Goal: Book appointment/travel/reservation

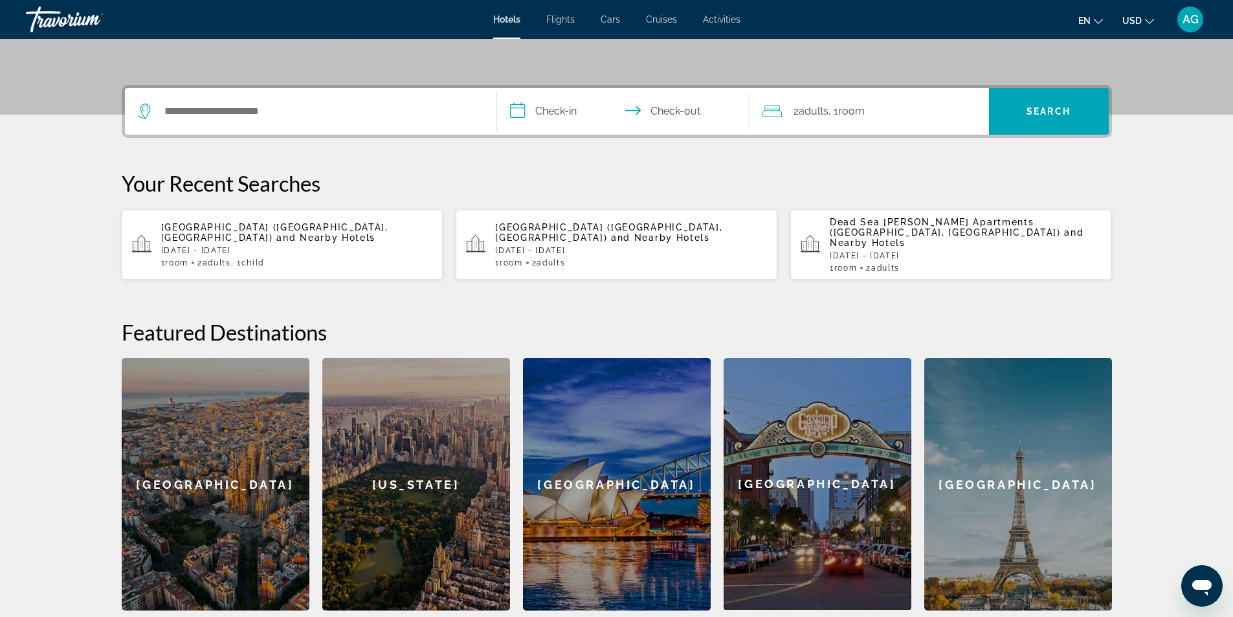
scroll to position [60, 0]
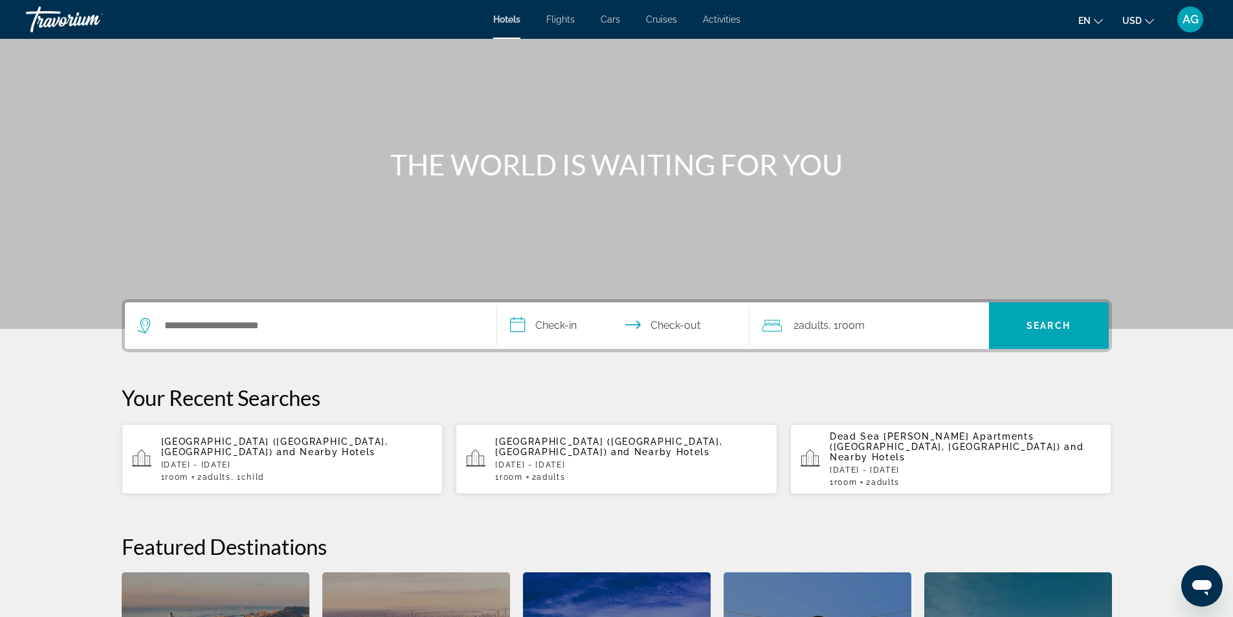
click at [904, 449] on p "Dead Sea [PERSON_NAME] Apartments ([GEOGRAPHIC_DATA], [GEOGRAPHIC_DATA]) and Ne…" at bounding box center [966, 446] width 272 height 31
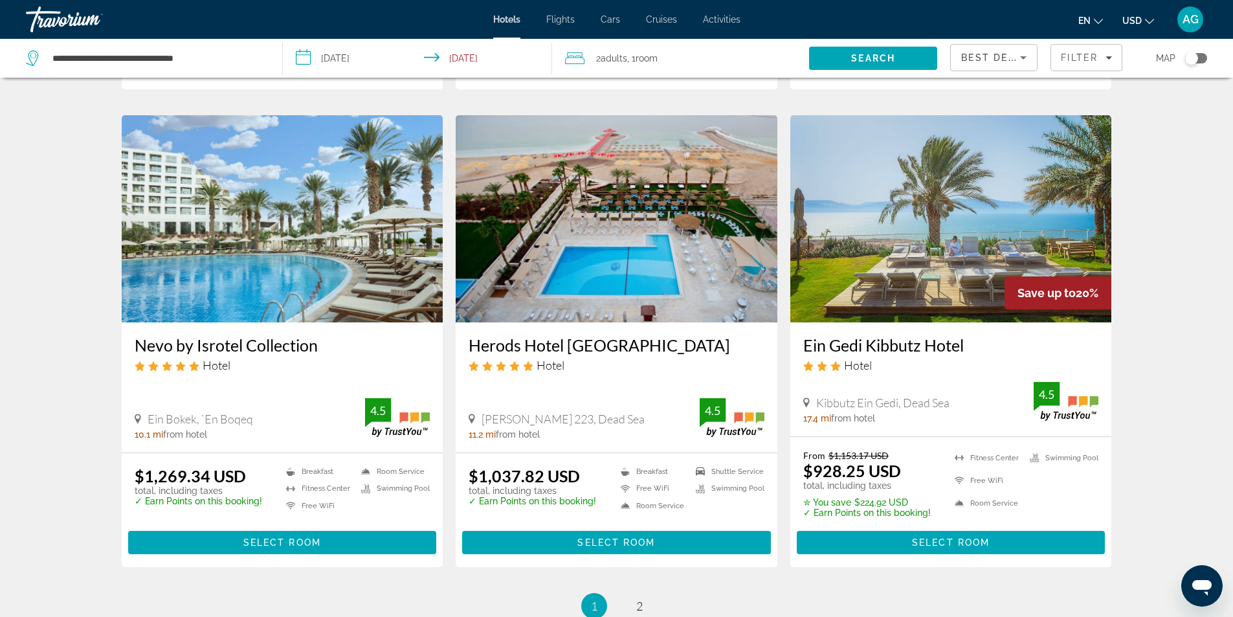
scroll to position [1424, 0]
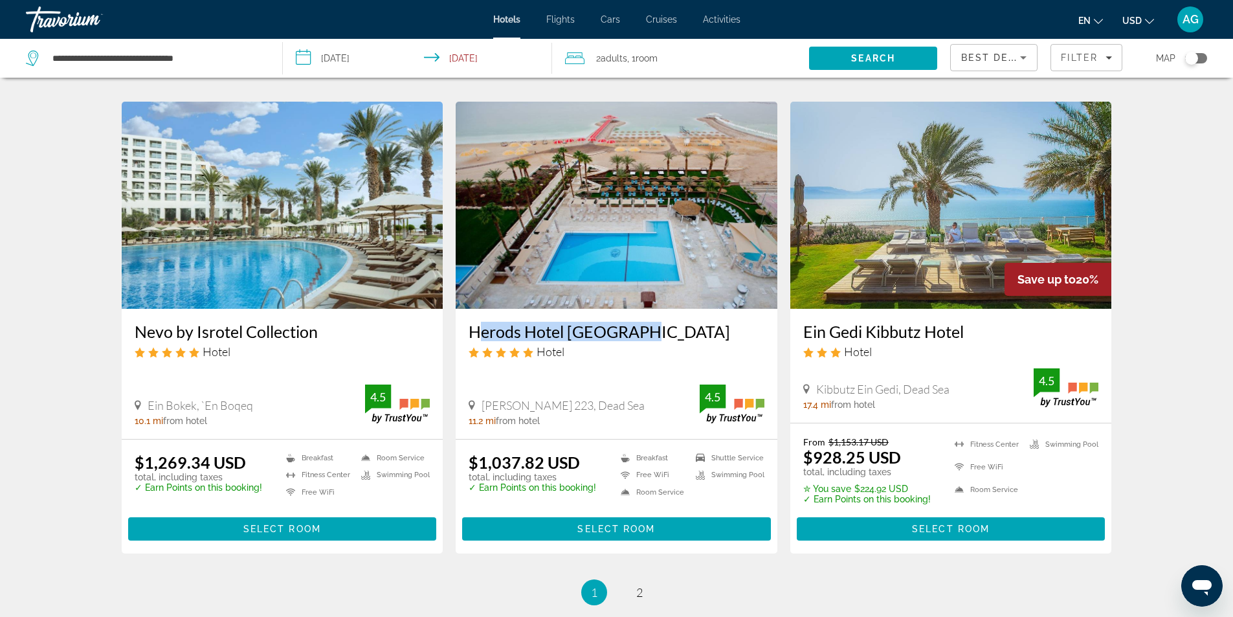
drag, startPoint x: 460, startPoint y: 315, endPoint x: 646, endPoint y: 318, distance: 185.9
click at [646, 318] on div "Herods Hotel Dead Sea Hotel Neve Zohar 223, Dead Sea 11.2 mi from hotel 4.5" at bounding box center [617, 373] width 322 height 129
copy h3 "Herods Hotel Dead Sea"
click at [649, 347] on div "Herods Hotel Dead Sea Hotel" at bounding box center [617, 345] width 296 height 47
drag, startPoint x: 467, startPoint y: 315, endPoint x: 655, endPoint y: 313, distance: 187.8
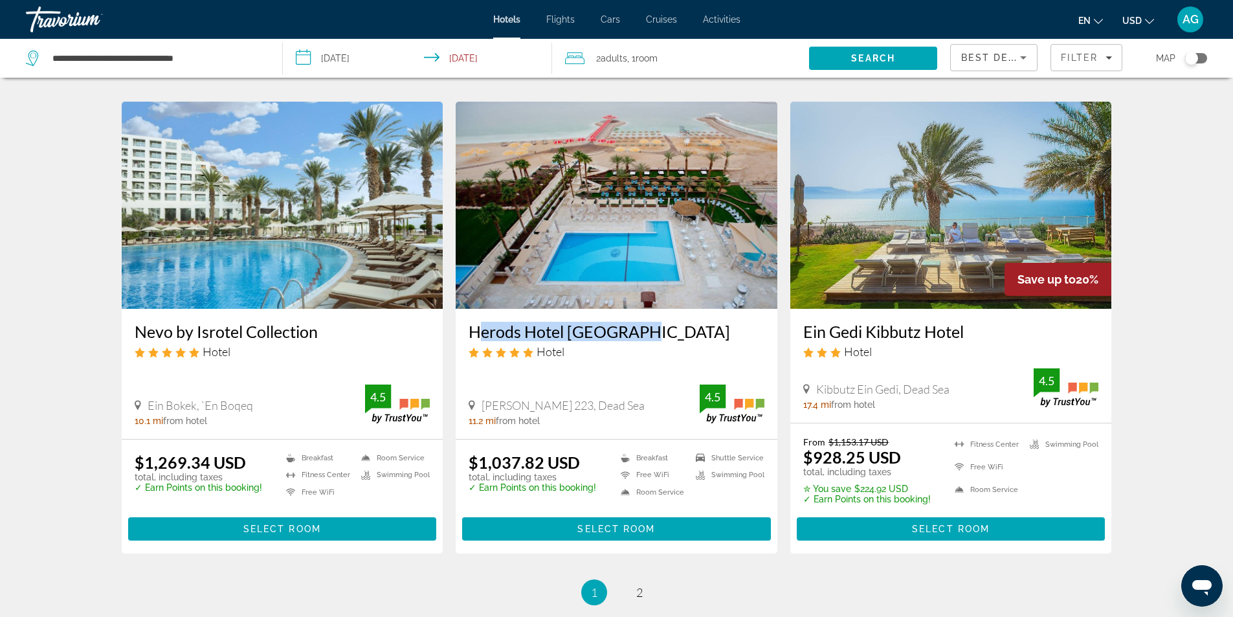
click at [655, 313] on div "Herods Hotel Dead Sea Hotel Neve Zohar 223, Dead Sea 11.2 mi from hotel 4.5" at bounding box center [617, 373] width 322 height 129
copy h3 "Herods Hotel Dead Sea"
click at [637, 585] on span "2" at bounding box center [639, 592] width 6 height 14
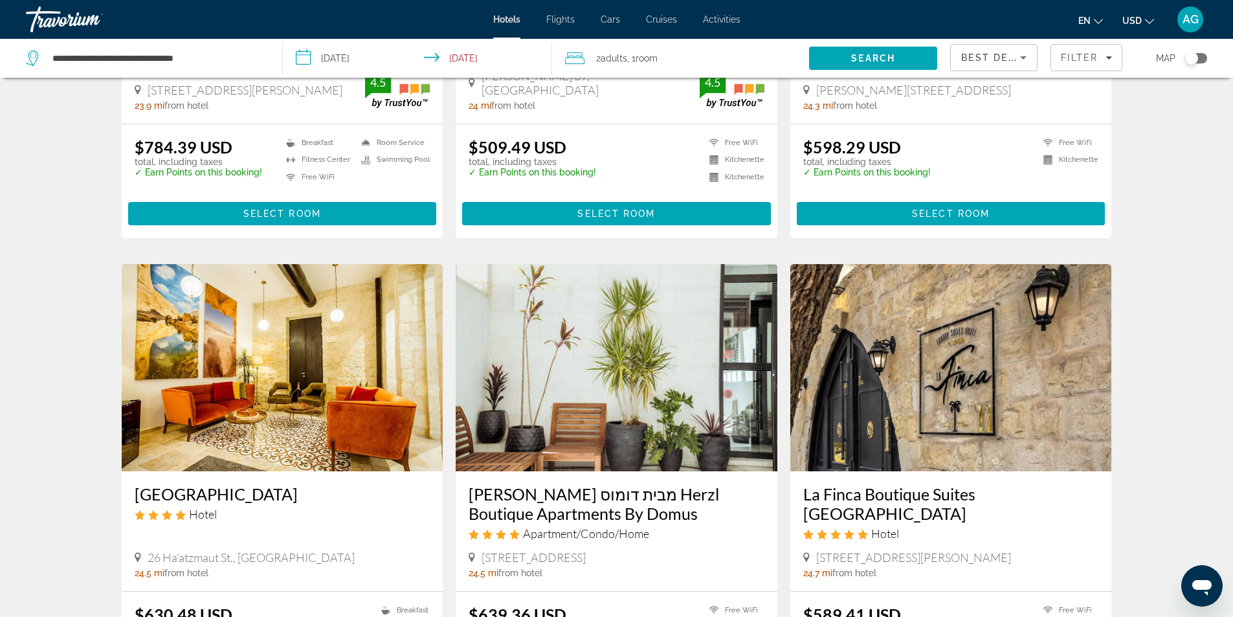
scroll to position [62, 0]
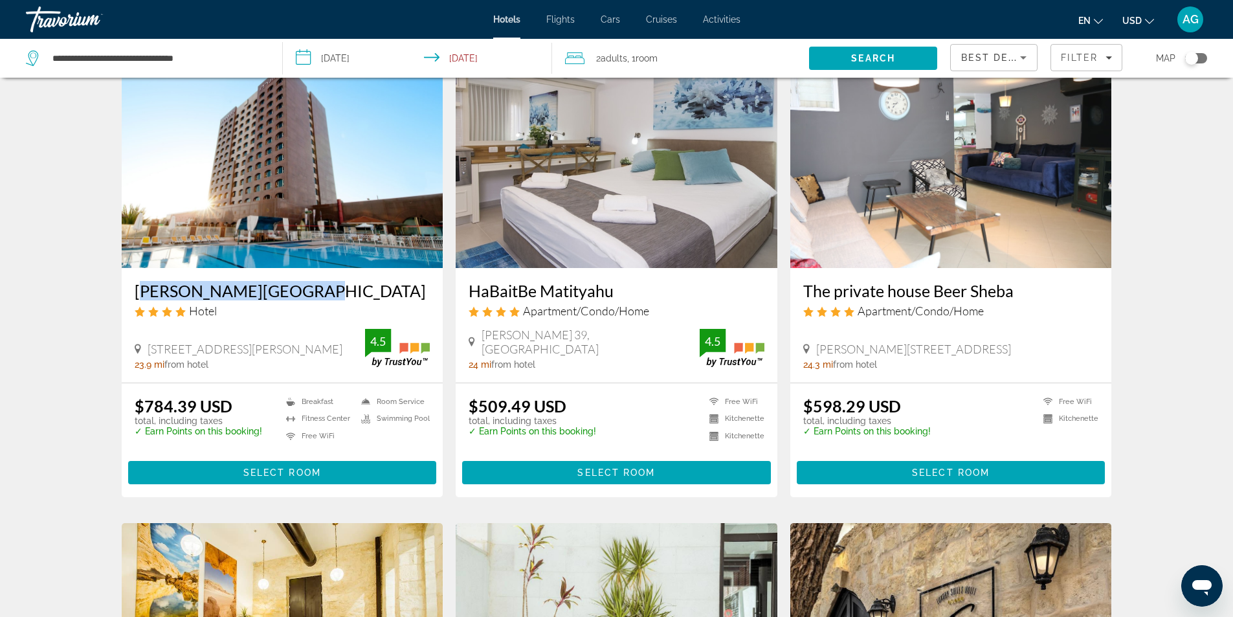
drag, startPoint x: 157, startPoint y: 287, endPoint x: 313, endPoint y: 287, distance: 156.0
click at [313, 287] on div "Leonardo Hotel Negev Hotel 4 Henrietta Zsold St., Beersheba 23.9 mi from hotel …" at bounding box center [283, 325] width 322 height 115
copy h3 "Leonardo Hotel Negev"
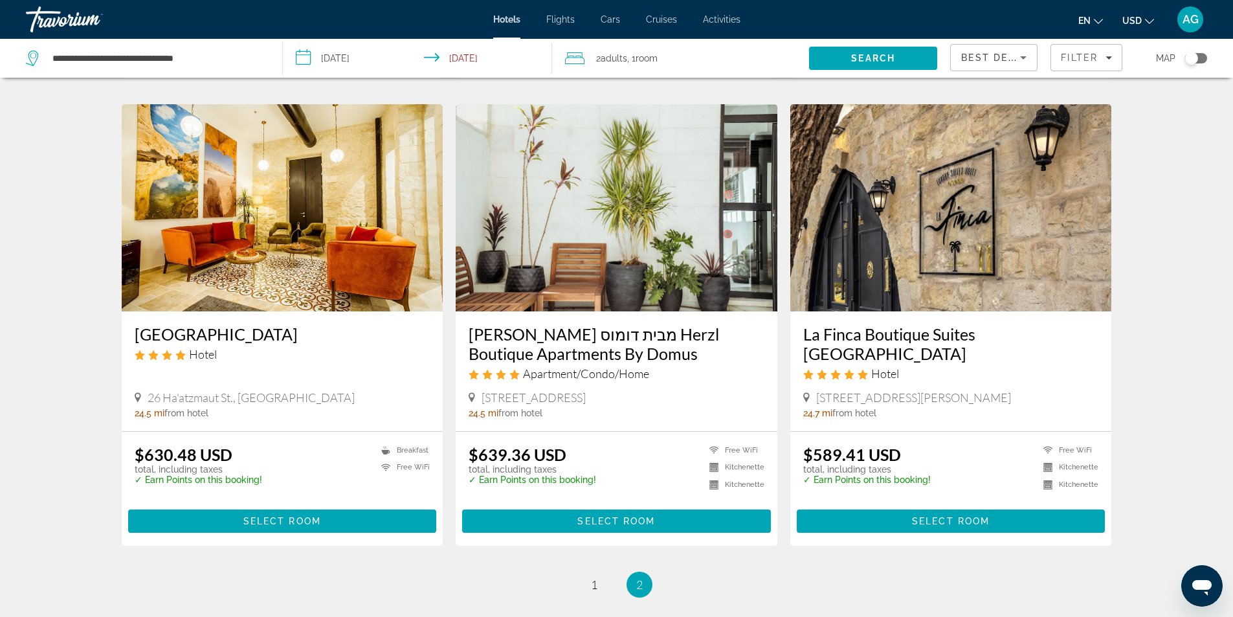
scroll to position [386, 0]
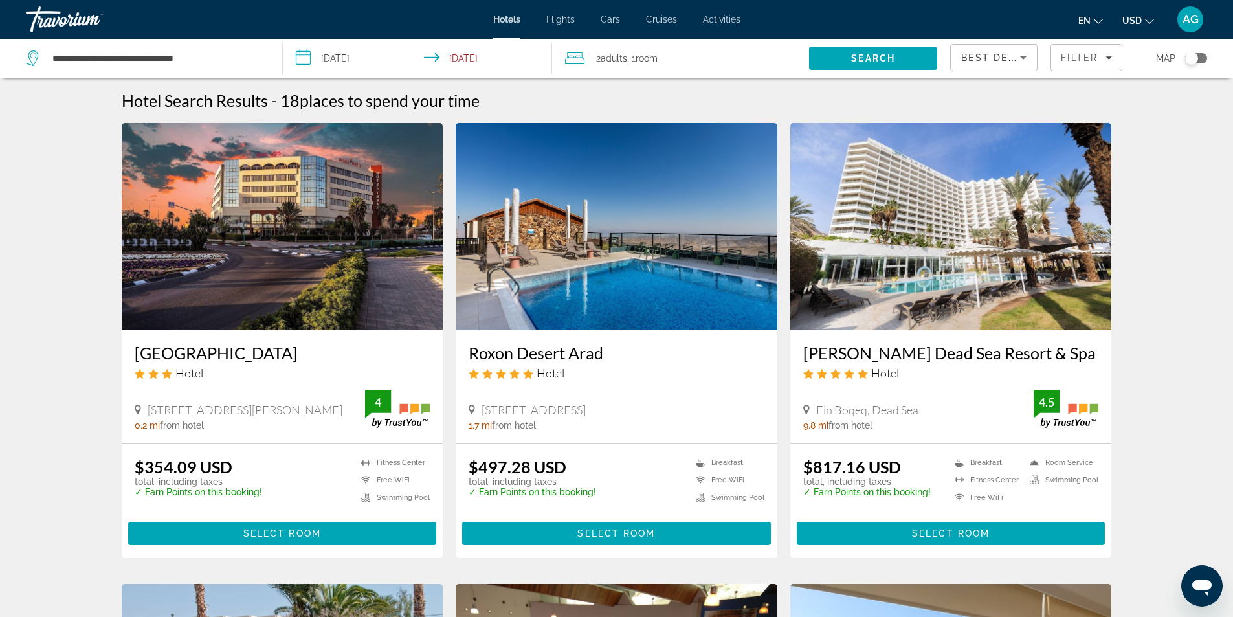
drag, startPoint x: 467, startPoint y: 356, endPoint x: 656, endPoint y: 354, distance: 188.4
click at [656, 354] on div "Roxon Desert Arad Hotel 112 Moab Street, Arad 1.7 mi from hotel" at bounding box center [617, 386] width 322 height 113
copy h3 "Roxon Desert Arad"
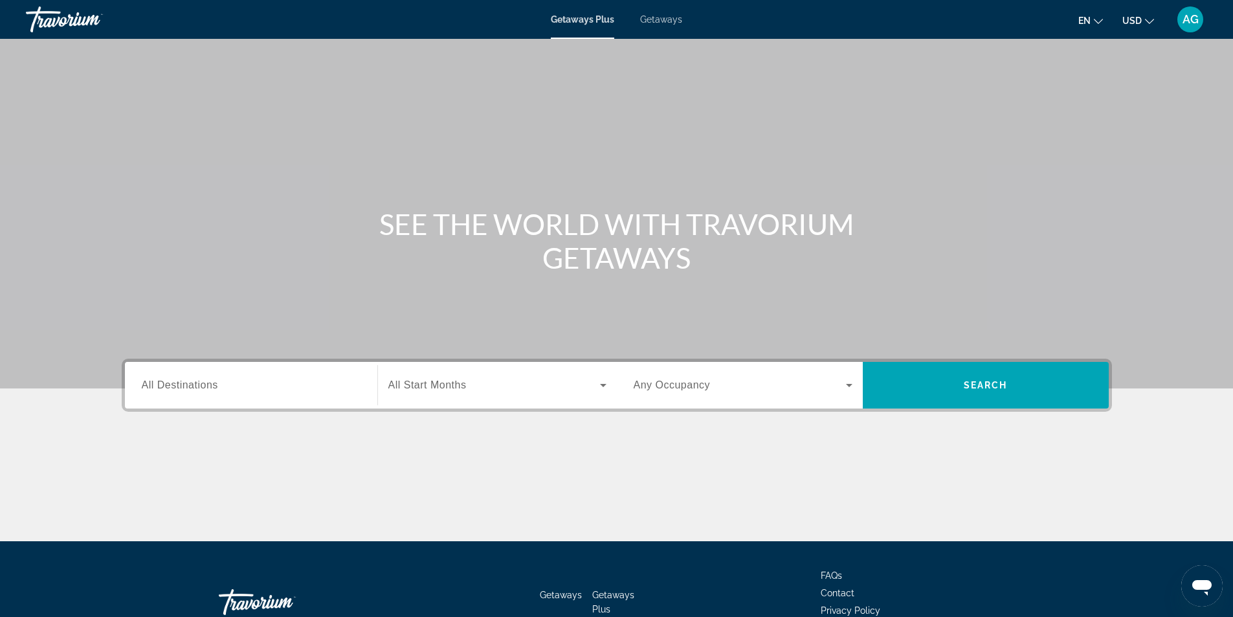
click at [406, 15] on div "Getaways Plus Getaways en English Español Français Italiano Português русский U…" at bounding box center [616, 20] width 1233 height 34
click at [668, 21] on span "Getaways" at bounding box center [661, 19] width 42 height 10
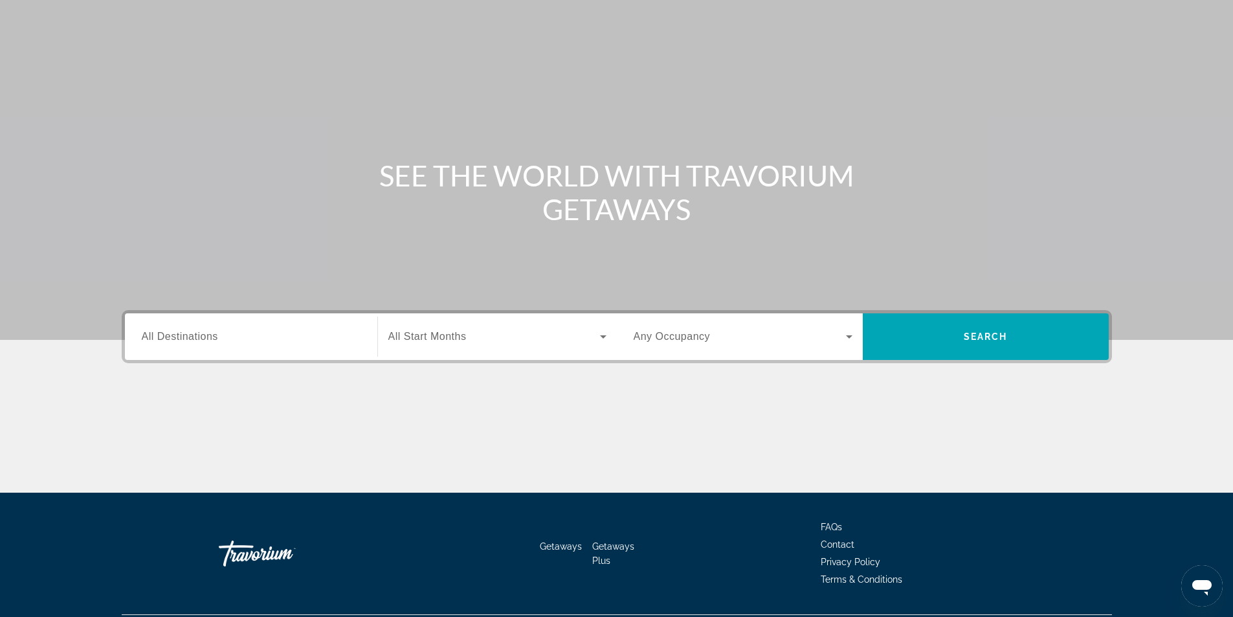
scroll to position [83, 0]
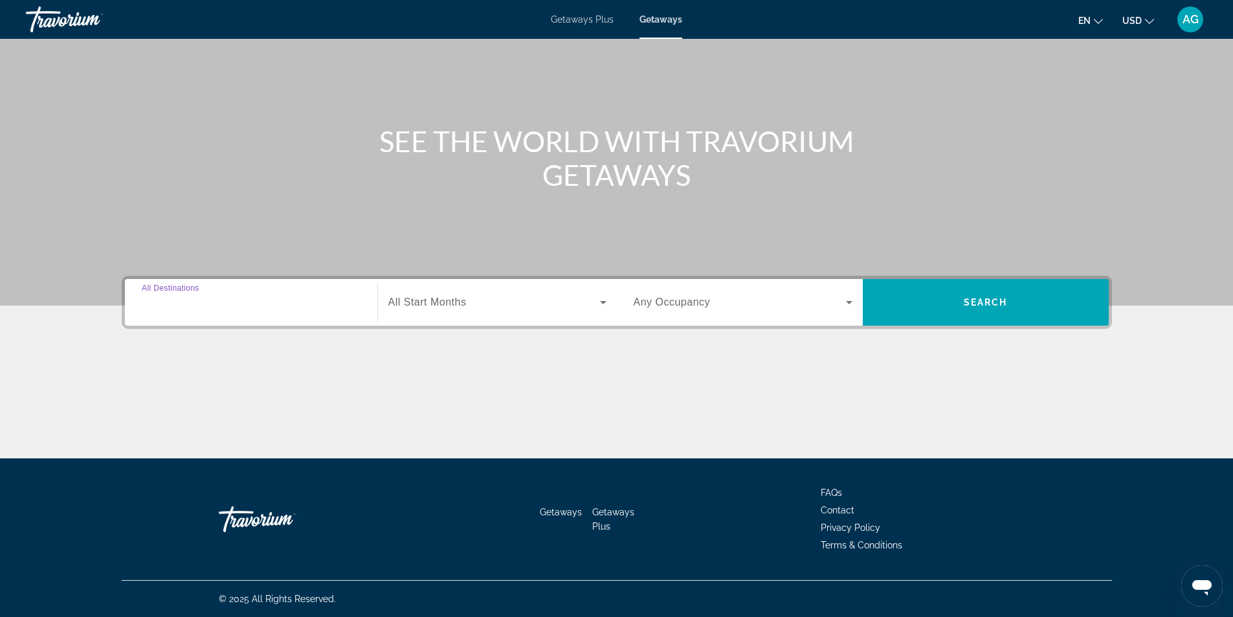
click at [238, 307] on input "Destination All Destinations" at bounding box center [251, 303] width 219 height 16
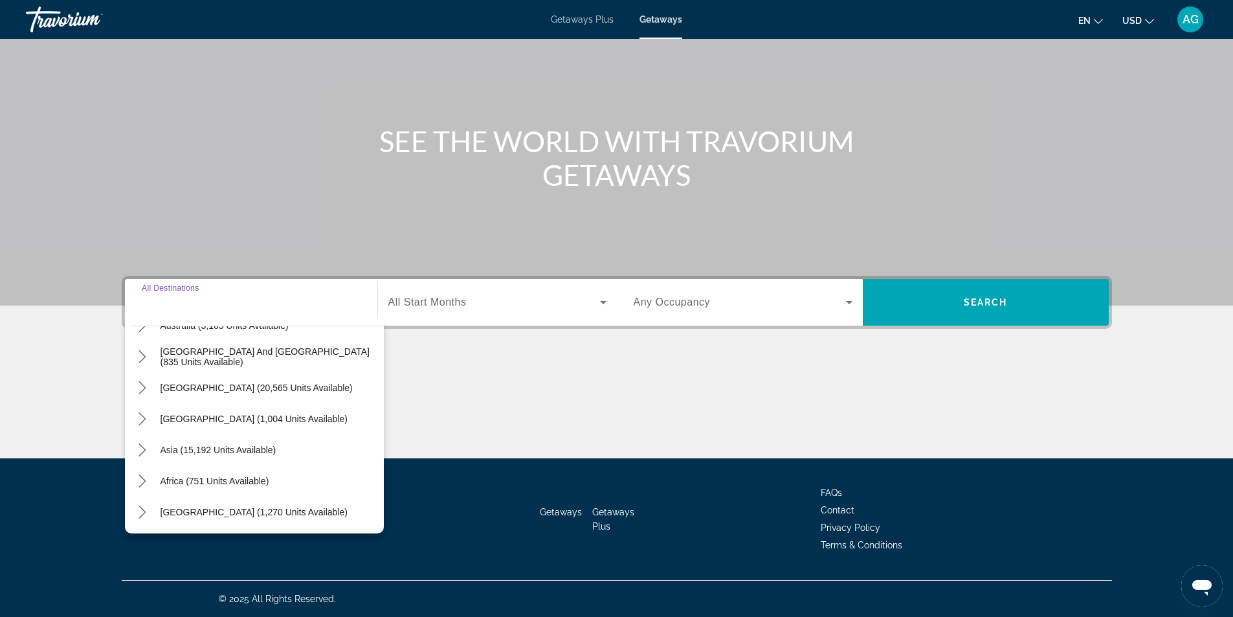
scroll to position [210, 0]
click at [147, 515] on icon "Toggle Middle East (1,270 units available) submenu" at bounding box center [142, 511] width 13 height 13
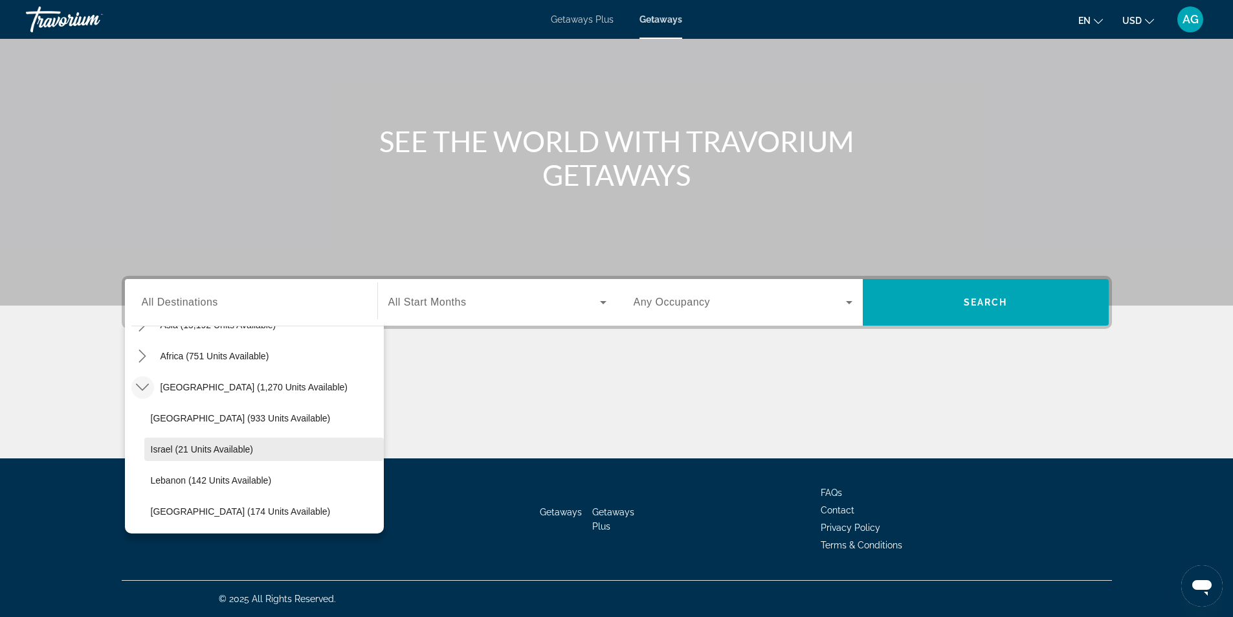
click at [238, 451] on span "Israel (21 units available)" at bounding box center [202, 449] width 102 height 10
type input "**********"
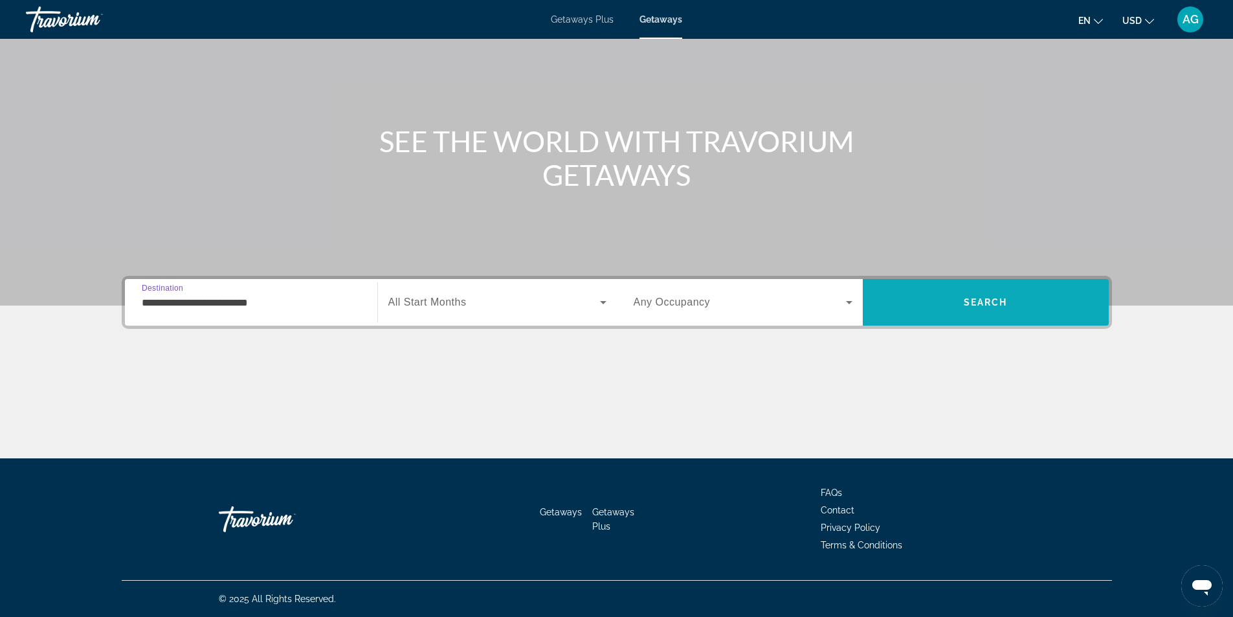
click at [939, 306] on span "Search" at bounding box center [986, 302] width 246 height 31
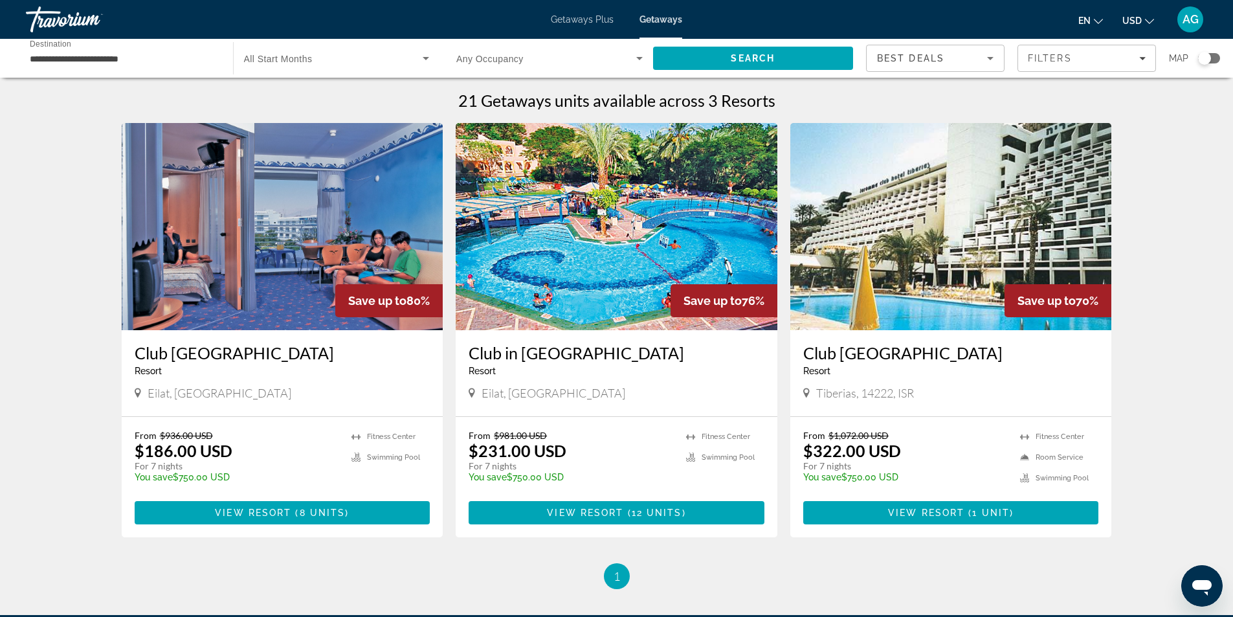
click at [347, 271] on img "Main content" at bounding box center [283, 226] width 322 height 207
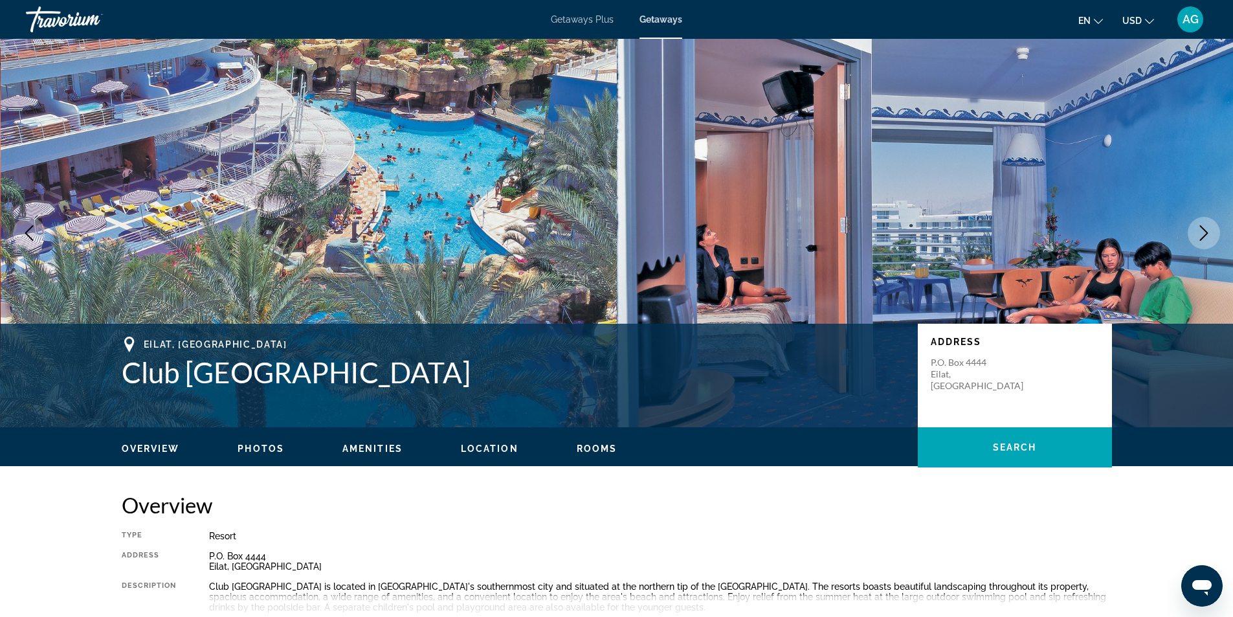
click at [1215, 232] on button "Next image" at bounding box center [1204, 233] width 32 height 32
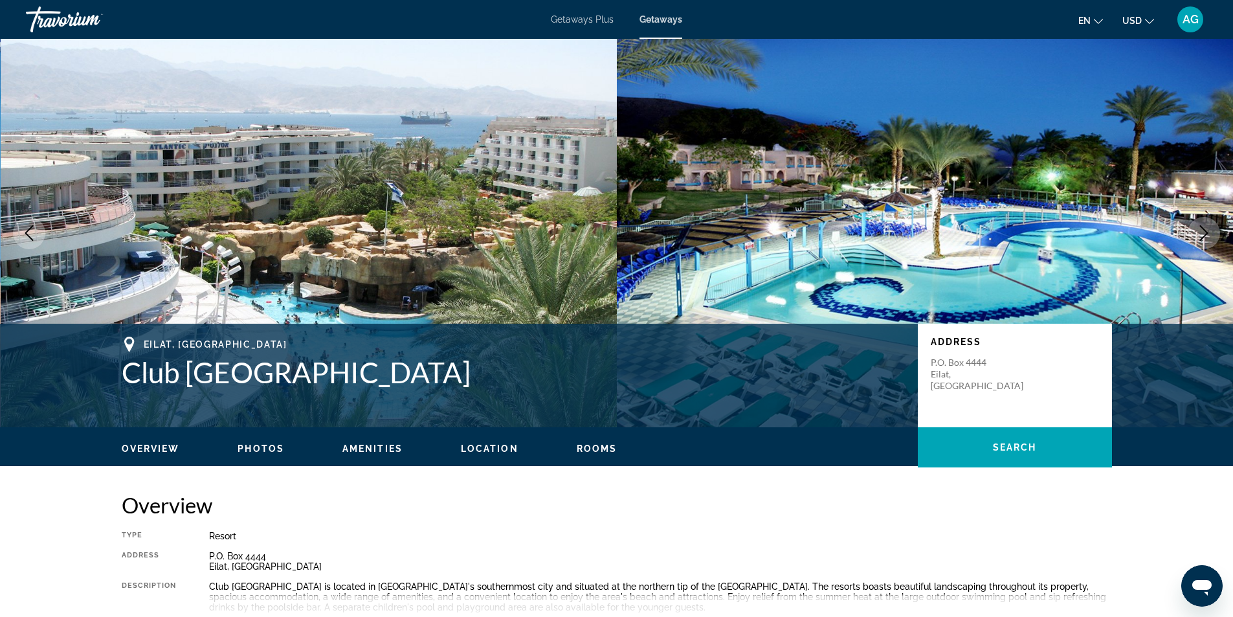
click at [1215, 232] on button "Next image" at bounding box center [1204, 233] width 32 height 32
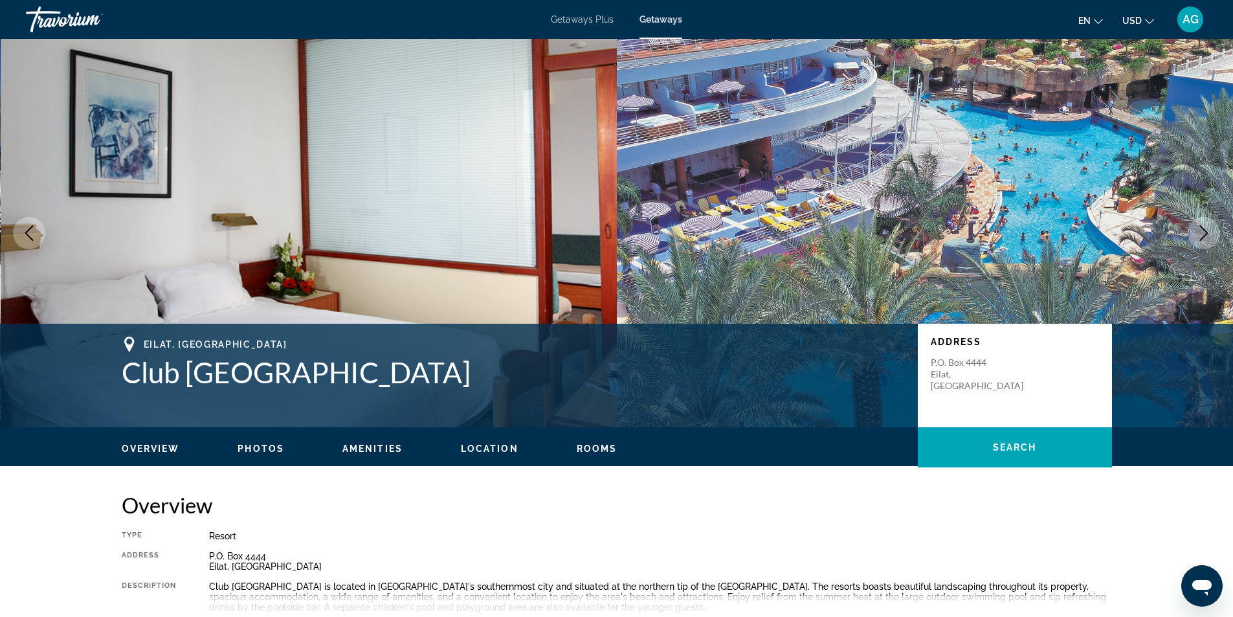
click at [1215, 232] on button "Next image" at bounding box center [1204, 233] width 32 height 32
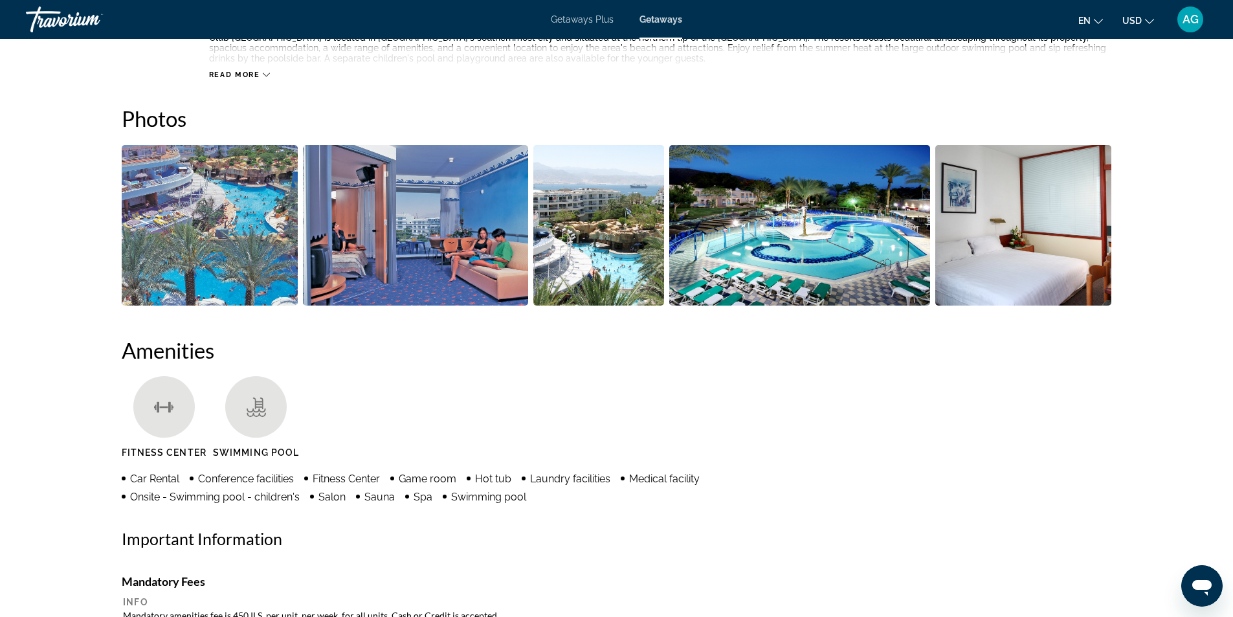
scroll to position [225, 0]
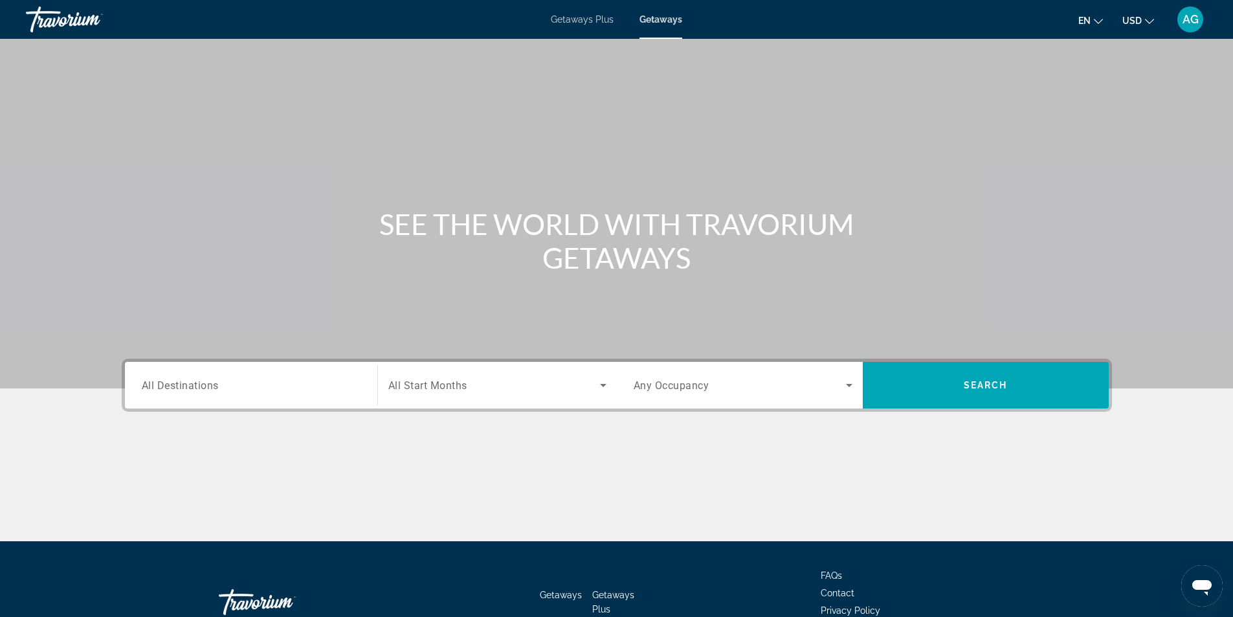
click at [247, 380] on input "Destination All Destinations" at bounding box center [251, 386] width 219 height 16
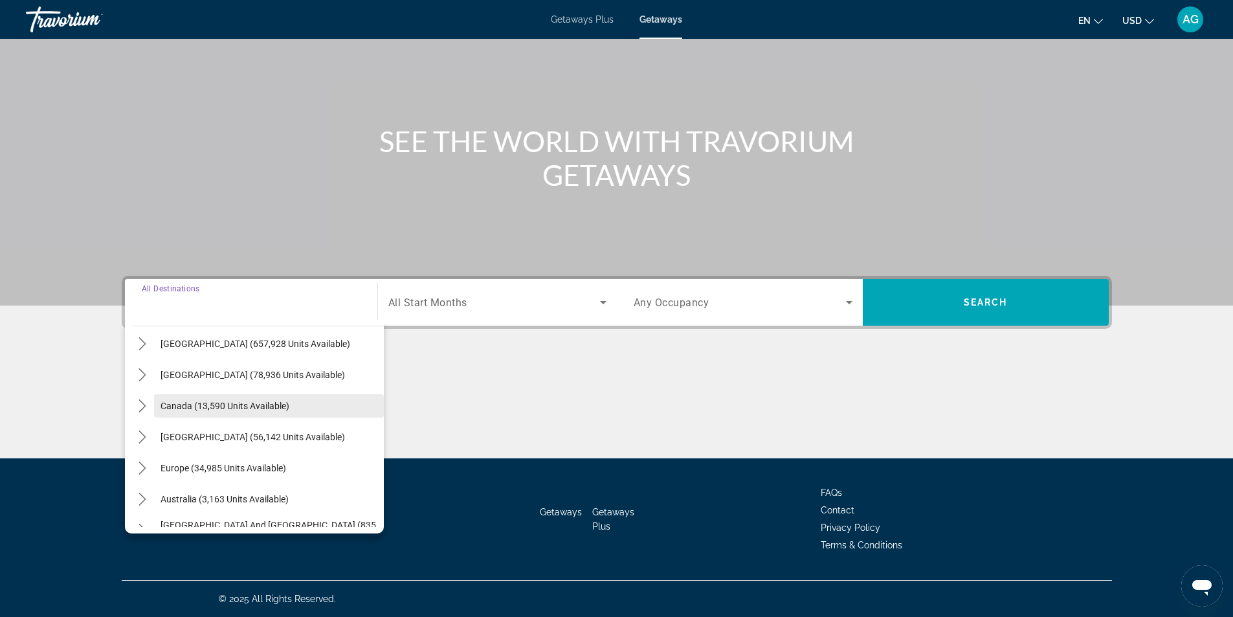
scroll to position [65, 0]
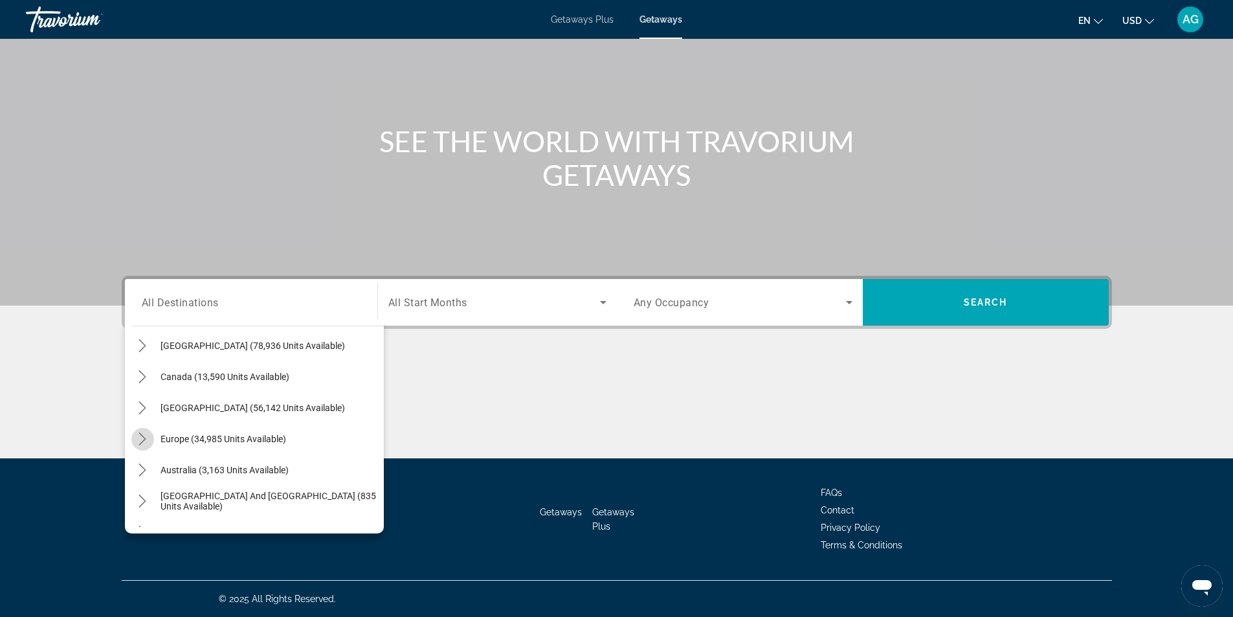
click at [143, 439] on icon "Toggle Europe (34,985 units available) submenu" at bounding box center [142, 439] width 13 height 13
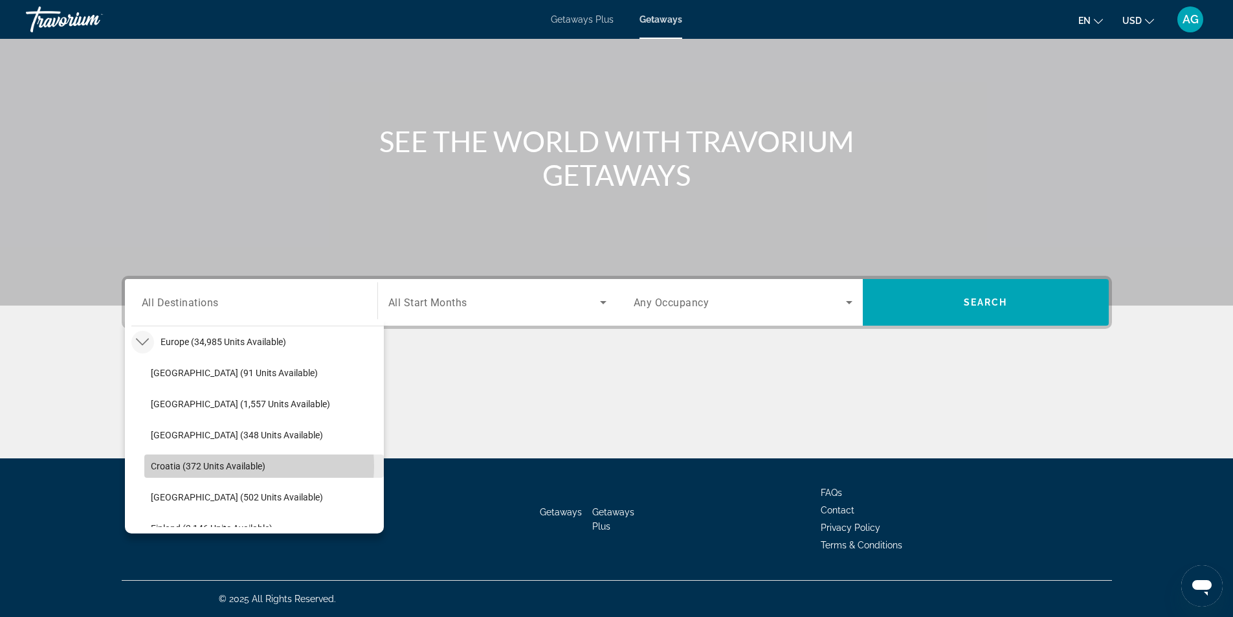
click at [245, 466] on span "Croatia (372 units available)" at bounding box center [208, 466] width 115 height 10
type input "**********"
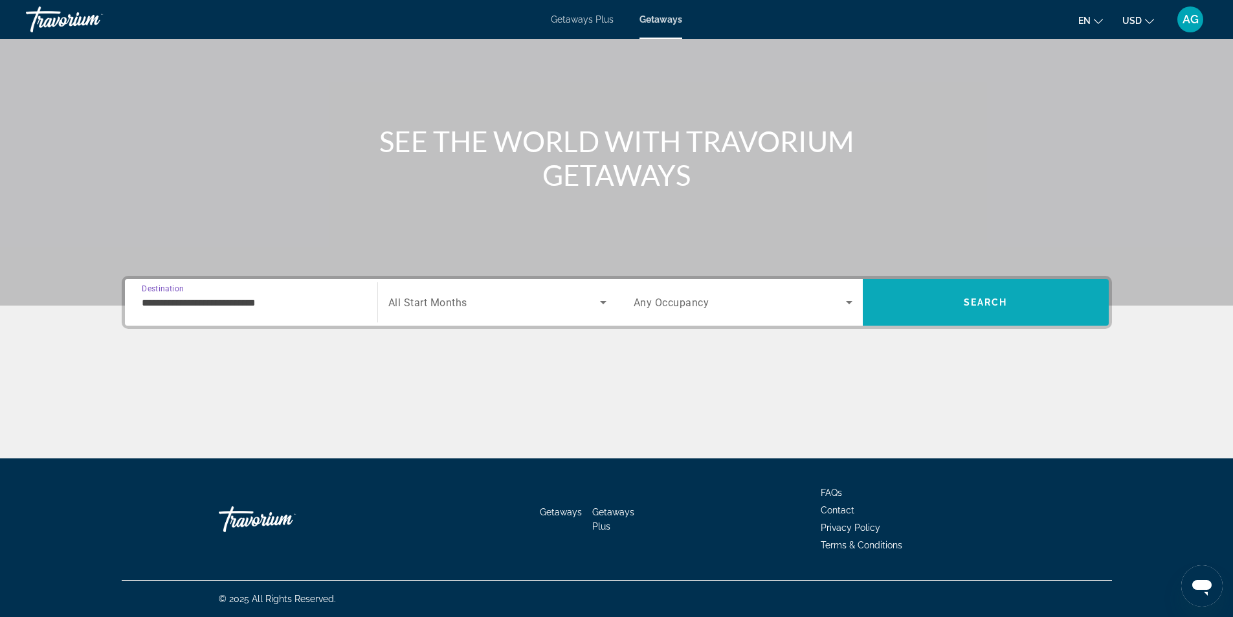
click at [926, 309] on span "Search" at bounding box center [986, 302] width 246 height 31
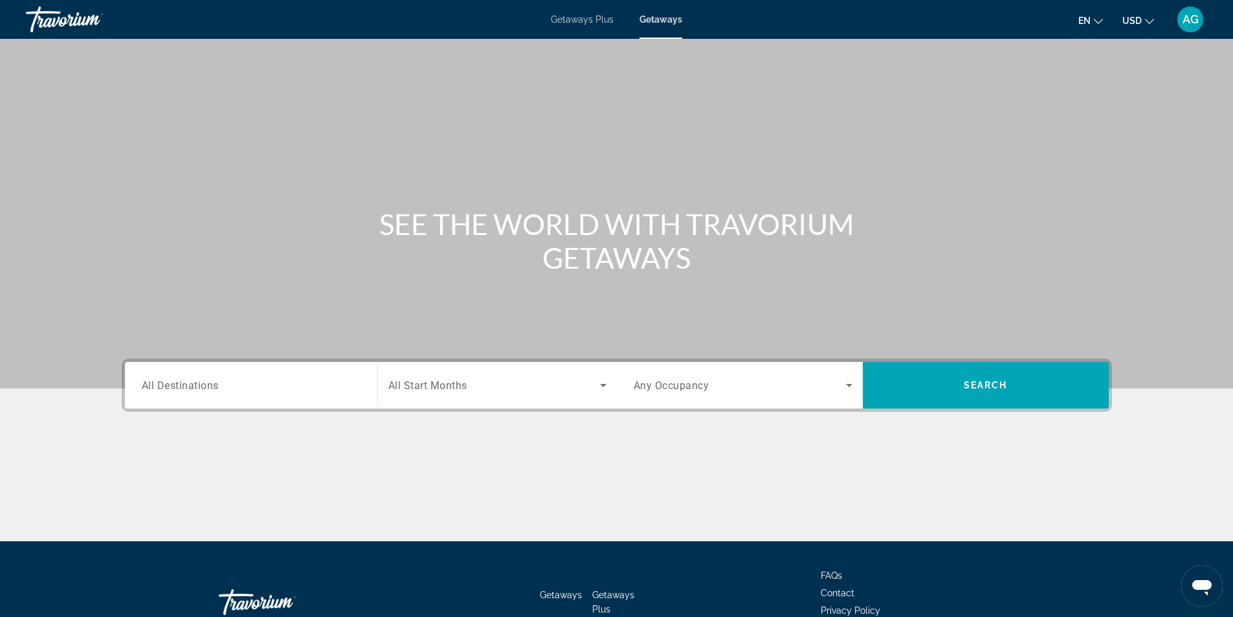
click at [221, 387] on input "Destination All Destinations" at bounding box center [251, 386] width 219 height 16
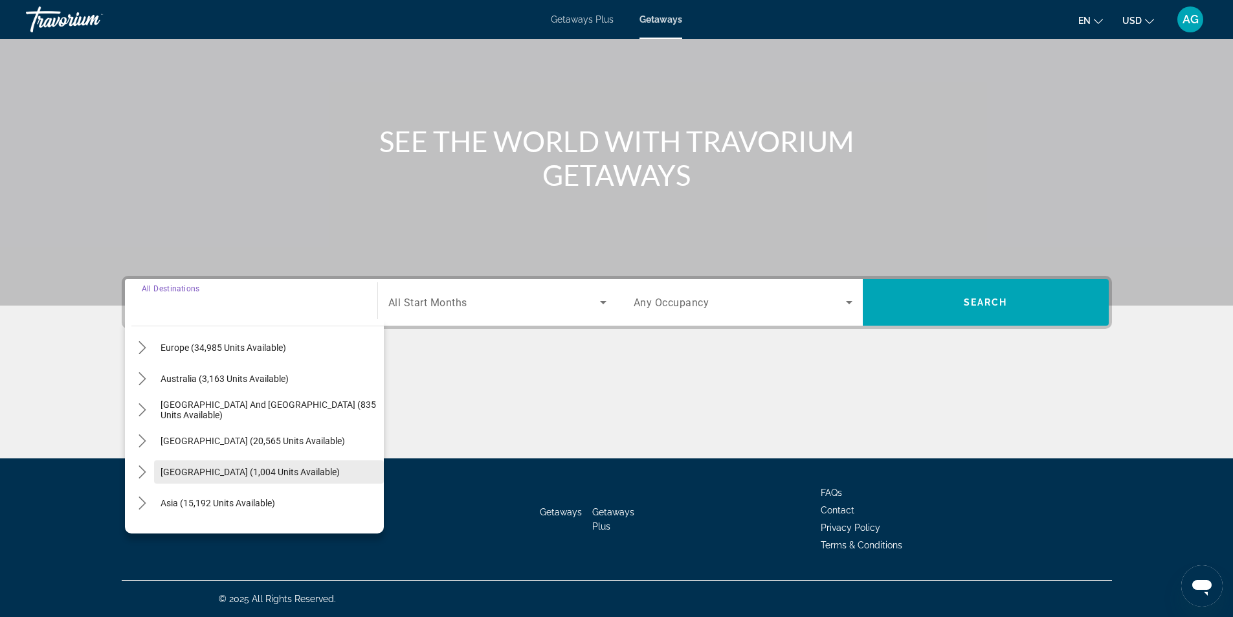
scroll to position [80, 0]
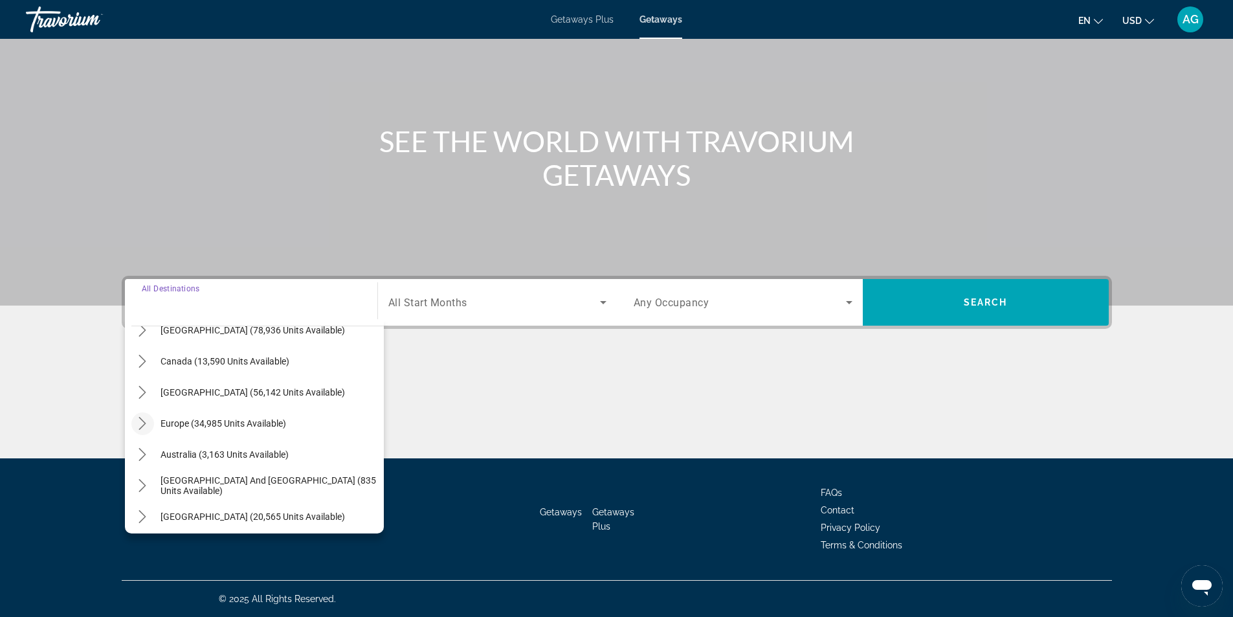
click at [144, 428] on icon "Toggle Europe (34,985 units available) submenu" at bounding box center [142, 423] width 13 height 13
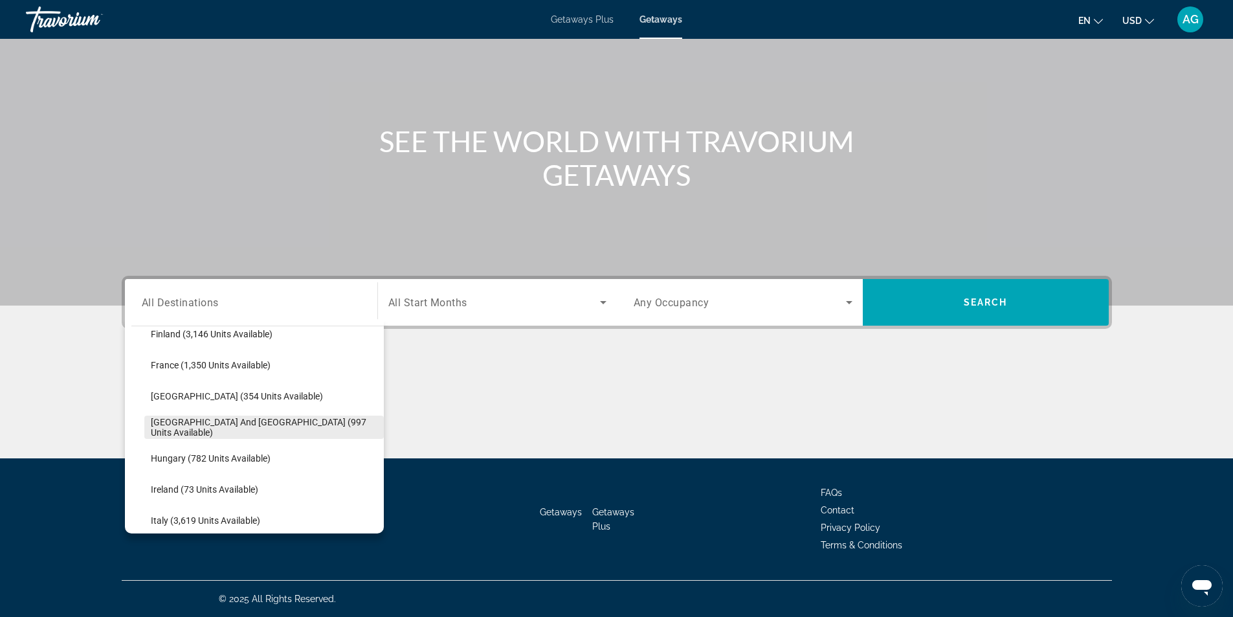
scroll to position [421, 0]
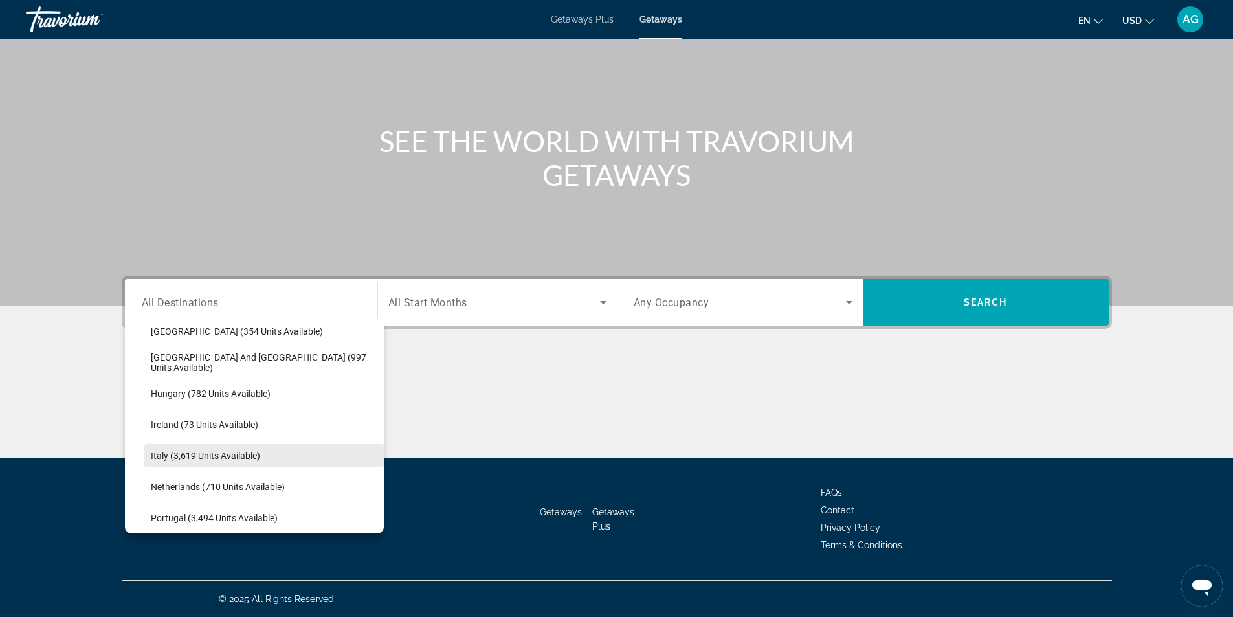
click at [242, 455] on span "Italy (3,619 units available)" at bounding box center [205, 456] width 109 height 10
type input "**********"
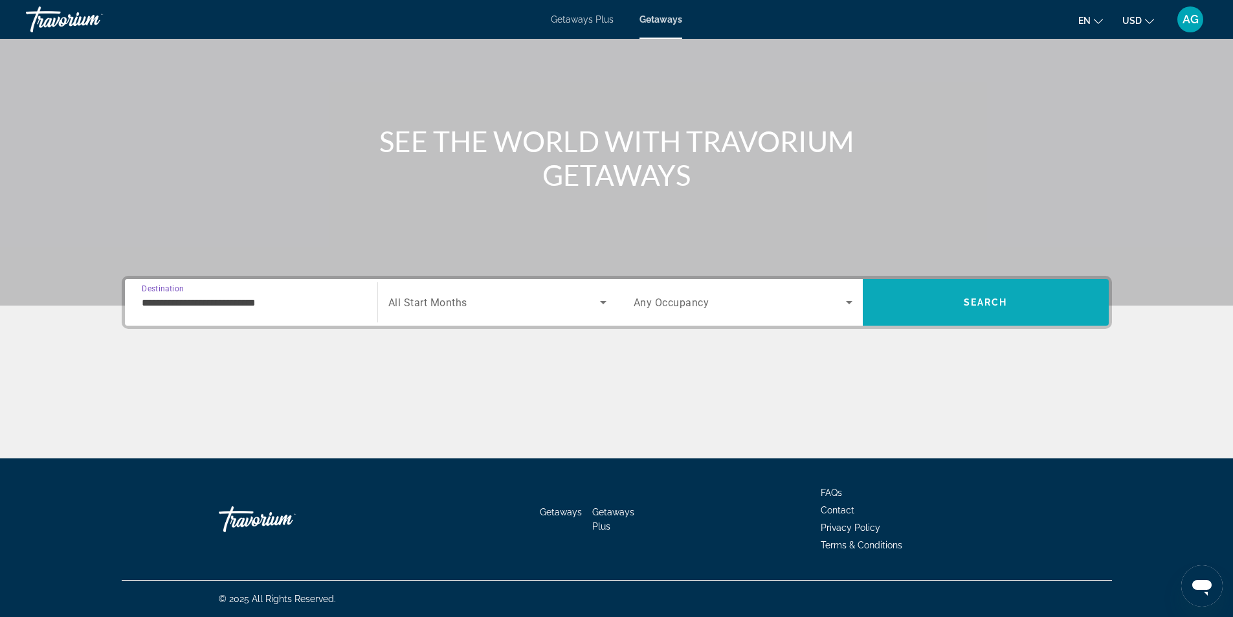
click at [964, 299] on span "Search" at bounding box center [986, 302] width 44 height 10
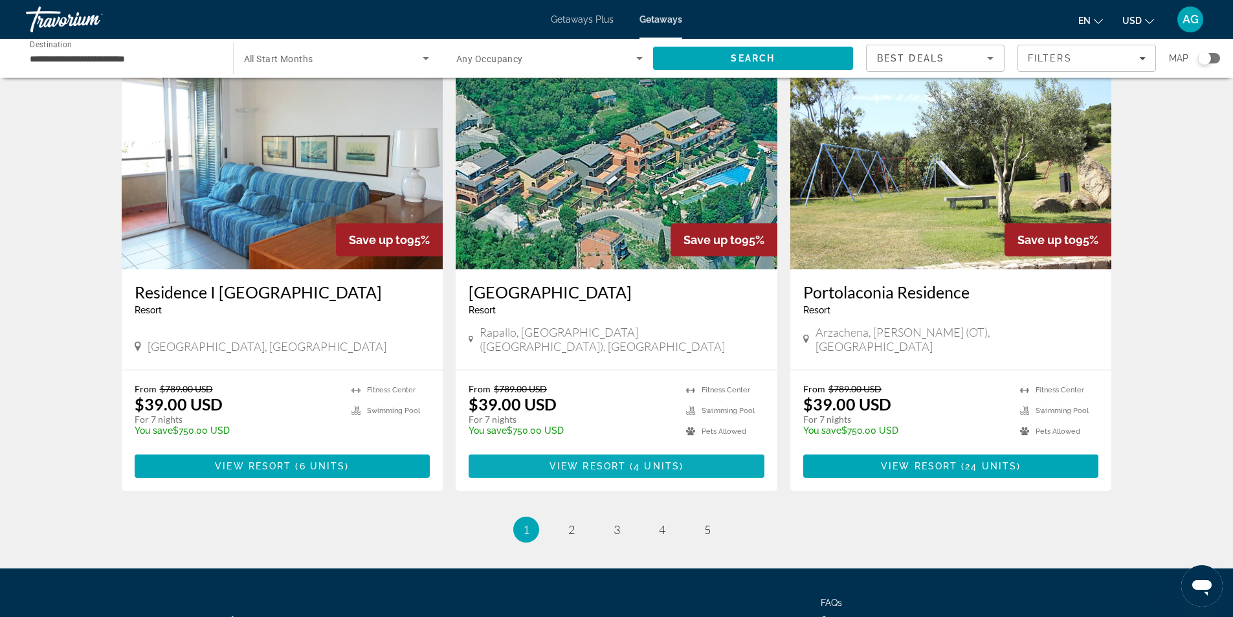
scroll to position [1478, 0]
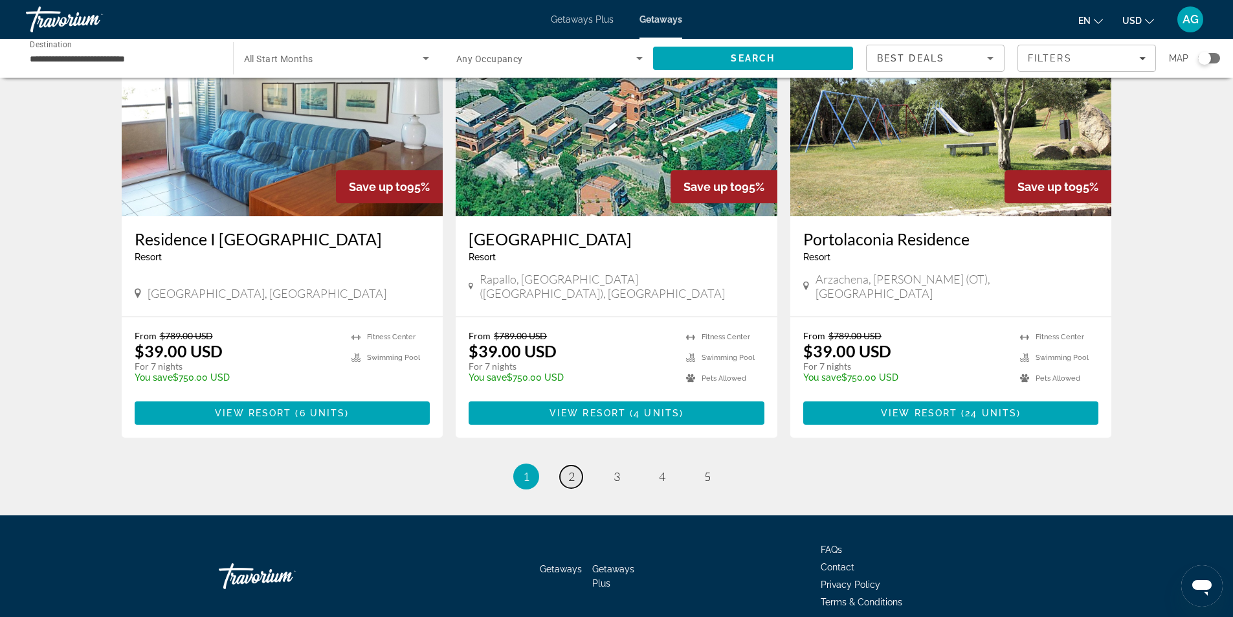
click at [569, 469] on span "2" at bounding box center [571, 476] width 6 height 14
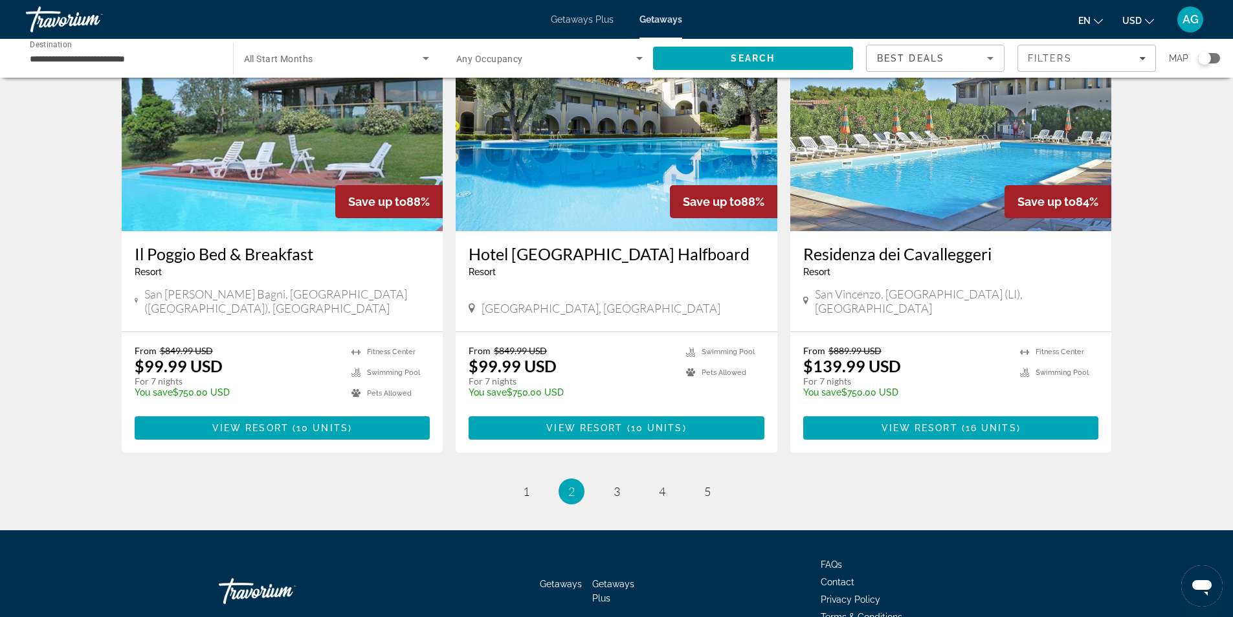
scroll to position [1478, 0]
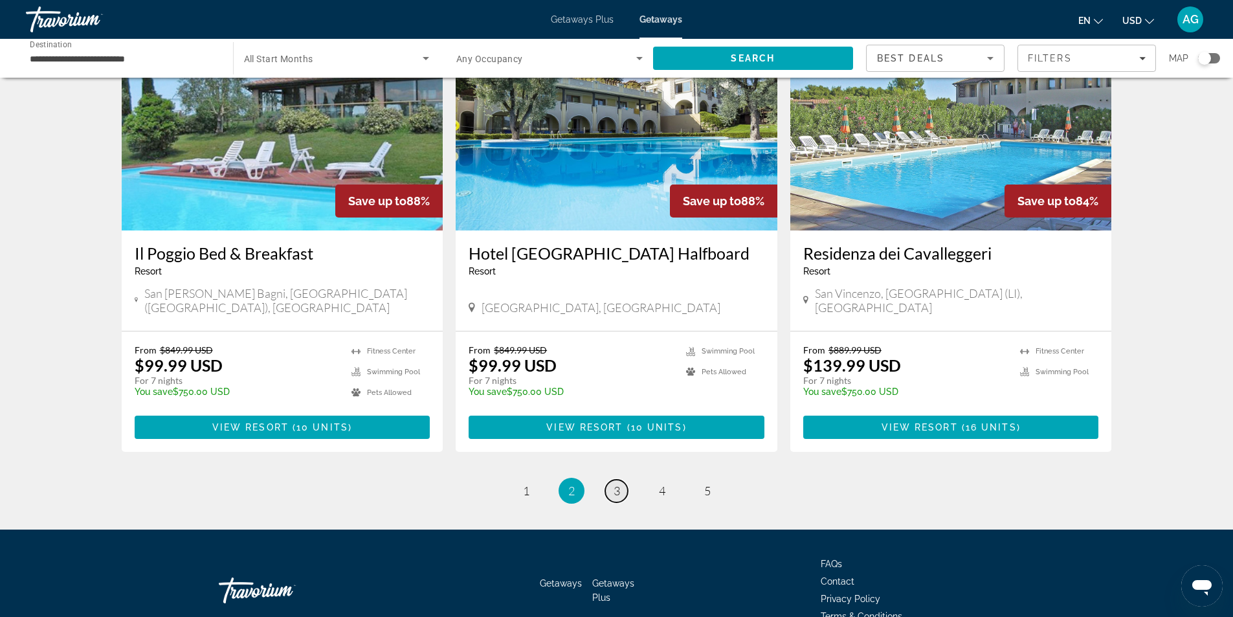
click at [615, 484] on span "3" at bounding box center [617, 491] width 6 height 14
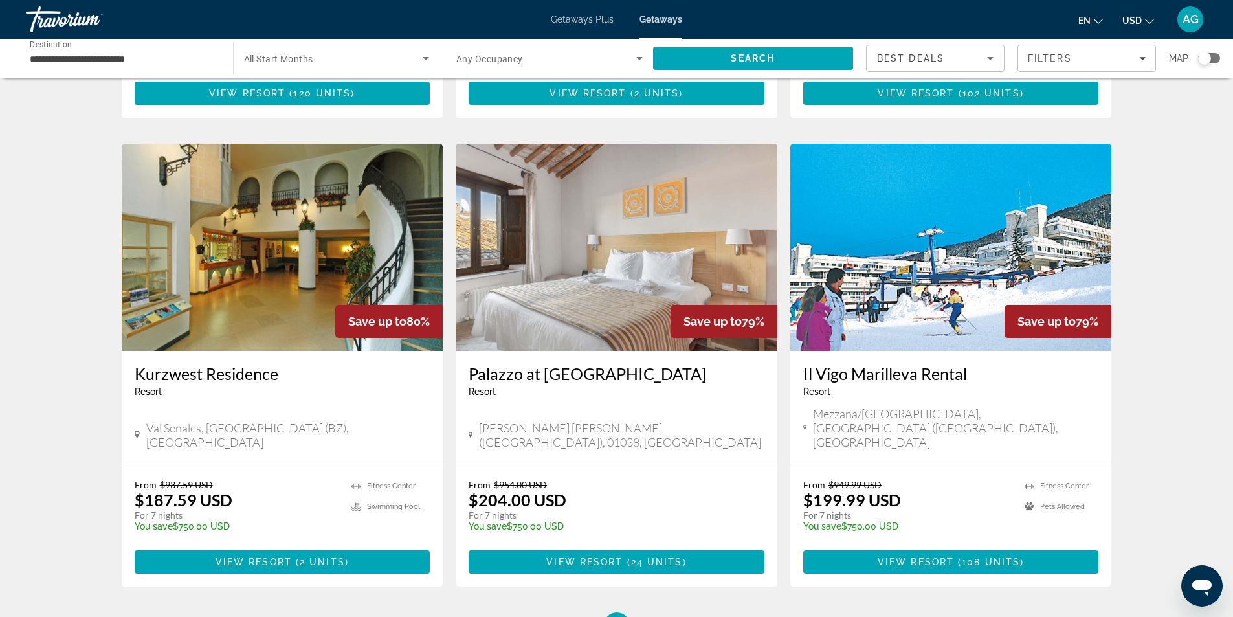
scroll to position [1424, 0]
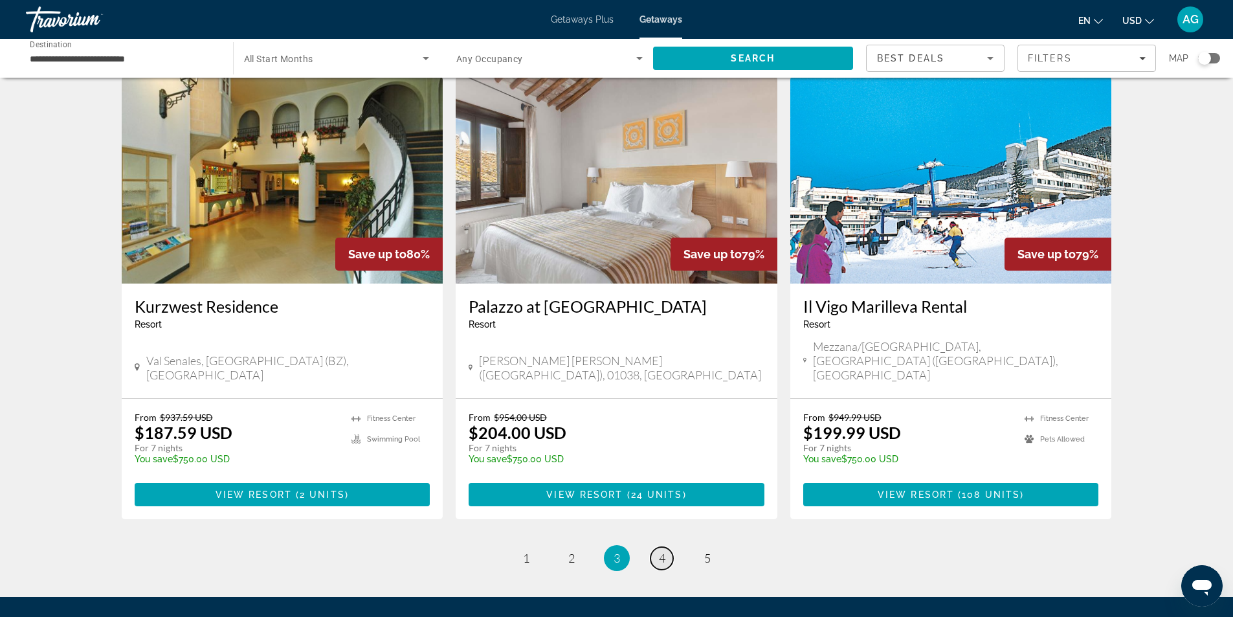
click at [659, 551] on span "4" at bounding box center [662, 558] width 6 height 14
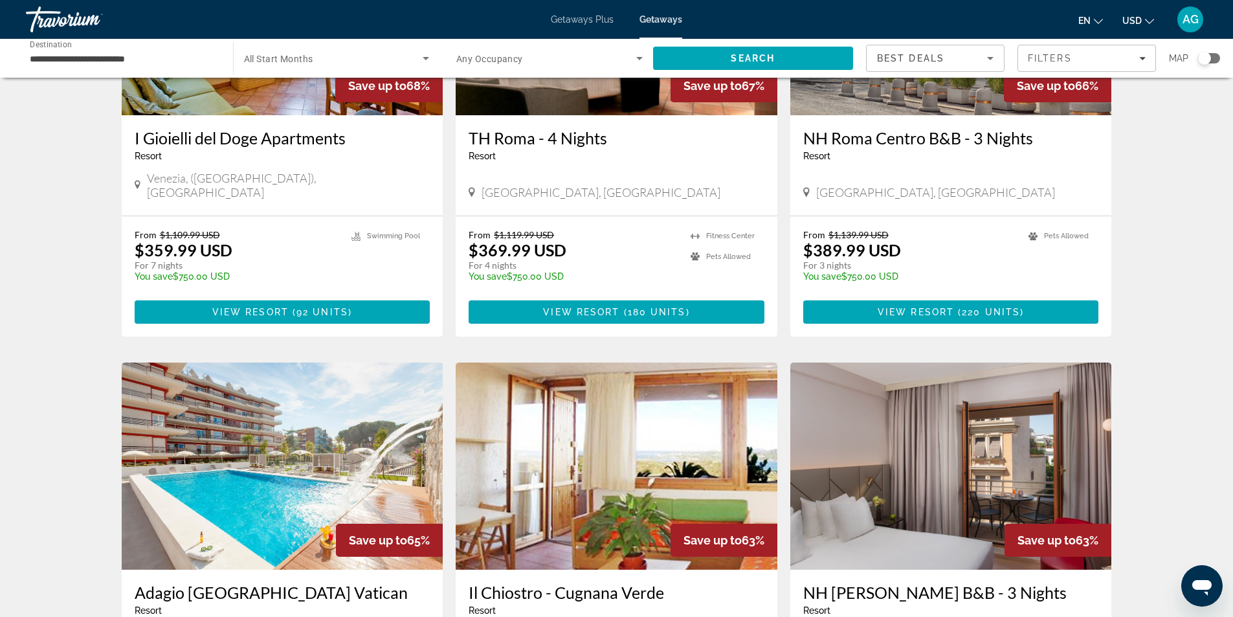
scroll to position [1295, 0]
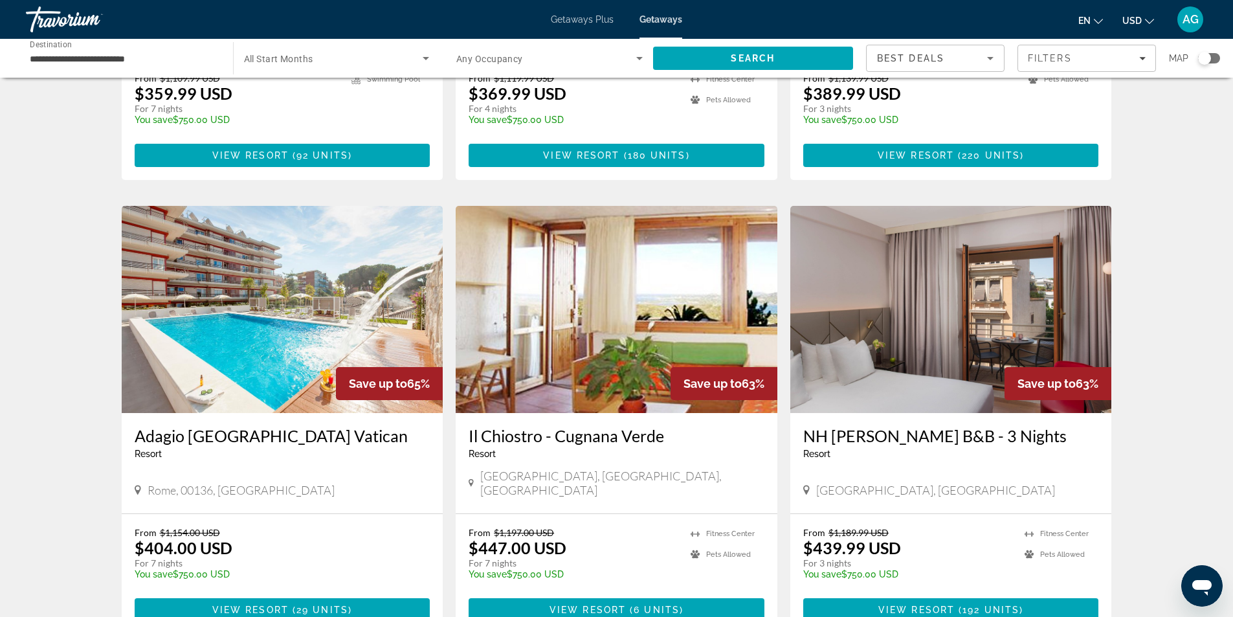
click at [276, 295] on img "Main content" at bounding box center [283, 309] width 322 height 207
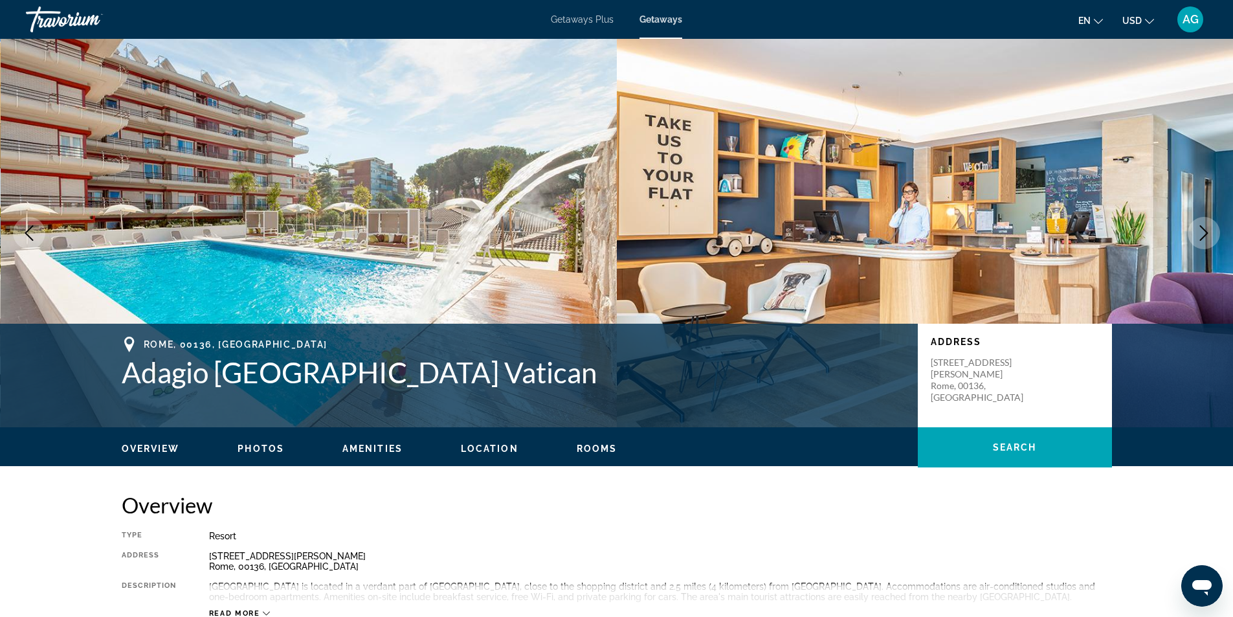
click at [1203, 237] on icon "Next image" at bounding box center [1205, 233] width 16 height 16
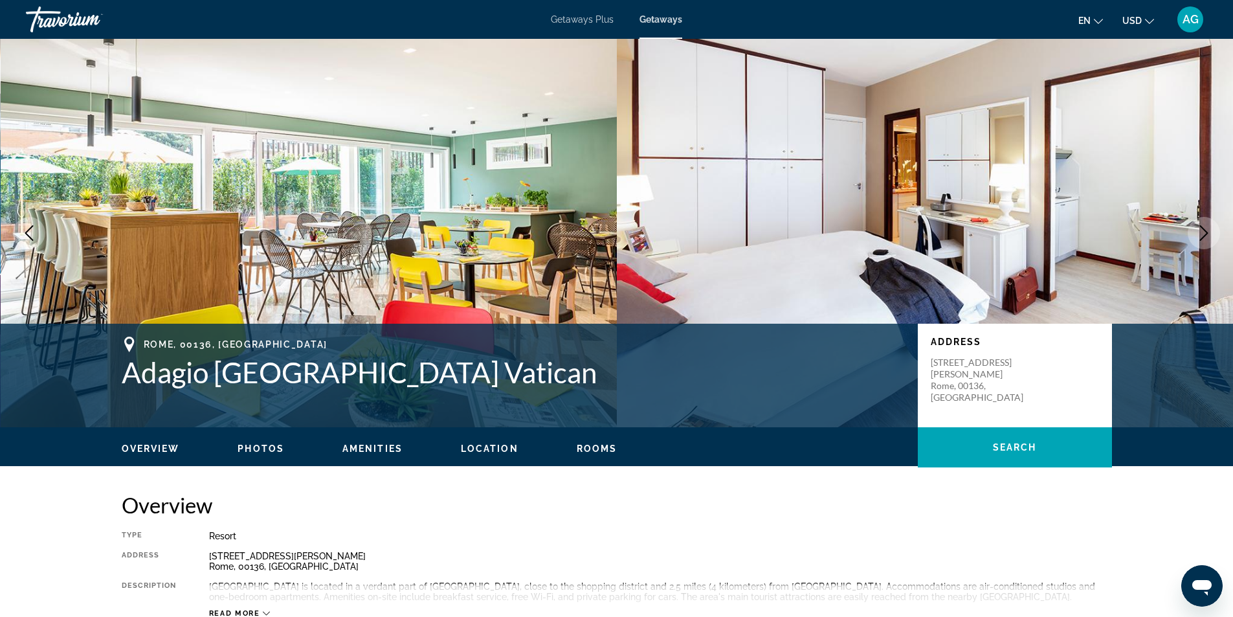
click at [1203, 237] on icon "Next image" at bounding box center [1205, 233] width 16 height 16
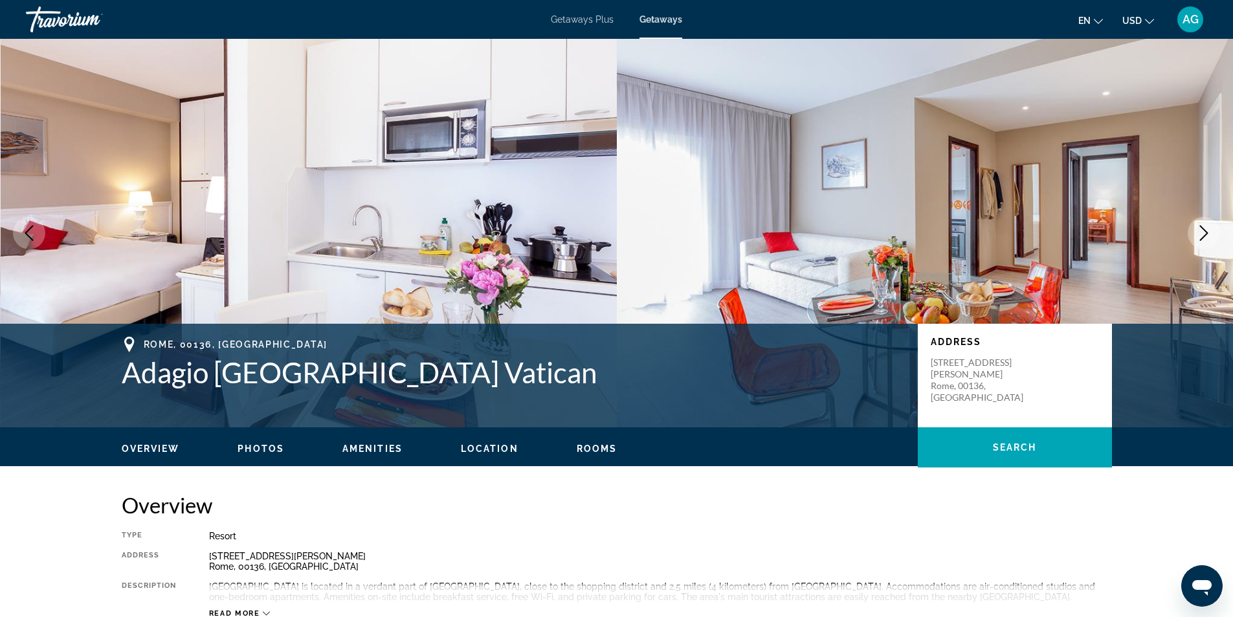
click at [1204, 237] on icon "Next image" at bounding box center [1204, 233] width 8 height 16
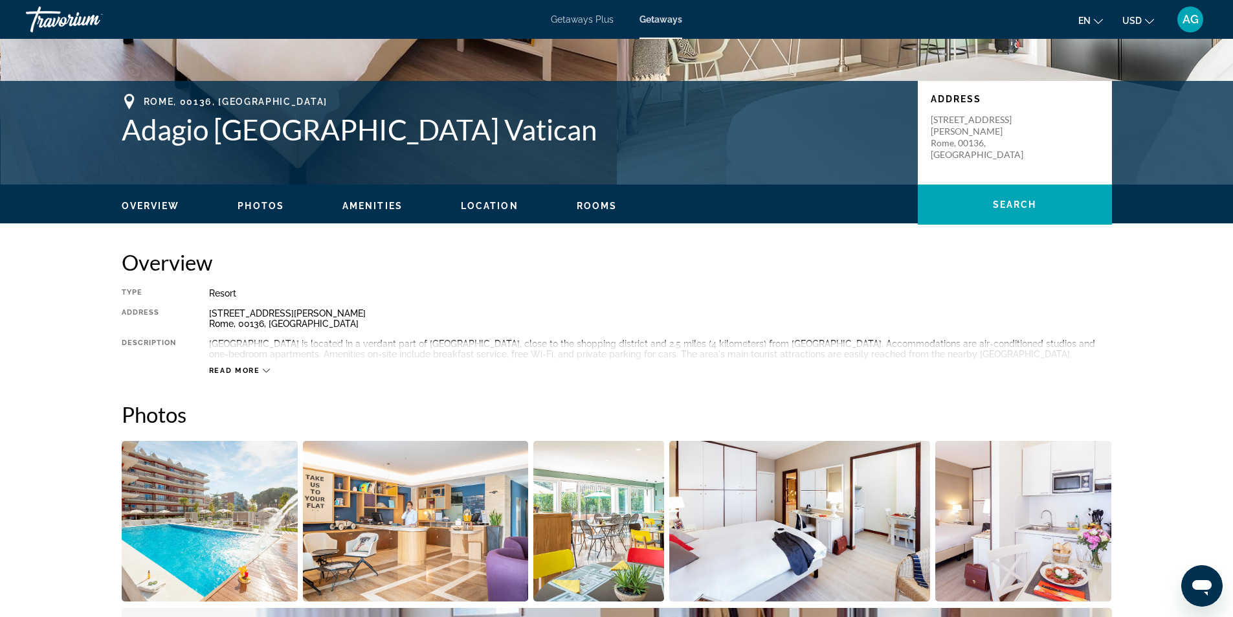
scroll to position [65, 0]
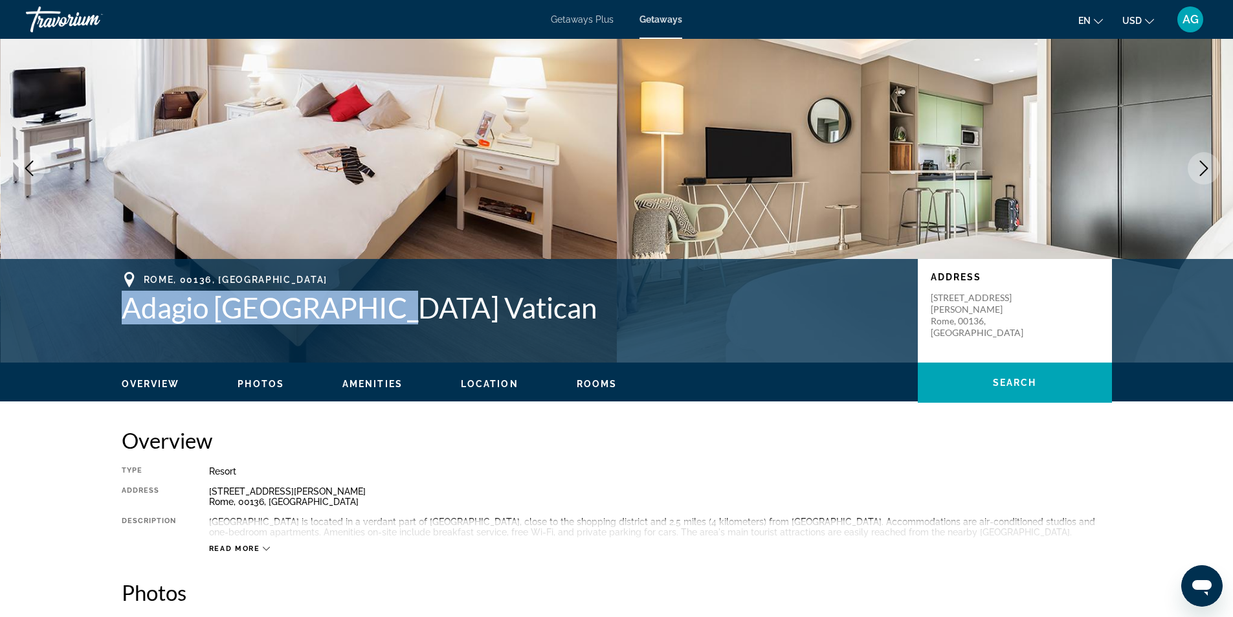
drag, startPoint x: 113, startPoint y: 311, endPoint x: 398, endPoint y: 315, distance: 284.3
click at [398, 315] on div "[GEOGRAPHIC_DATA] Vatican Address [STREET_ADDRESS][PERSON_NAME]" at bounding box center [617, 311] width 1042 height 78
copy h1 "Adagio [GEOGRAPHIC_DATA] Vatican"
click at [1209, 168] on icon "Next image" at bounding box center [1205, 169] width 16 height 16
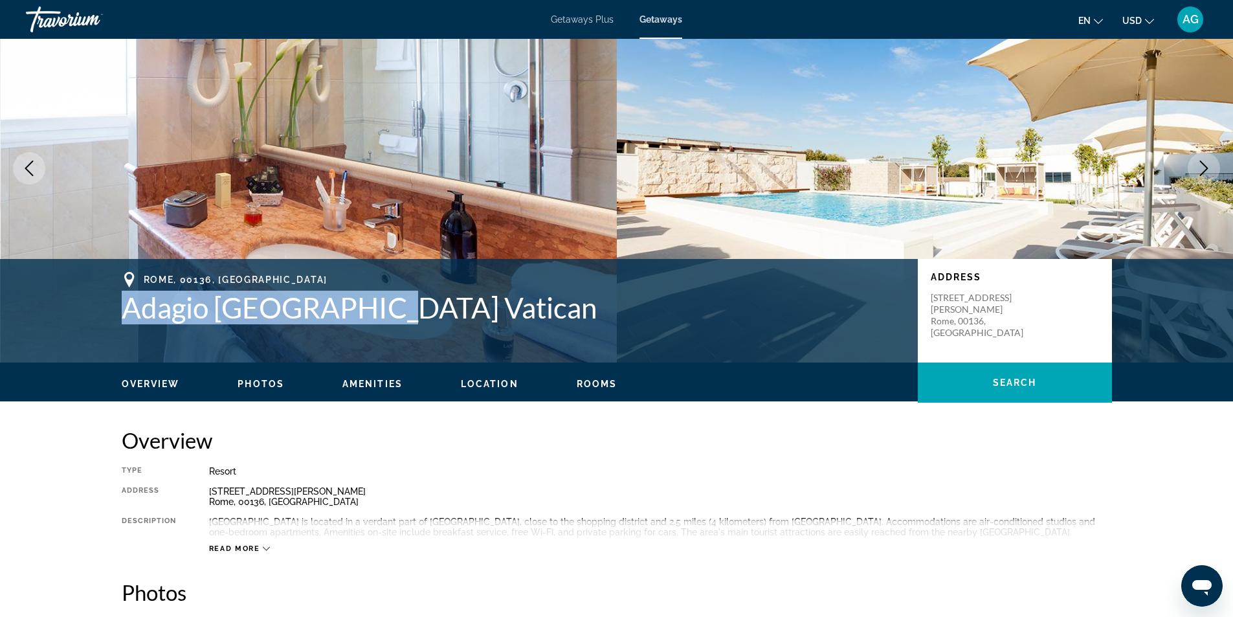
click at [1208, 168] on icon "Next image" at bounding box center [1205, 169] width 16 height 16
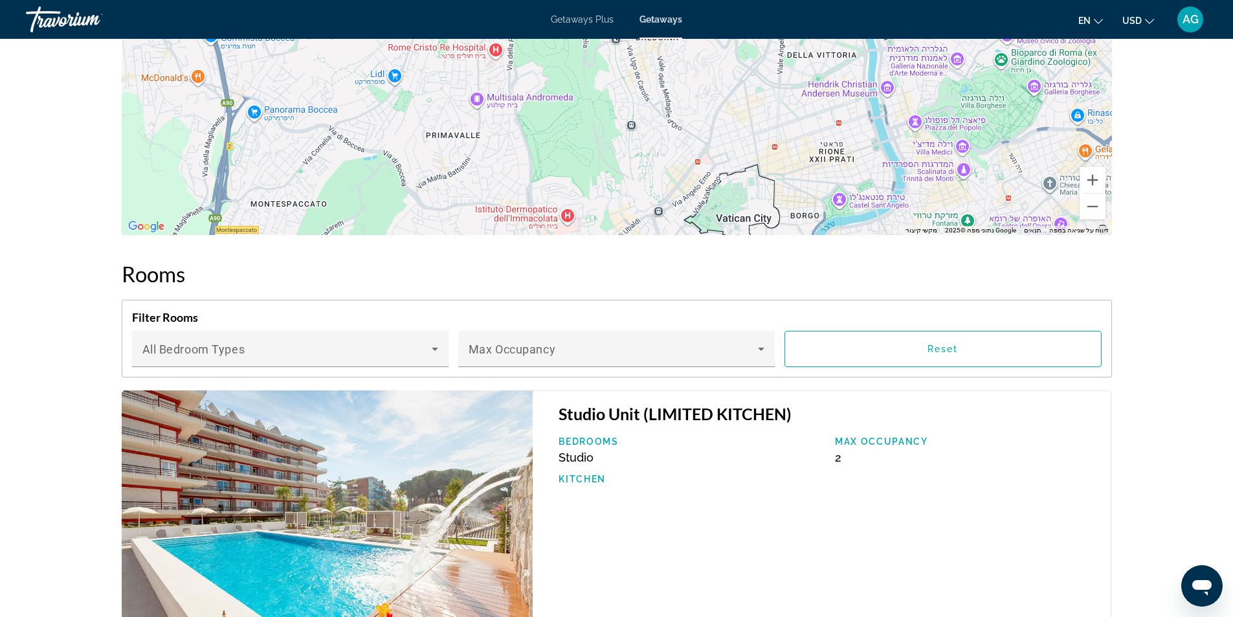
scroll to position [1489, 0]
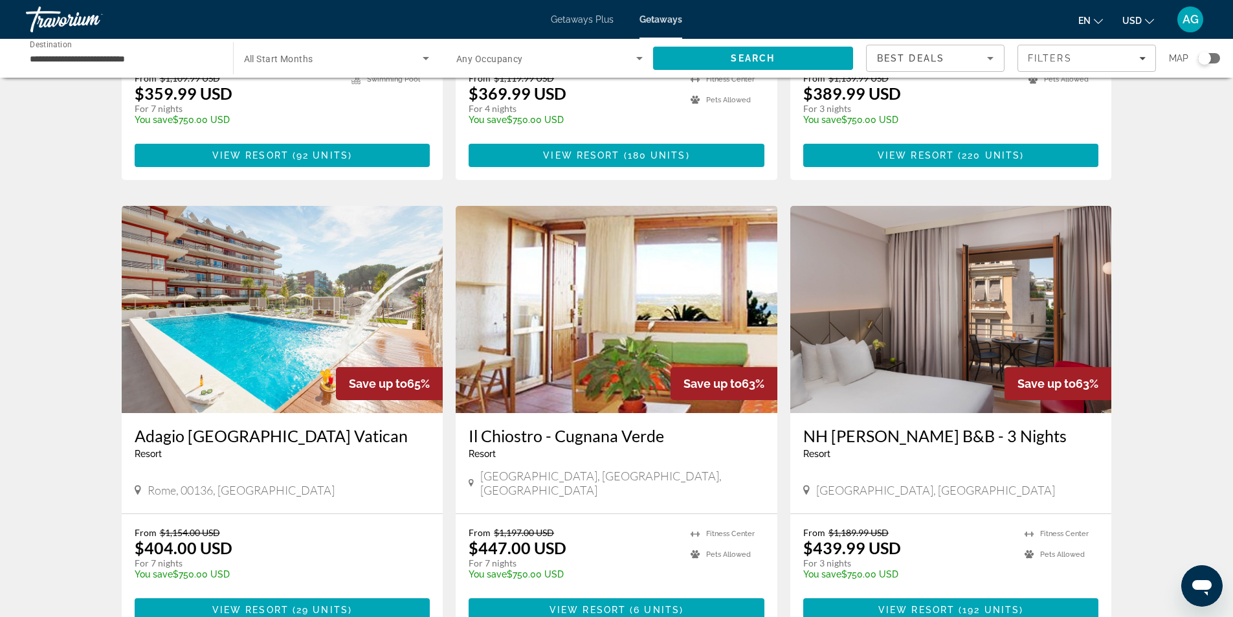
scroll to position [971, 0]
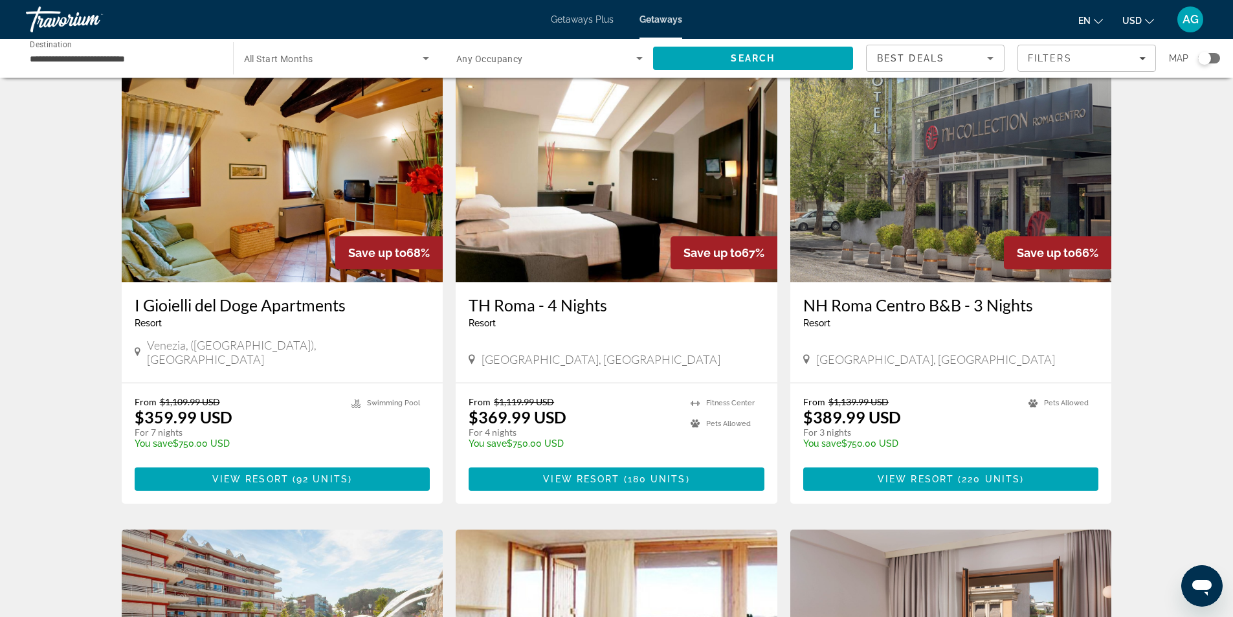
click at [898, 191] on img "Main content" at bounding box center [952, 178] width 322 height 207
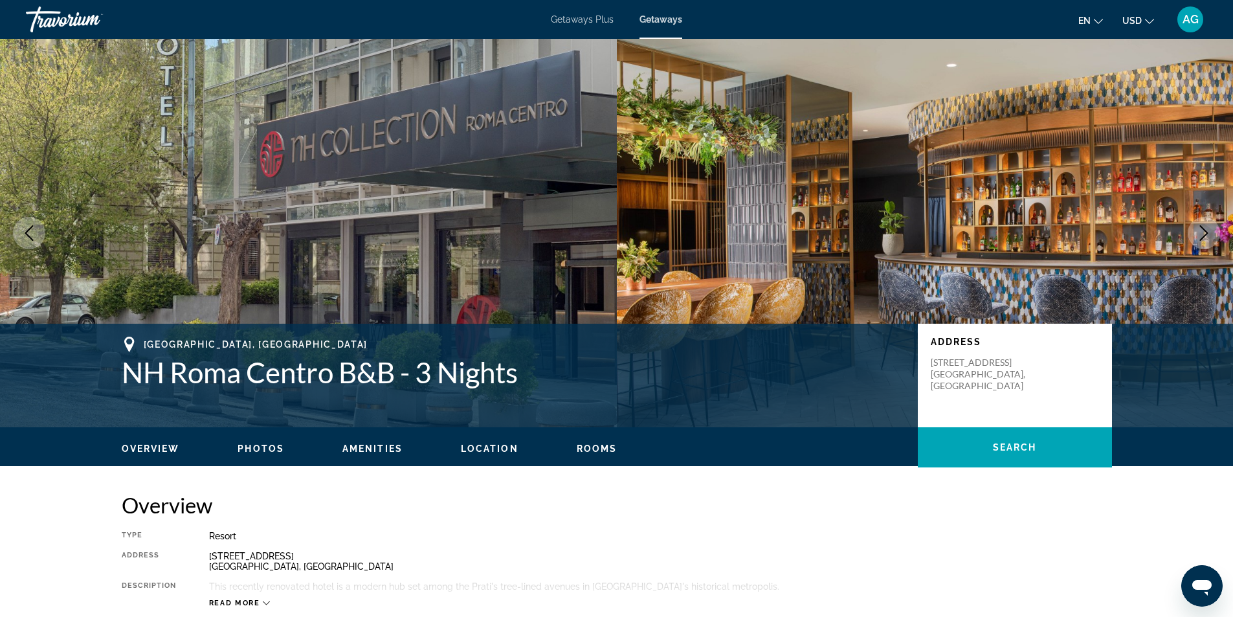
click at [1201, 233] on icon "Next image" at bounding box center [1205, 233] width 16 height 16
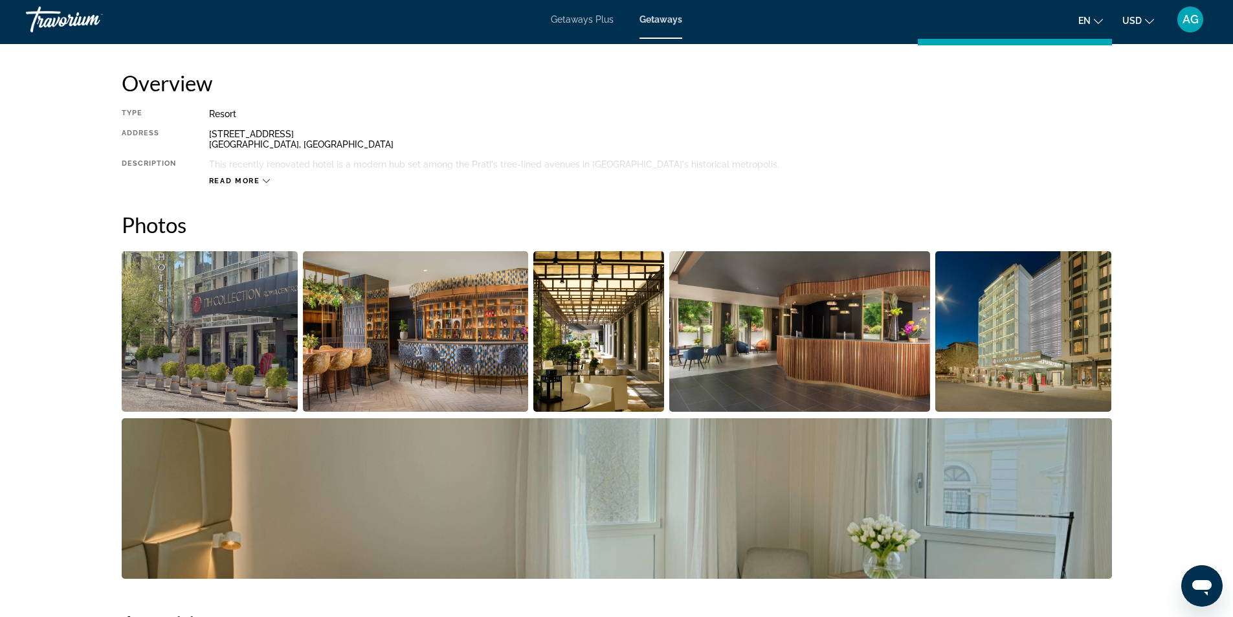
scroll to position [34, 0]
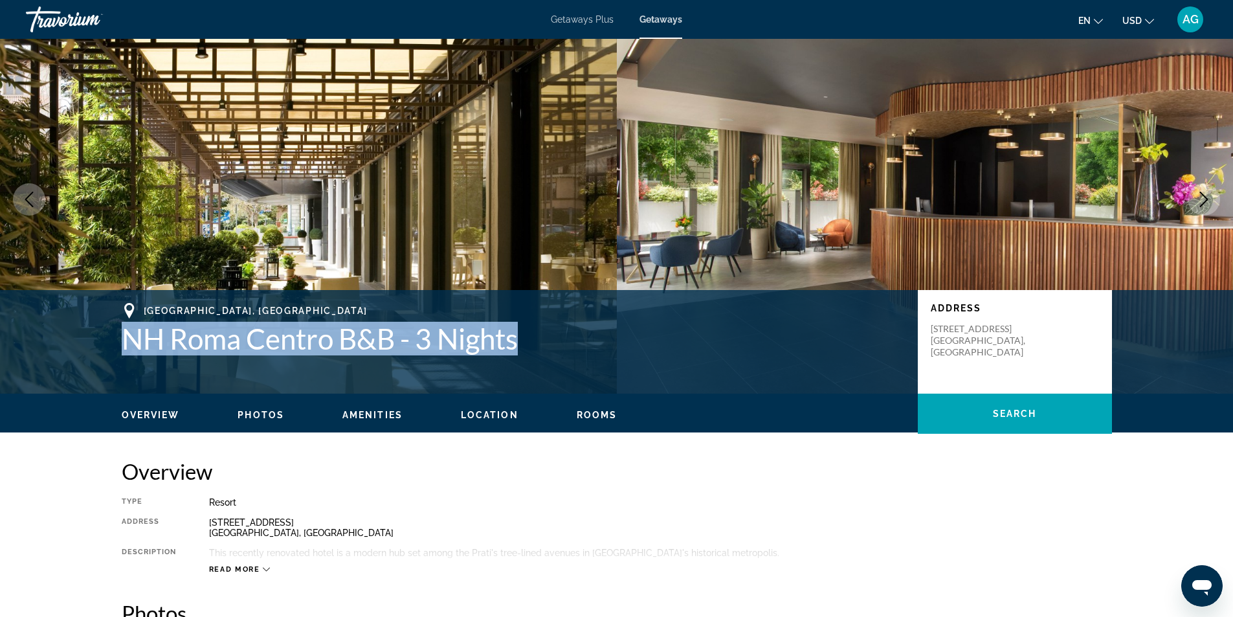
drag, startPoint x: 120, startPoint y: 340, endPoint x: 558, endPoint y: 343, distance: 438.3
click at [558, 343] on div "[GEOGRAPHIC_DATA], [GEOGRAPHIC_DATA] [GEOGRAPHIC_DATA] [GEOGRAPHIC_DATA] Centro…" at bounding box center [617, 342] width 1042 height 78
copy h1 "NH Roma Centro B&B - 3 Nights"
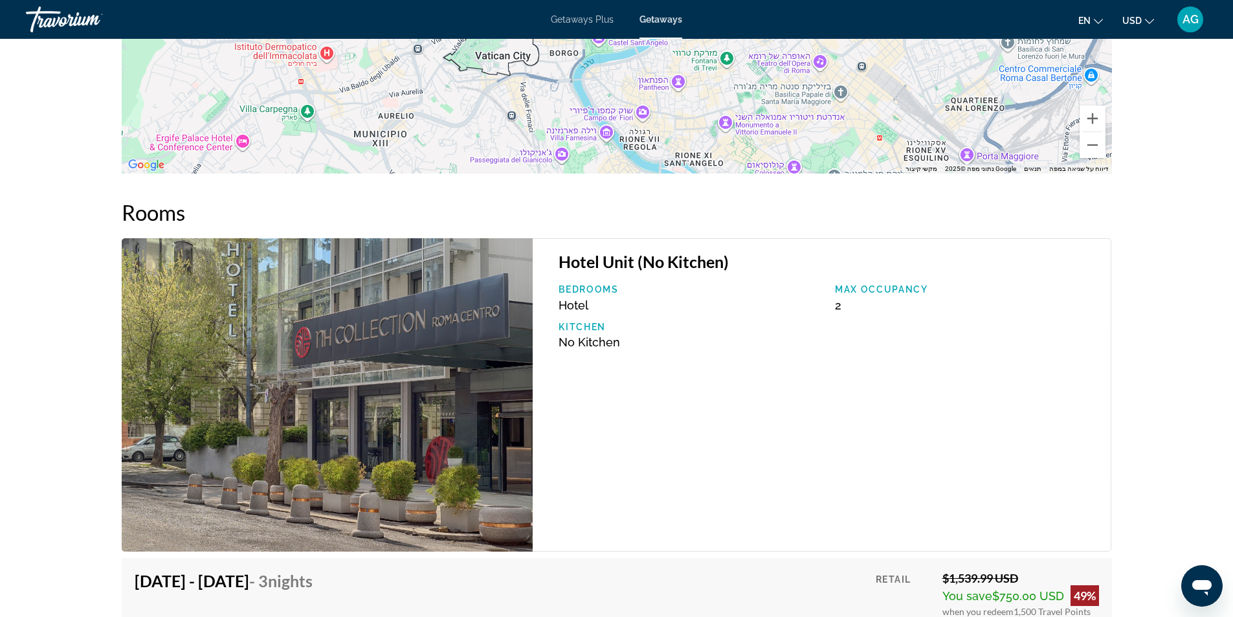
scroll to position [1976, 0]
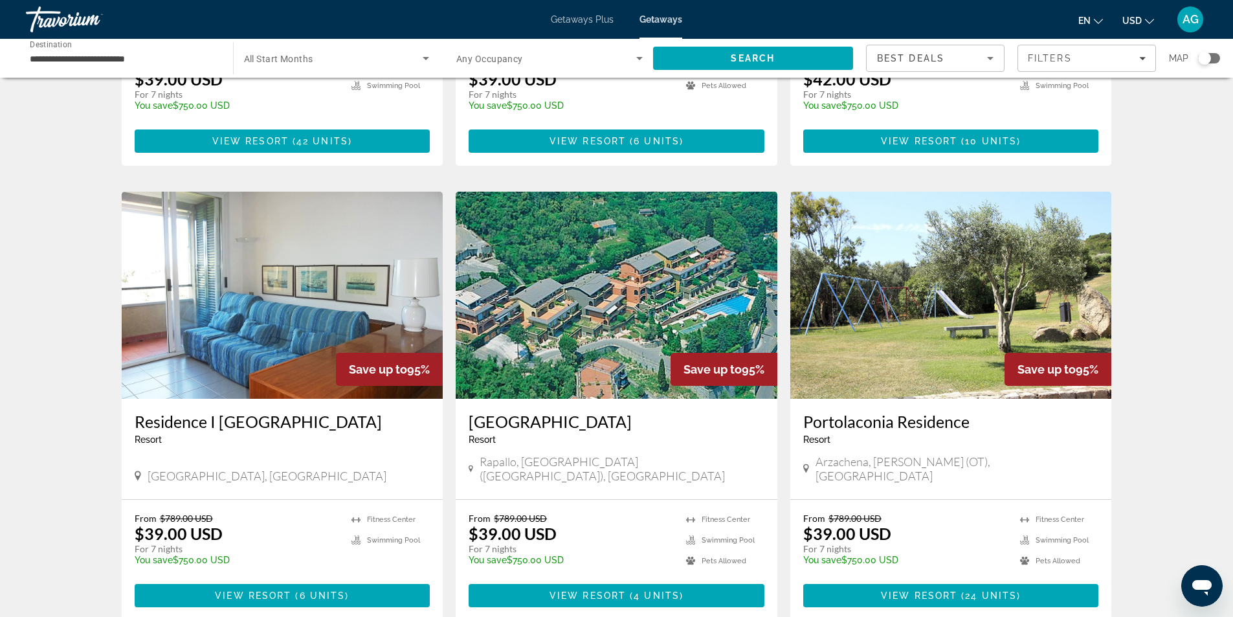
scroll to position [1478, 0]
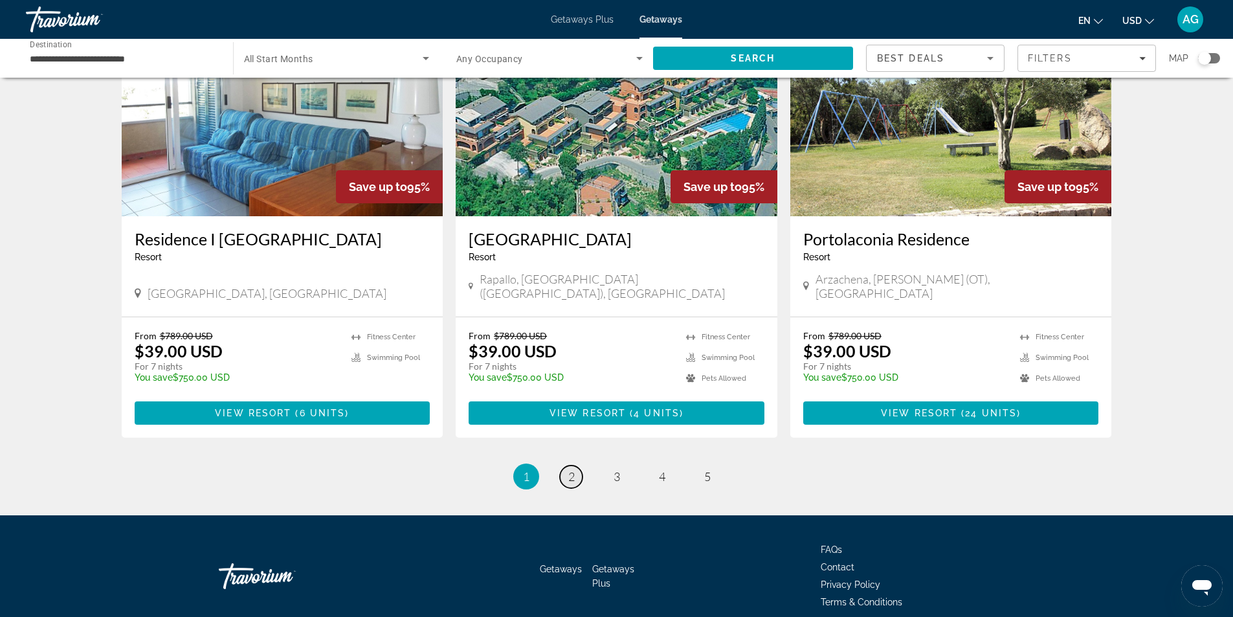
click at [576, 466] on link "page 2" at bounding box center [571, 477] width 23 height 23
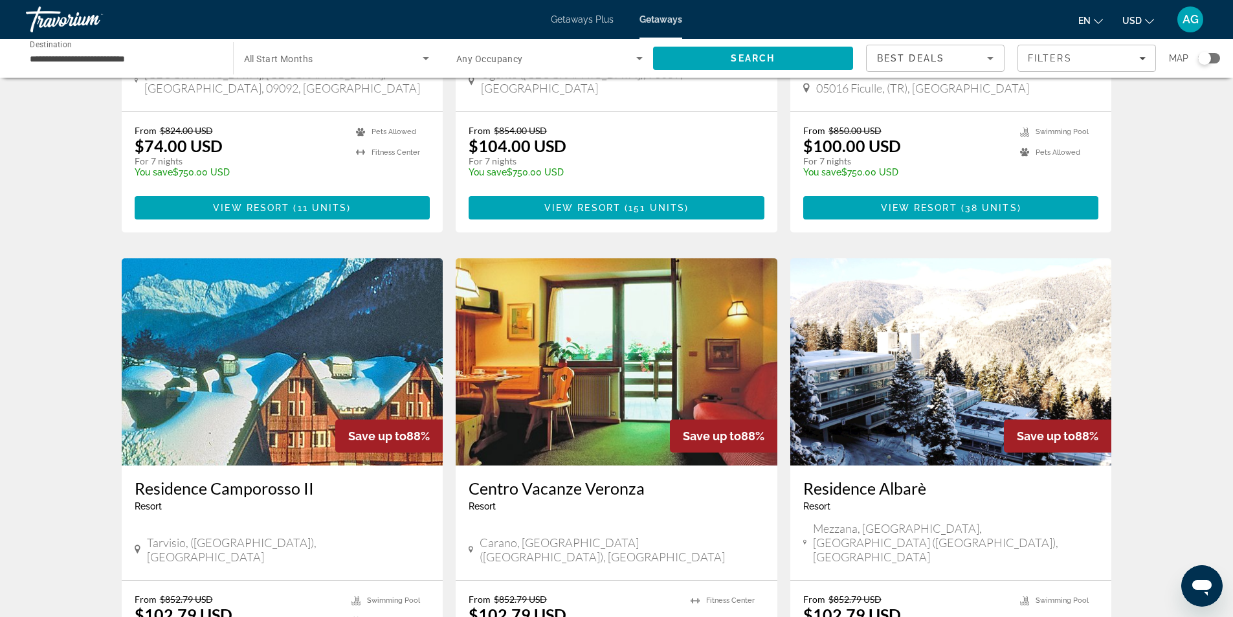
scroll to position [971, 0]
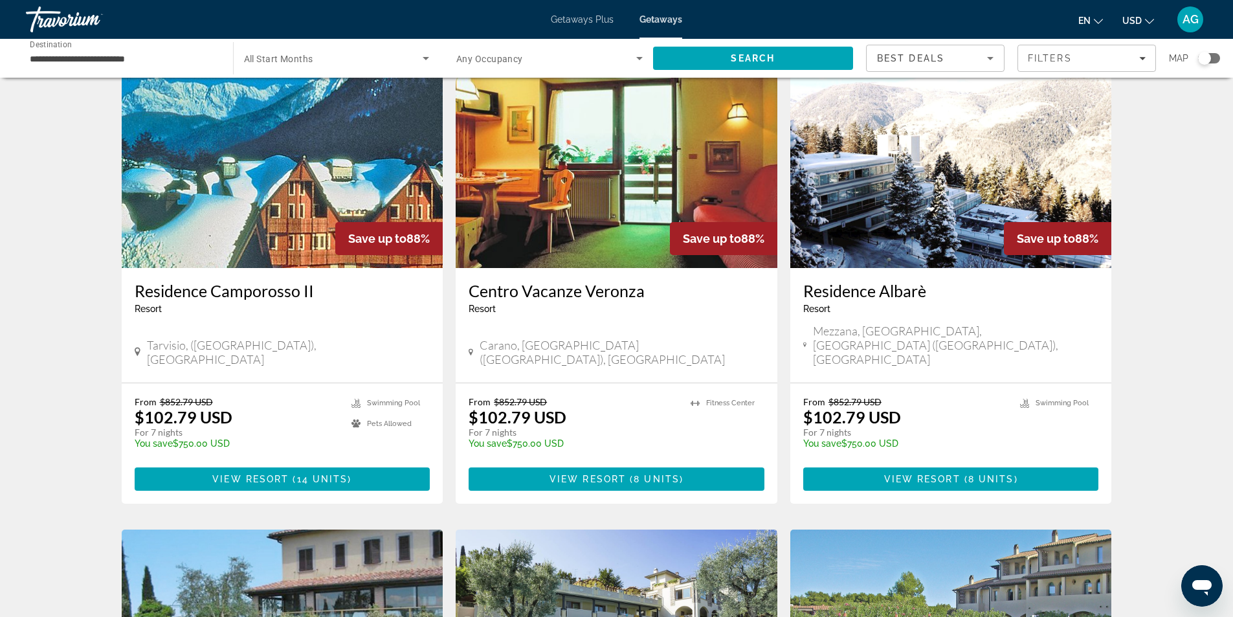
drag, startPoint x: 128, startPoint y: 262, endPoint x: 324, endPoint y: 270, distance: 195.7
click at [324, 270] on div "Residence [GEOGRAPHIC_DATA] - This is an adults only resort [GEOGRAPHIC_DATA], …" at bounding box center [283, 325] width 322 height 115
copy h3 "Residence Camporosso II"
click at [306, 396] on div "From $852.79 USD $102.79 USD For 7 nights You save $750.00 USD temp" at bounding box center [237, 427] width 205 height 62
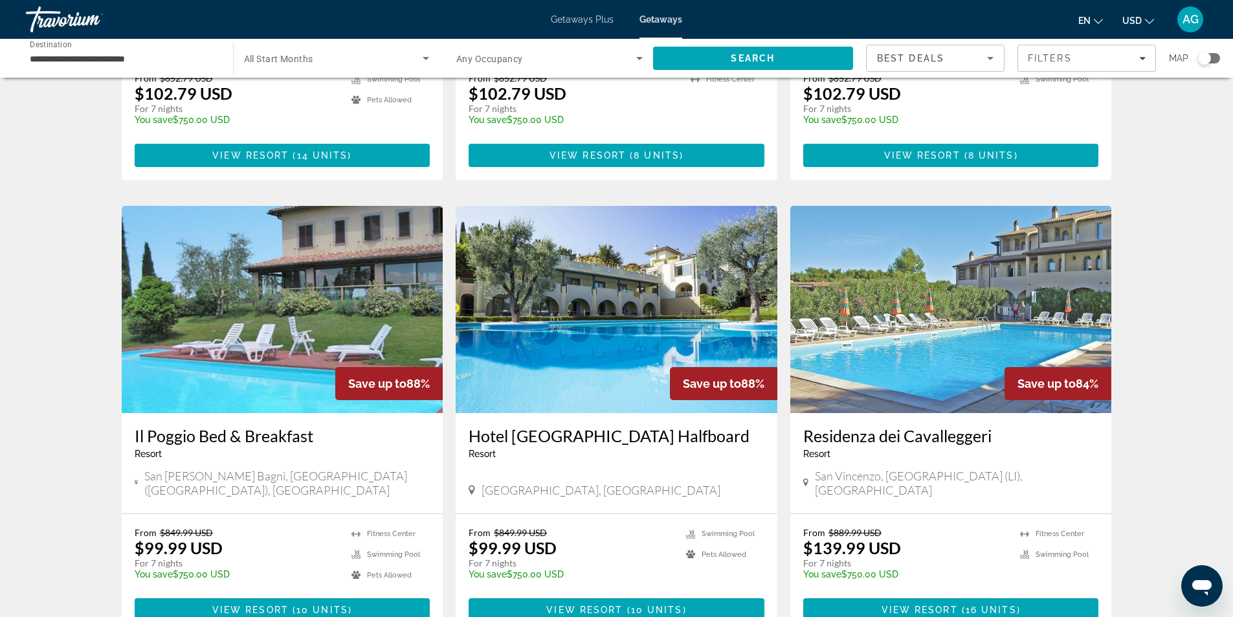
scroll to position [1478, 0]
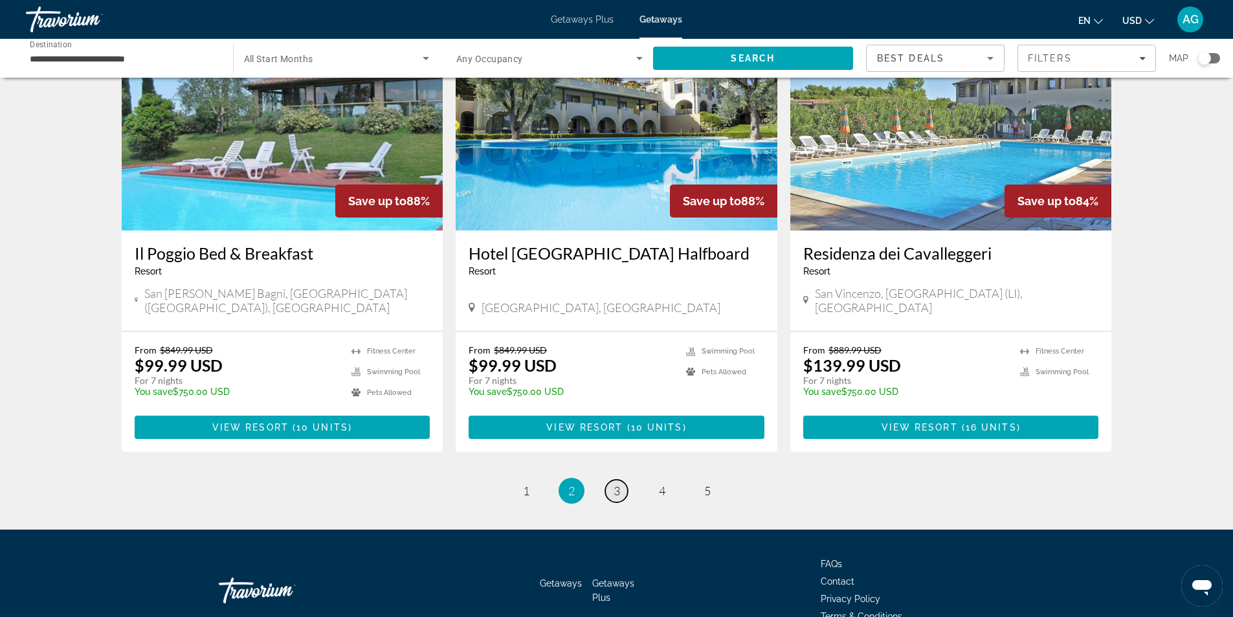
click at [614, 484] on span "3" at bounding box center [617, 491] width 6 height 14
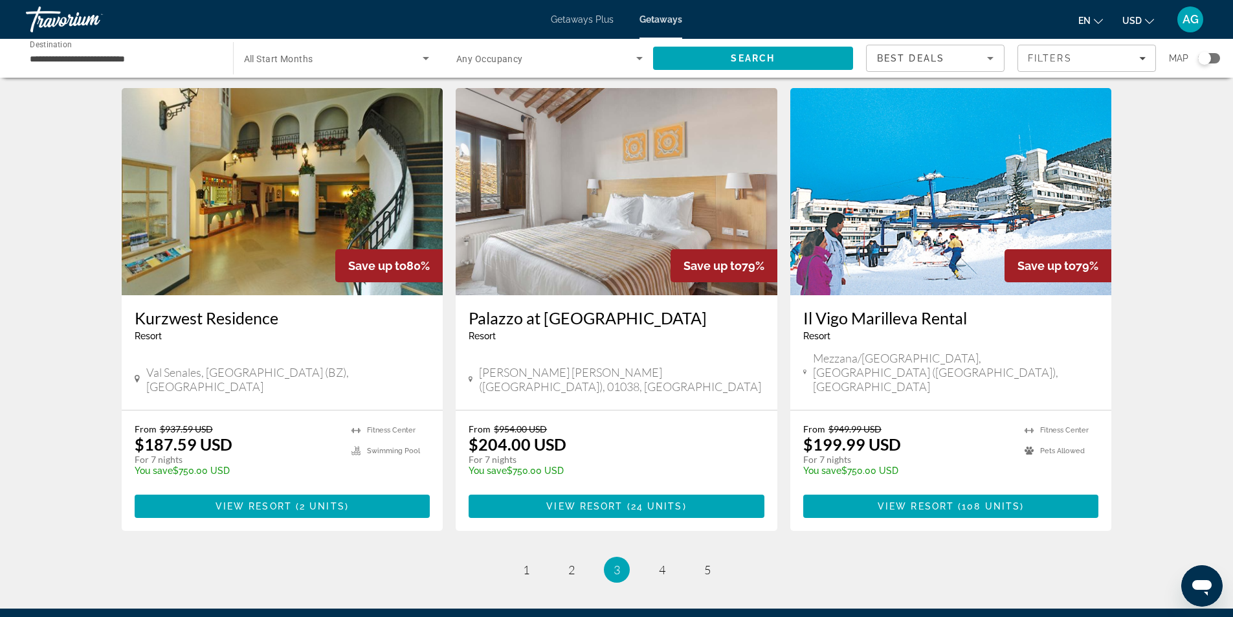
scroll to position [1424, 0]
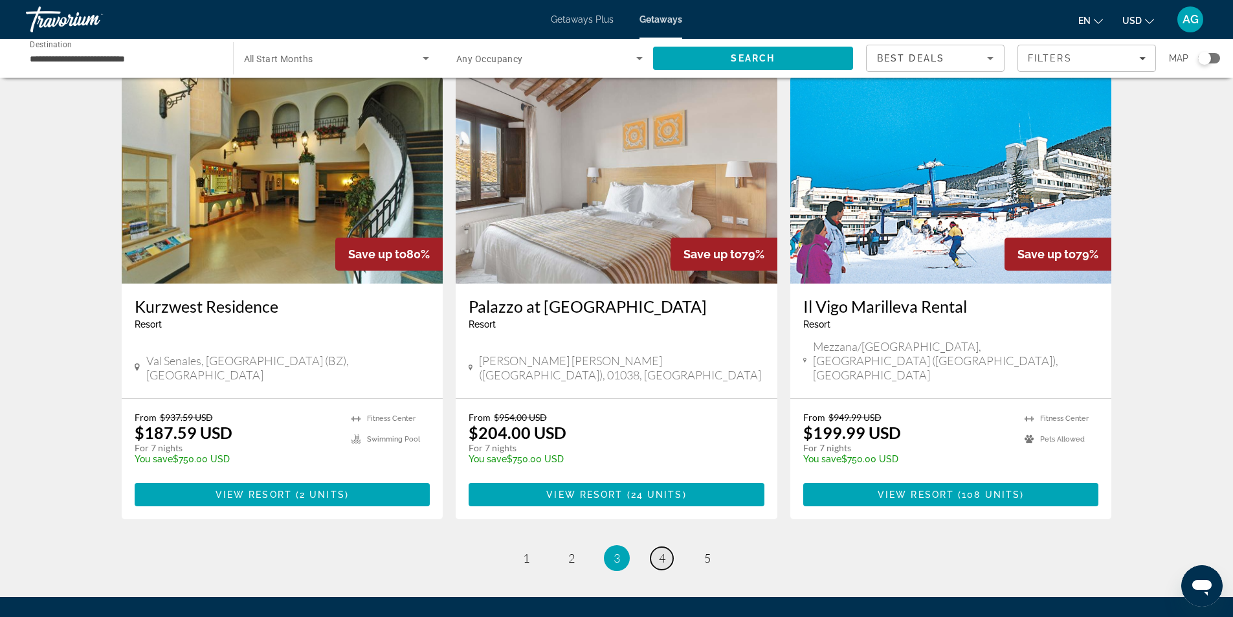
click at [668, 547] on link "page 4" at bounding box center [662, 558] width 23 height 23
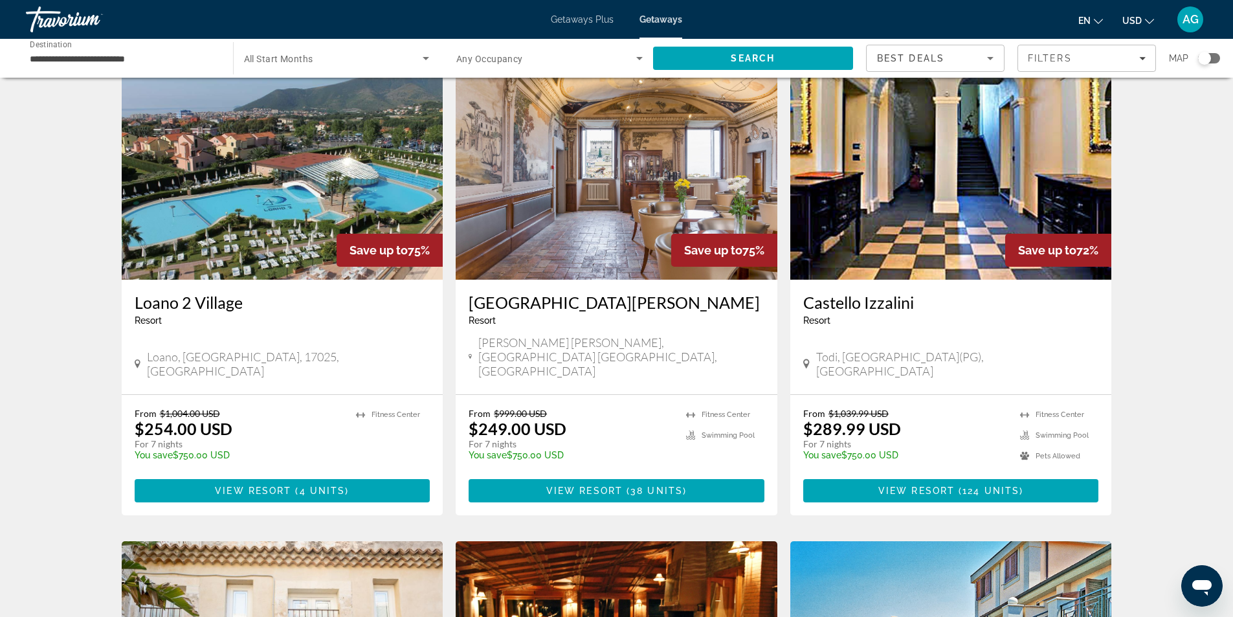
scroll to position [129, 0]
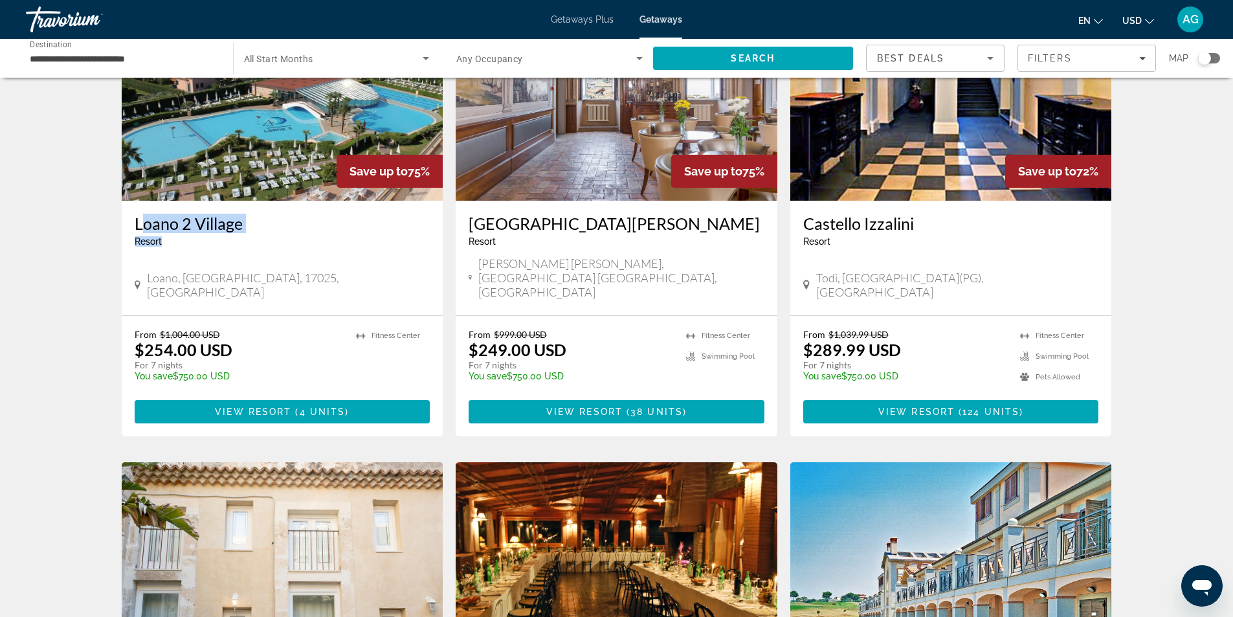
drag, startPoint x: 131, startPoint y: 225, endPoint x: 242, endPoint y: 234, distance: 111.7
click at [242, 234] on div "[GEOGRAPHIC_DATA] - This is an adults only resort [GEOGRAPHIC_DATA][PERSON_NAME…" at bounding box center [283, 258] width 322 height 115
click at [295, 230] on h3 "Loano 2 Village" at bounding box center [283, 223] width 296 height 19
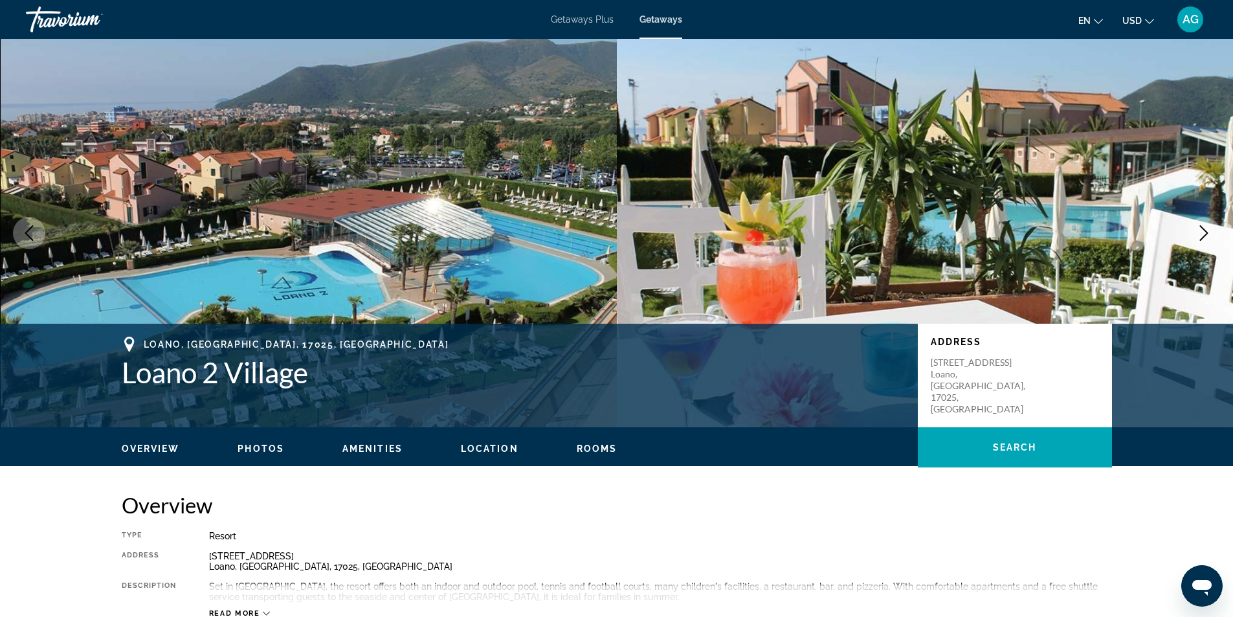
click at [1207, 233] on icon "Next image" at bounding box center [1205, 233] width 16 height 16
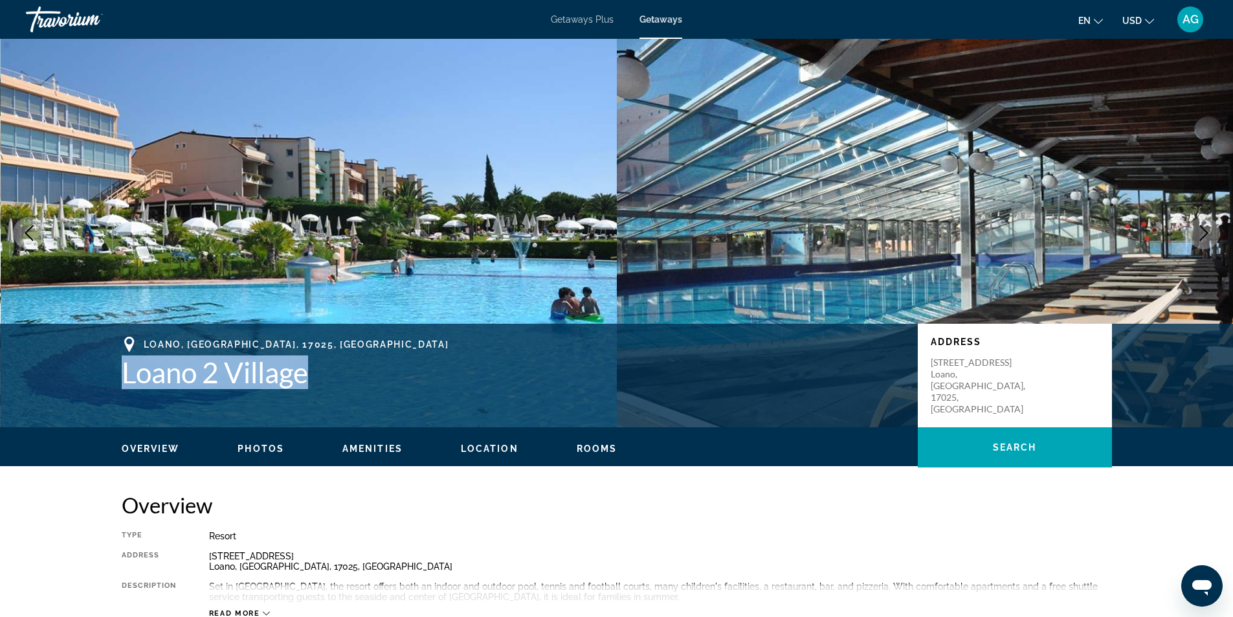
drag, startPoint x: 113, startPoint y: 376, endPoint x: 319, endPoint y: 379, distance: 206.6
click at [319, 379] on div "Loano, [GEOGRAPHIC_DATA], [GEOGRAPHIC_DATA] Loano 2 Village Address [STREET_ADD…" at bounding box center [617, 376] width 1042 height 78
copy h1 "Loano 2 Village"
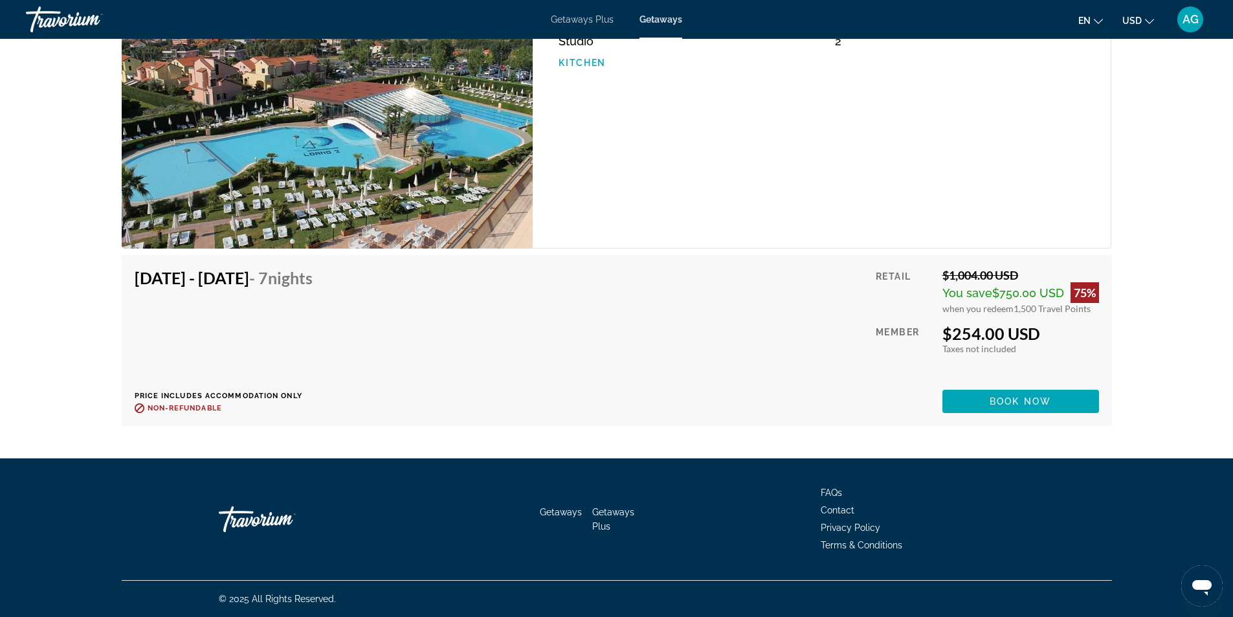
scroll to position [2405, 0]
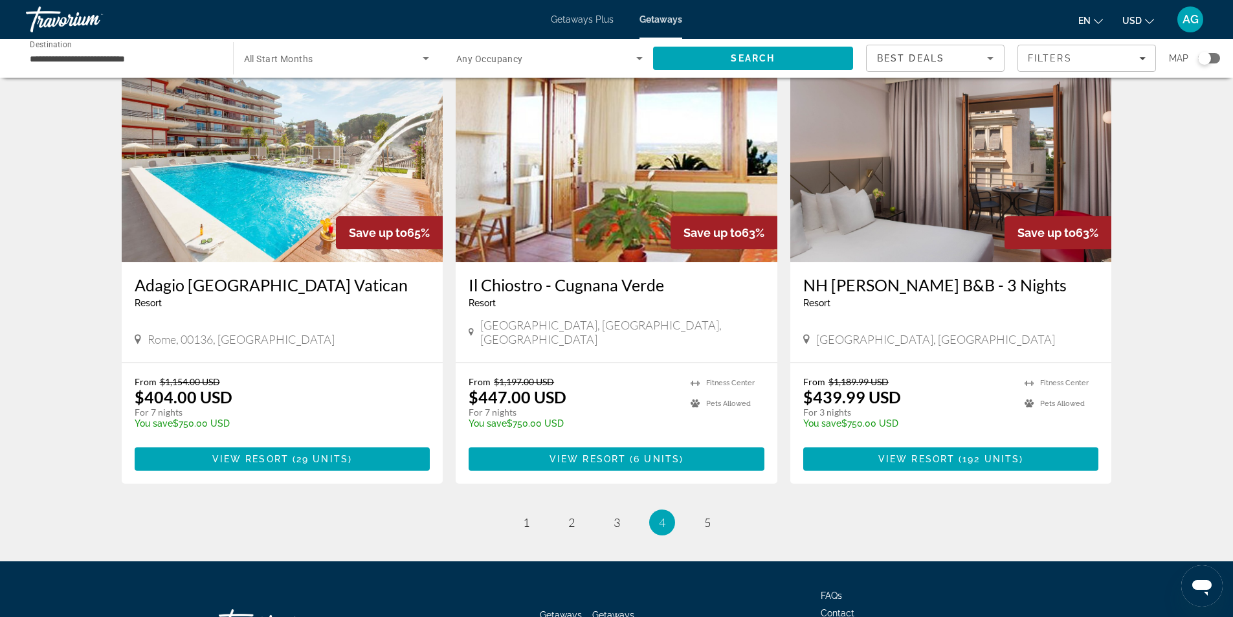
scroll to position [1478, 0]
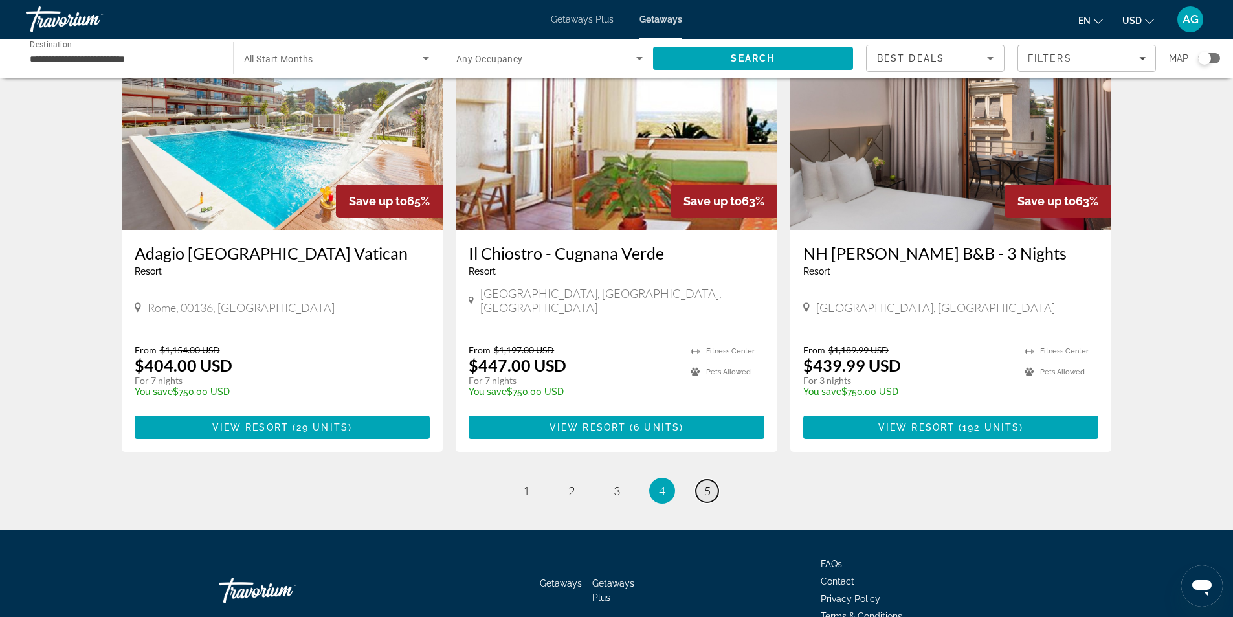
click at [709, 484] on span "5" at bounding box center [707, 491] width 6 height 14
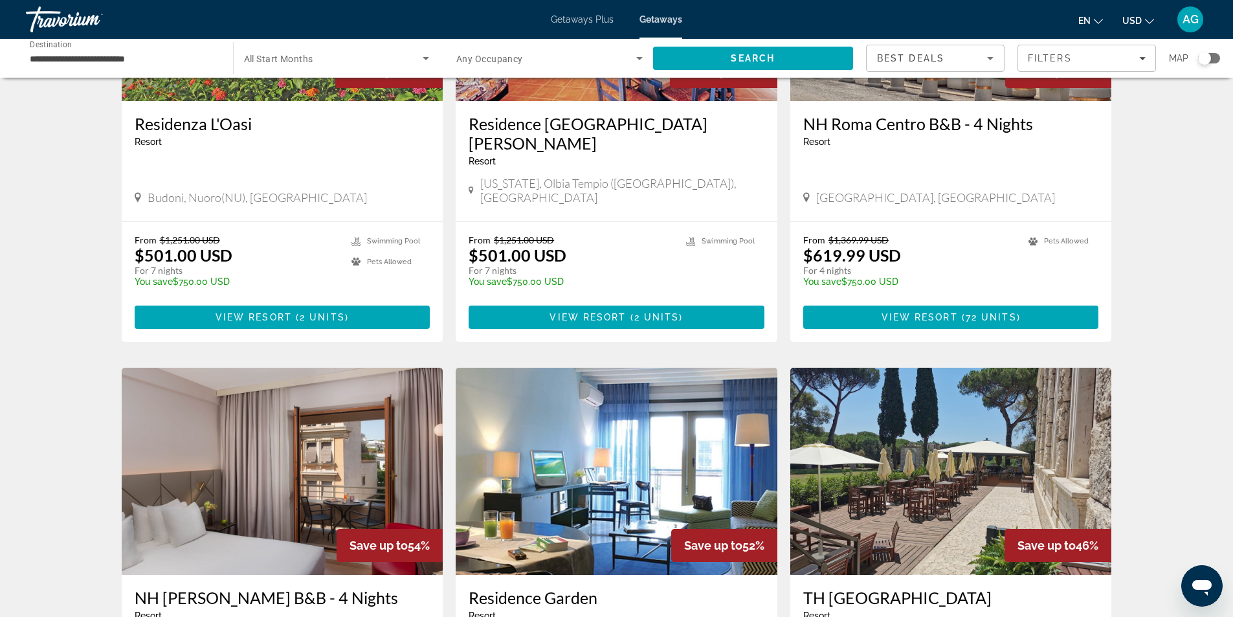
scroll to position [453, 0]
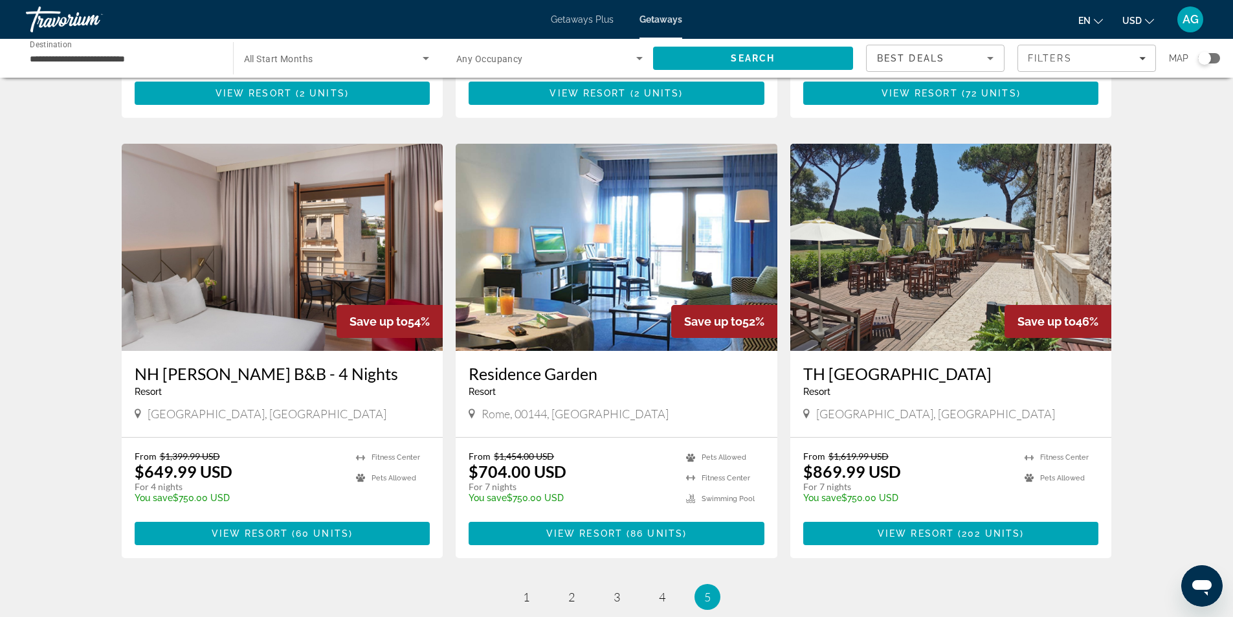
click at [638, 264] on img "Main content" at bounding box center [617, 247] width 322 height 207
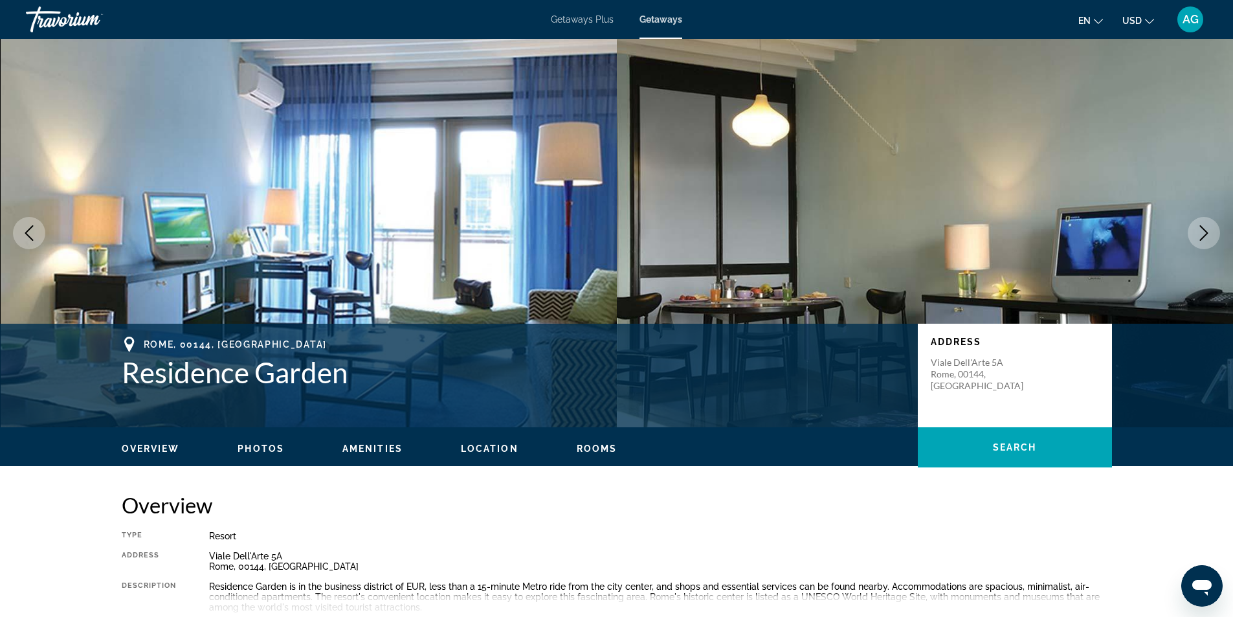
click at [1206, 238] on icon "Next image" at bounding box center [1205, 233] width 16 height 16
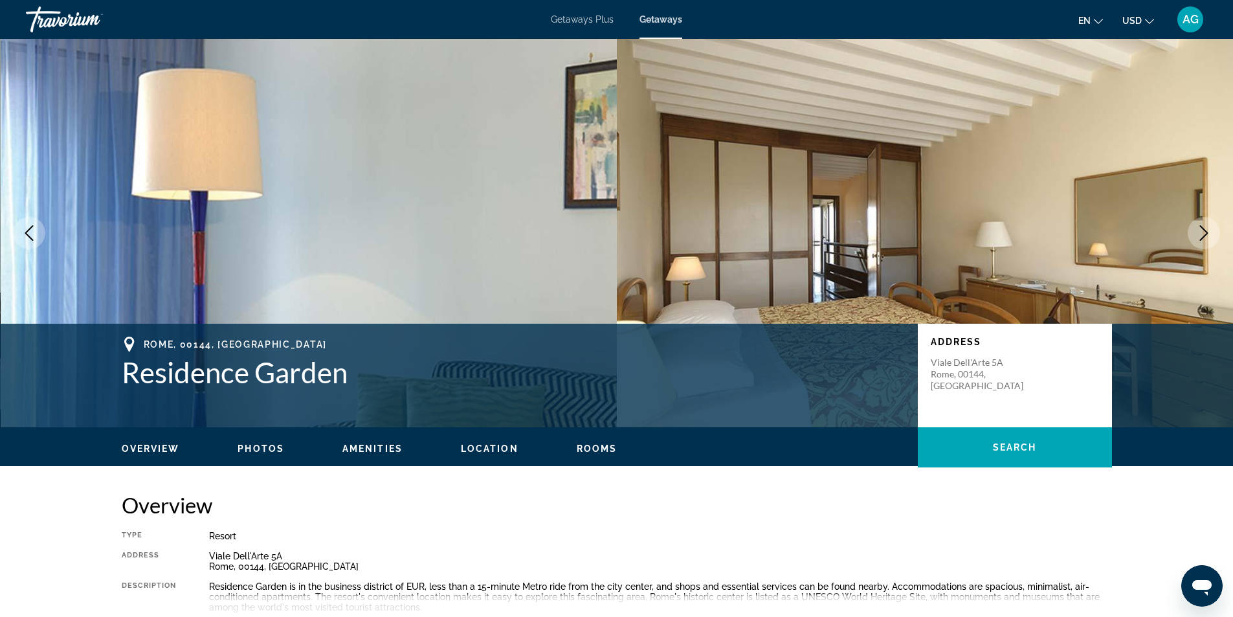
click at [1206, 238] on icon "Next image" at bounding box center [1205, 233] width 16 height 16
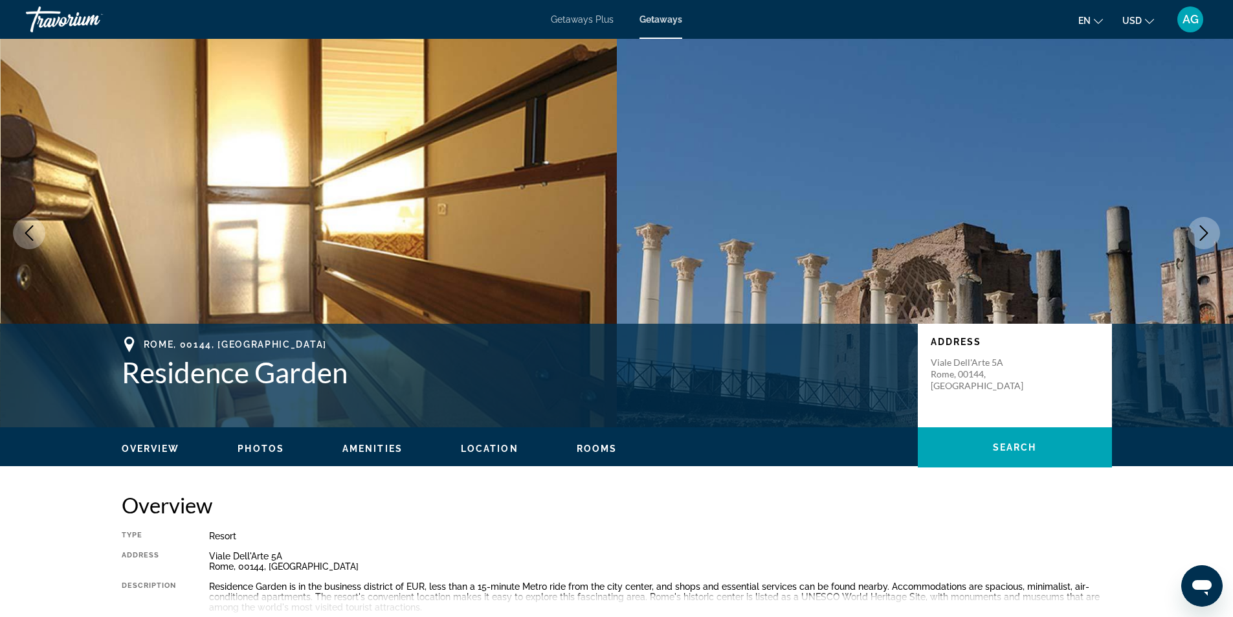
click at [1206, 238] on icon "Next image" at bounding box center [1205, 233] width 16 height 16
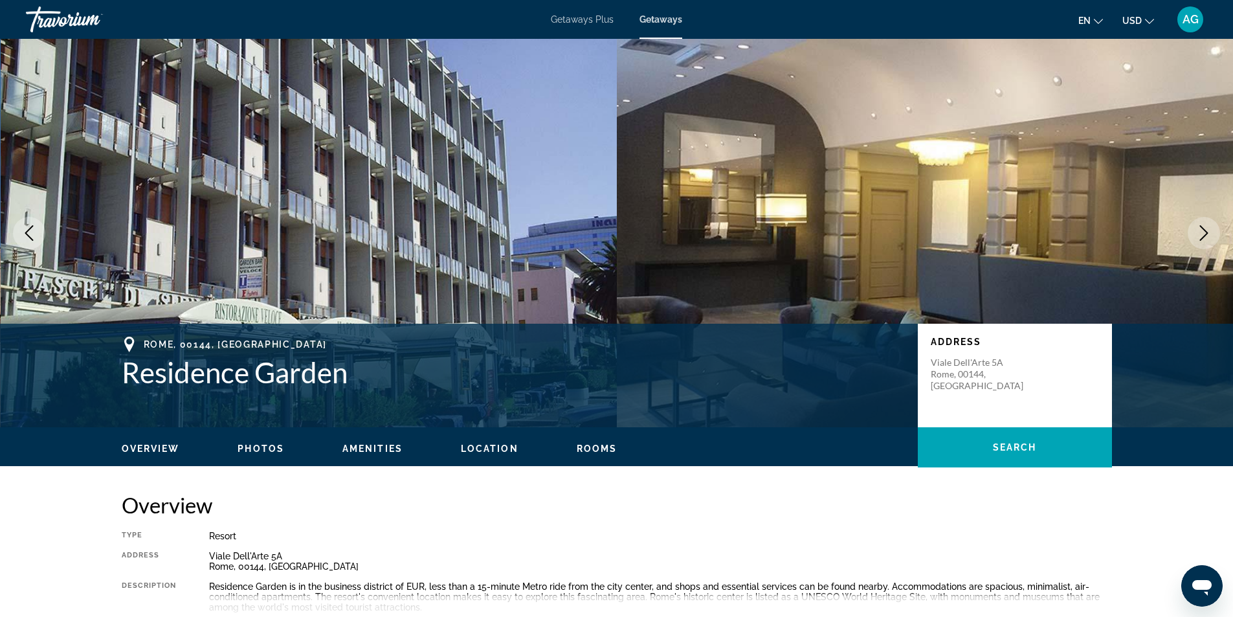
click at [1202, 236] on icon "Next image" at bounding box center [1205, 233] width 16 height 16
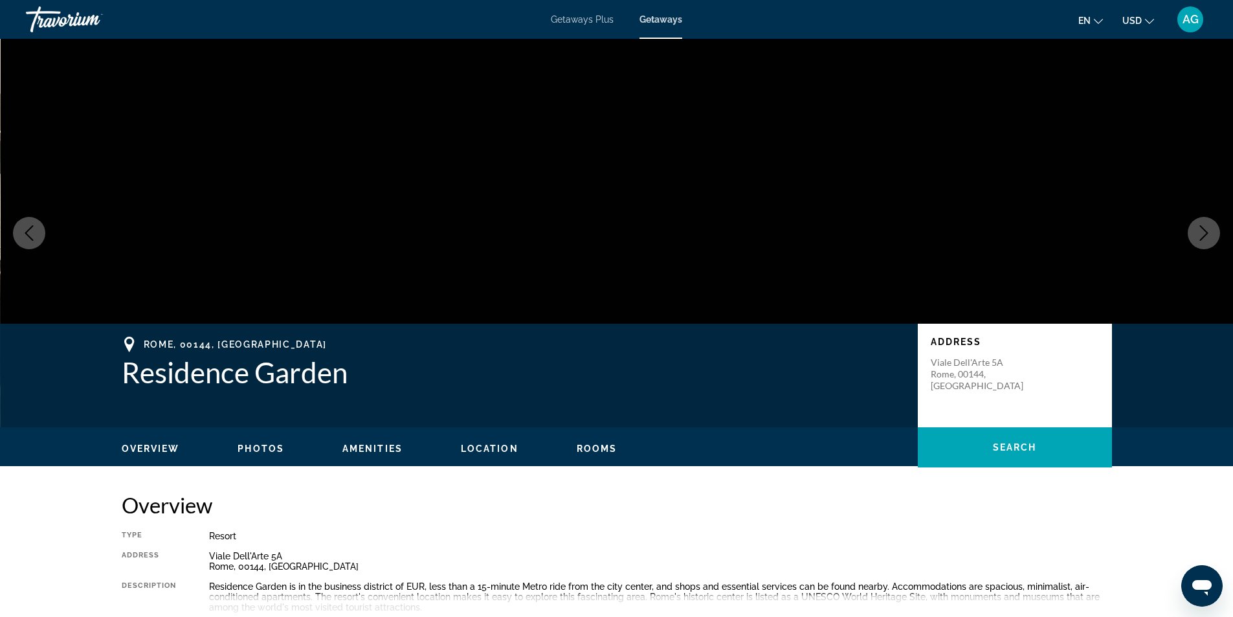
click at [1209, 240] on icon "Next image" at bounding box center [1205, 233] width 16 height 16
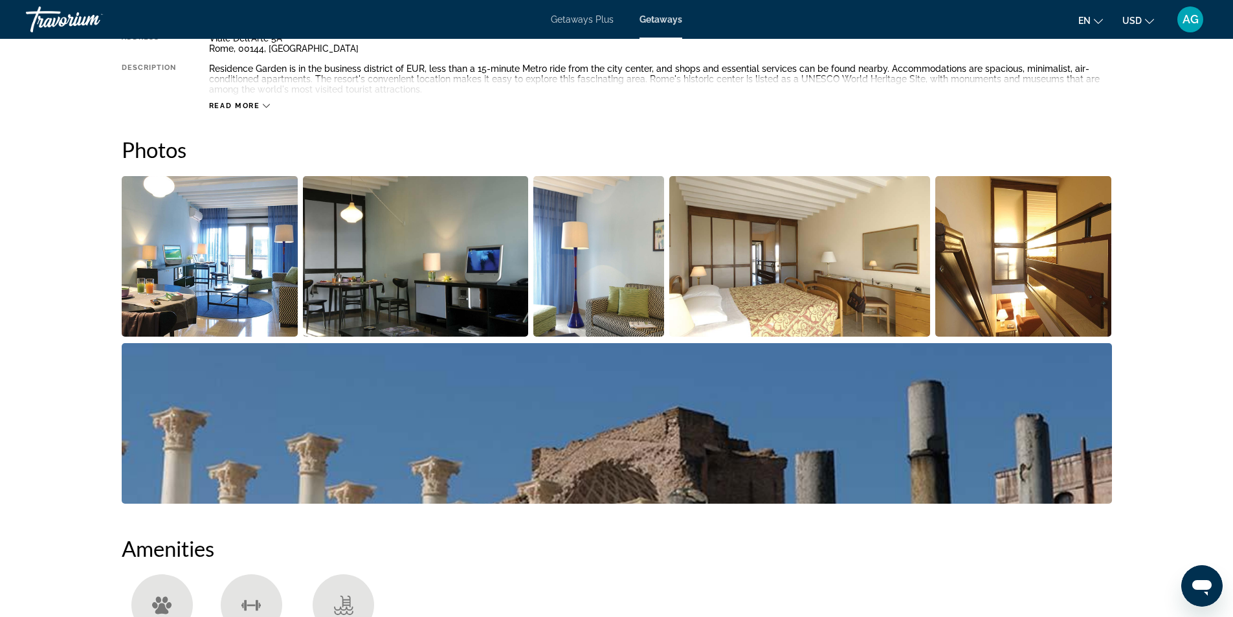
scroll to position [129, 0]
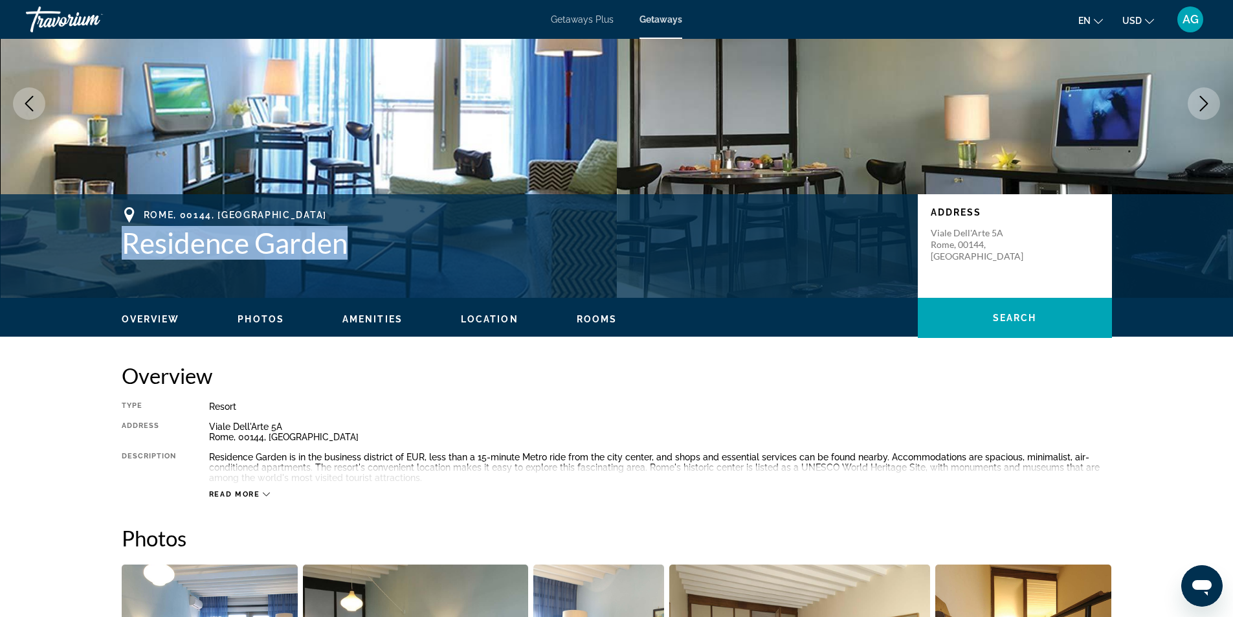
drag, startPoint x: 121, startPoint y: 249, endPoint x: 357, endPoint y: 268, distance: 237.1
click at [357, 268] on div "[GEOGRAPHIC_DATA] Address [GEOGRAPHIC_DATA]" at bounding box center [617, 246] width 1042 height 78
copy h1 "Residence Garden"
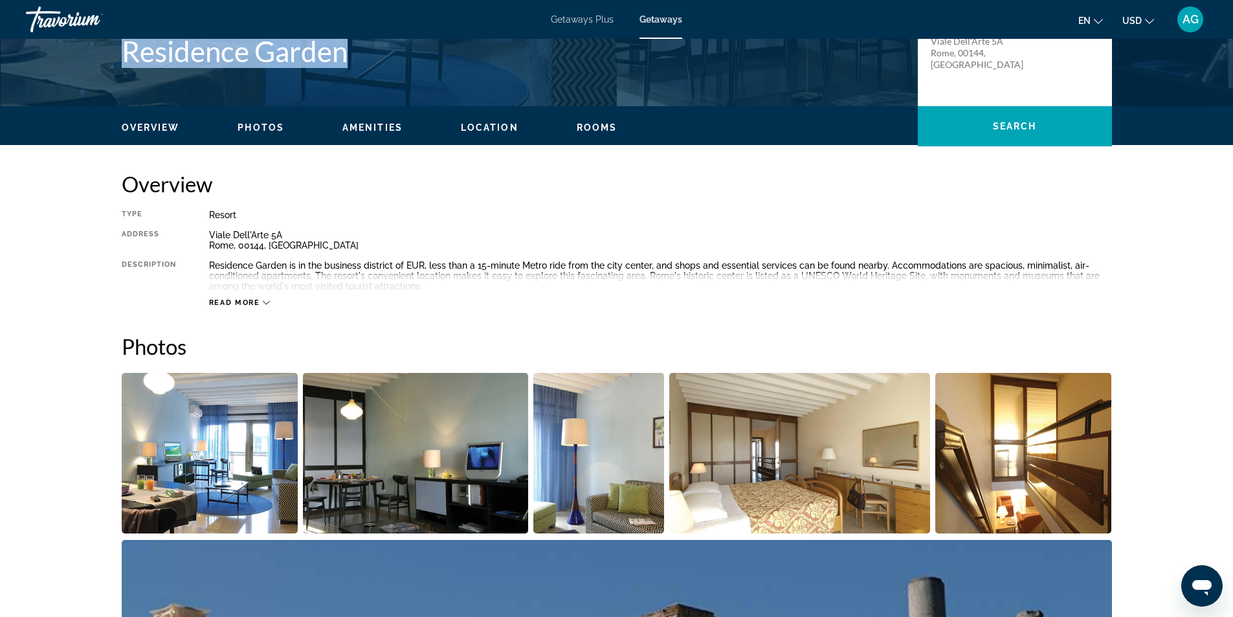
scroll to position [324, 0]
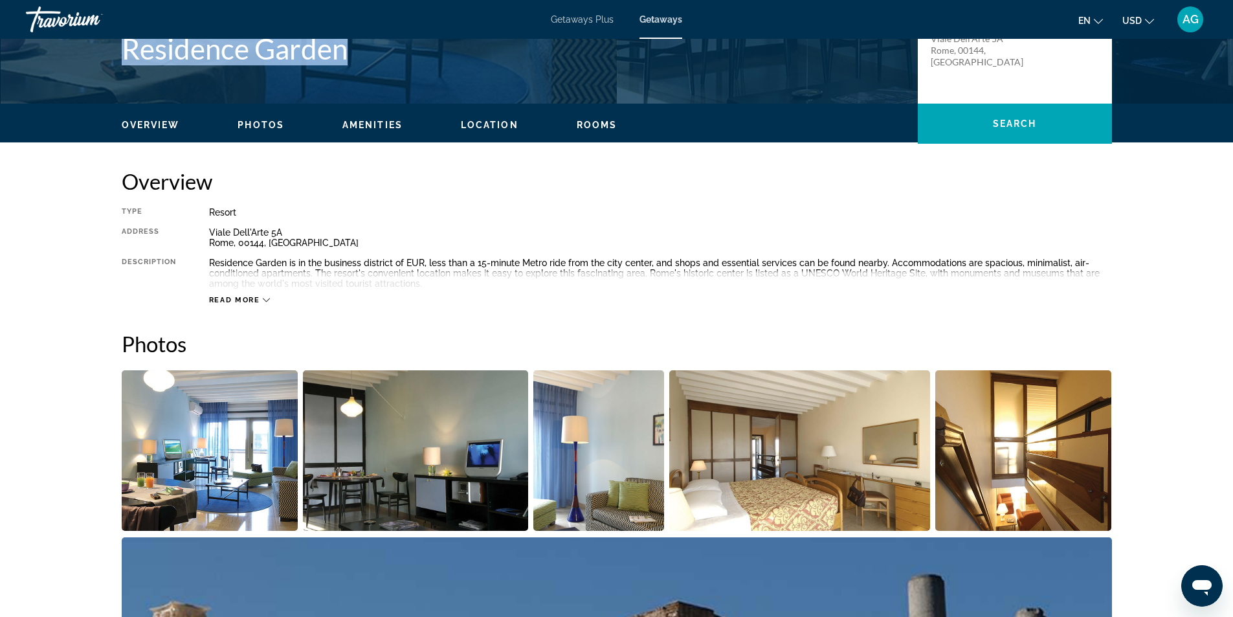
click at [264, 302] on icon "Main content" at bounding box center [266, 300] width 7 height 7
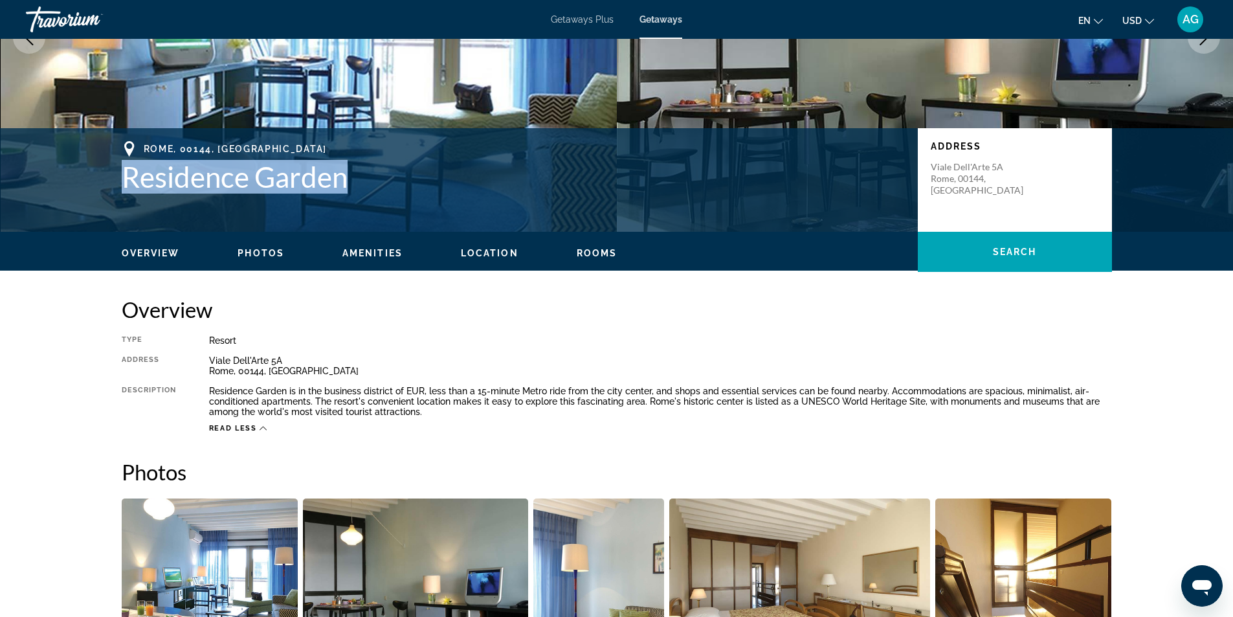
scroll to position [259, 0]
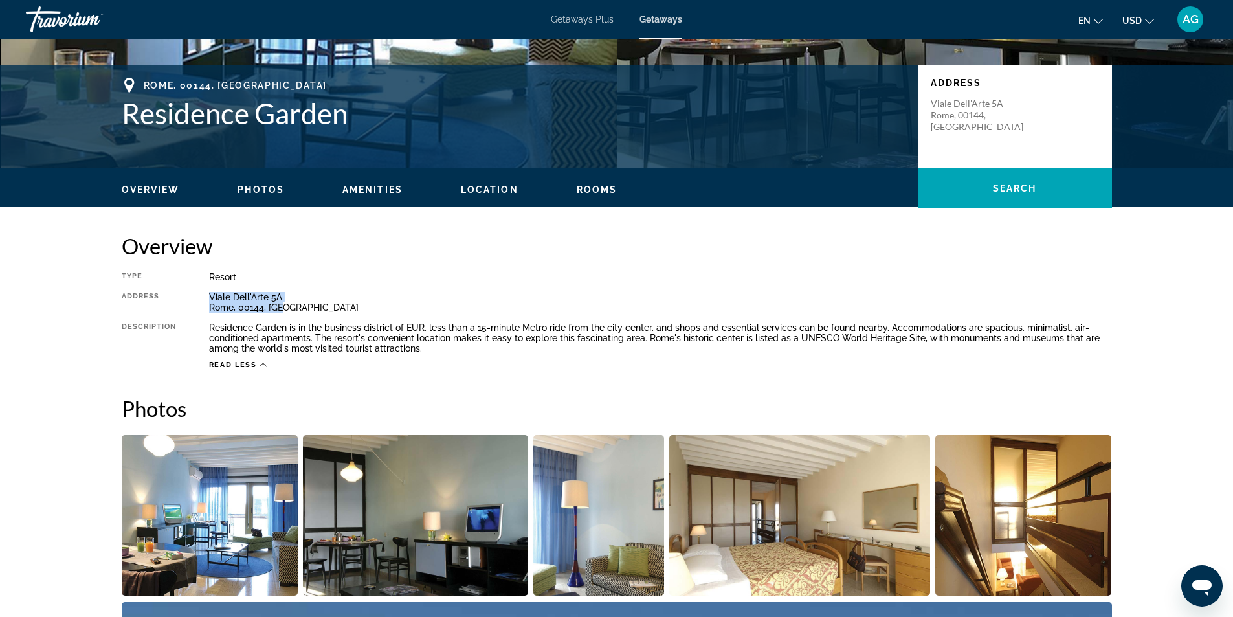
drag, startPoint x: 208, startPoint y: 294, endPoint x: 289, endPoint y: 313, distance: 83.7
click at [289, 313] on div "Type Resort All-Inclusive No All-Inclusive Address [GEOGRAPHIC_DATA], ITA Descr…" at bounding box center [617, 321] width 991 height 98
copy div "[GEOGRAPHIC_DATA]"
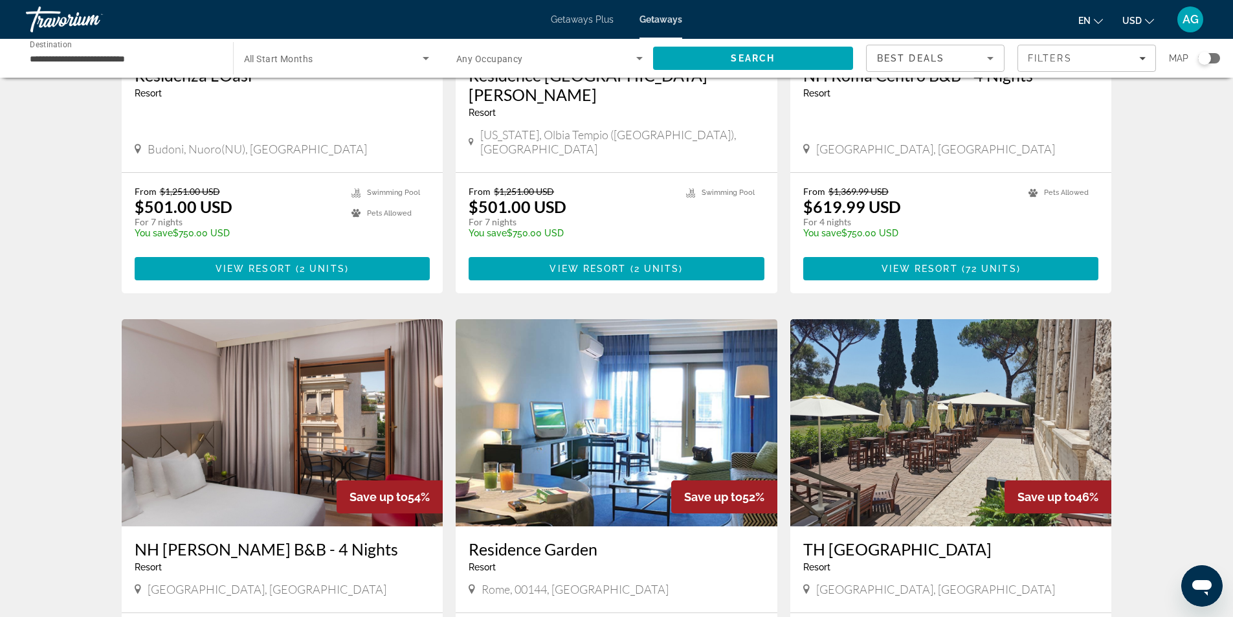
scroll to position [518, 0]
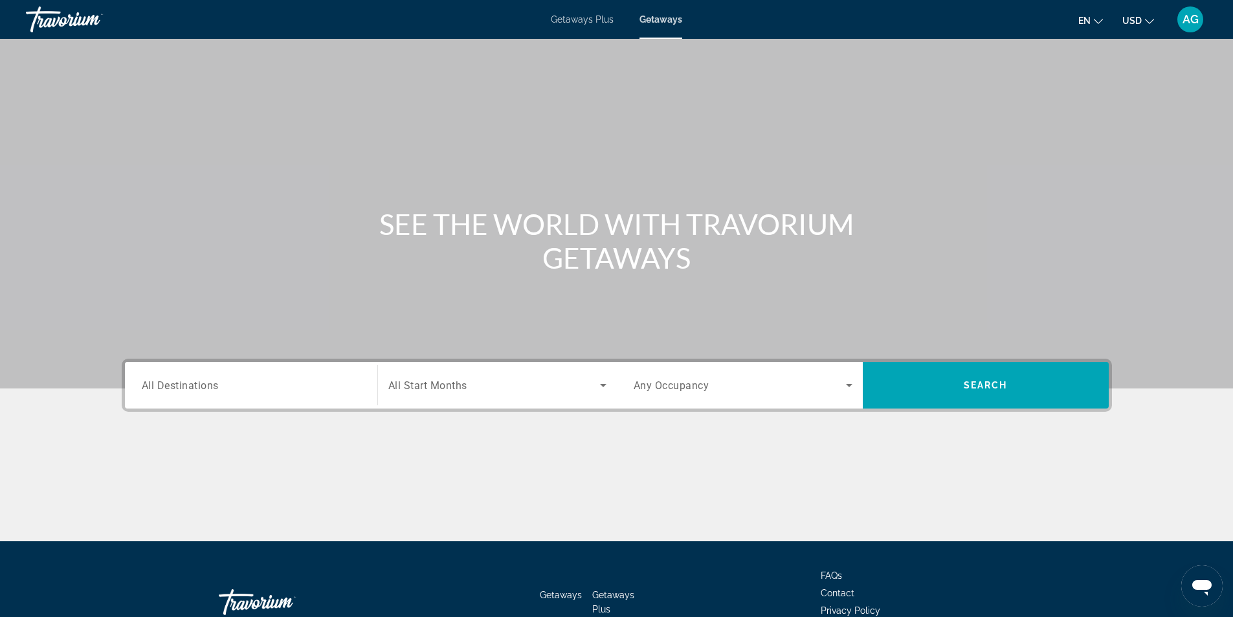
click at [267, 384] on input "Destination All Destinations" at bounding box center [251, 386] width 219 height 16
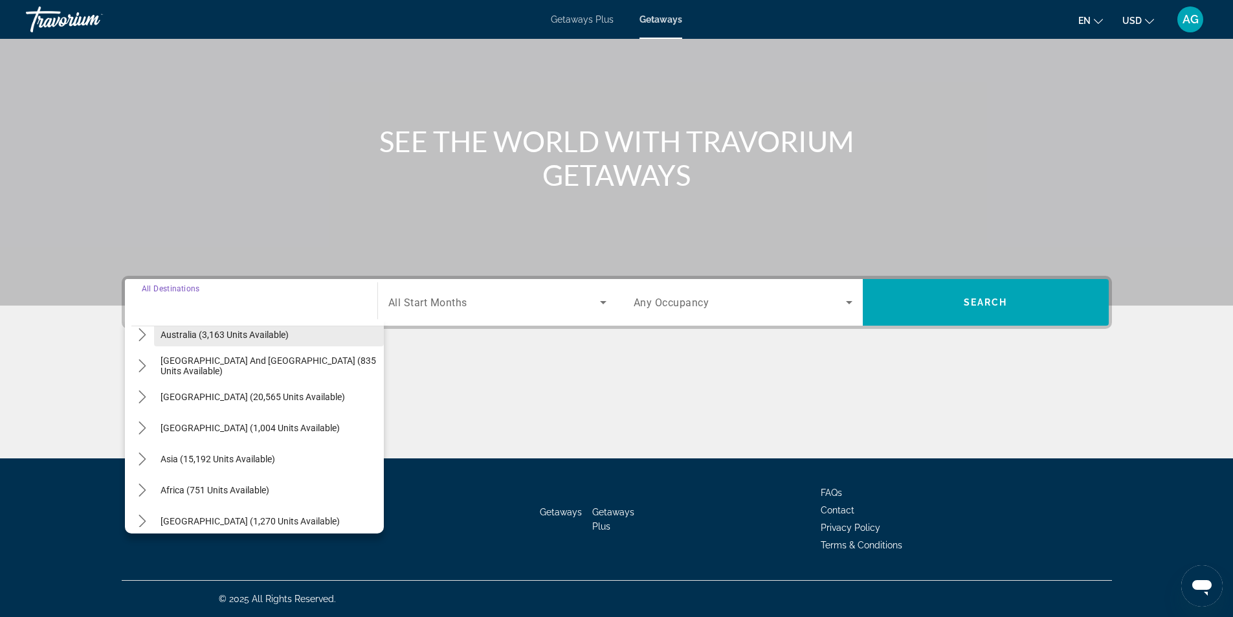
scroll to position [210, 0]
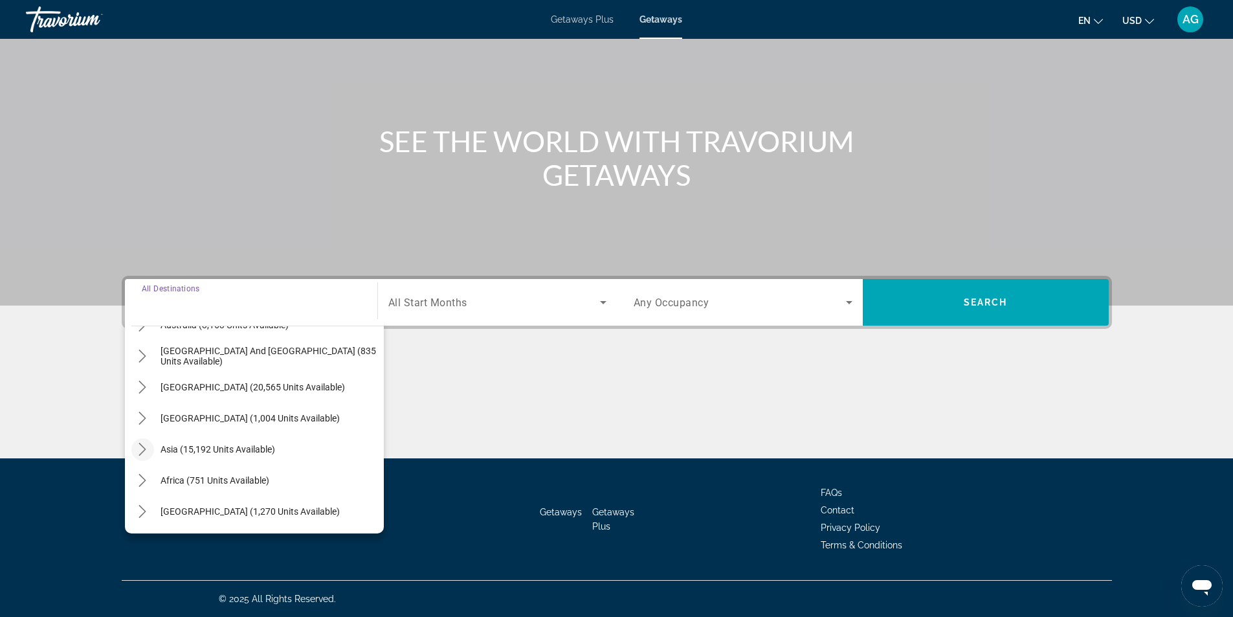
click at [142, 449] on icon "Toggle Asia (15,192 units available) submenu" at bounding box center [142, 449] width 13 height 13
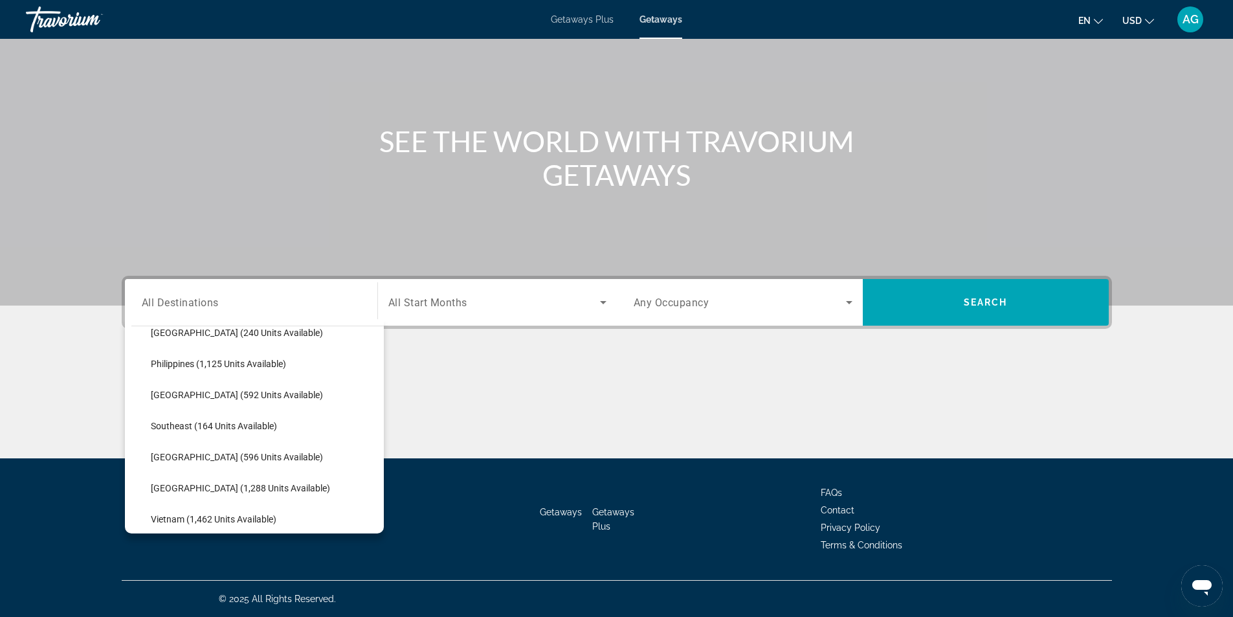
scroll to position [512, 0]
click at [501, 413] on div "Main content" at bounding box center [617, 409] width 991 height 97
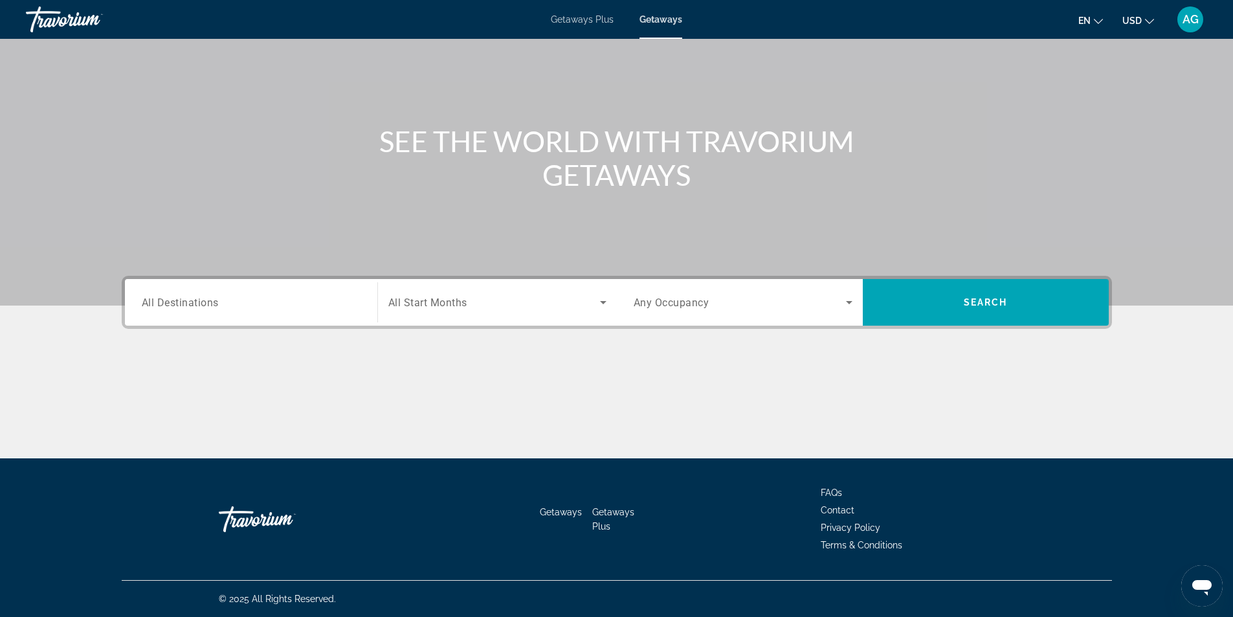
click at [265, 304] on input "Destination All Destinations" at bounding box center [251, 303] width 219 height 16
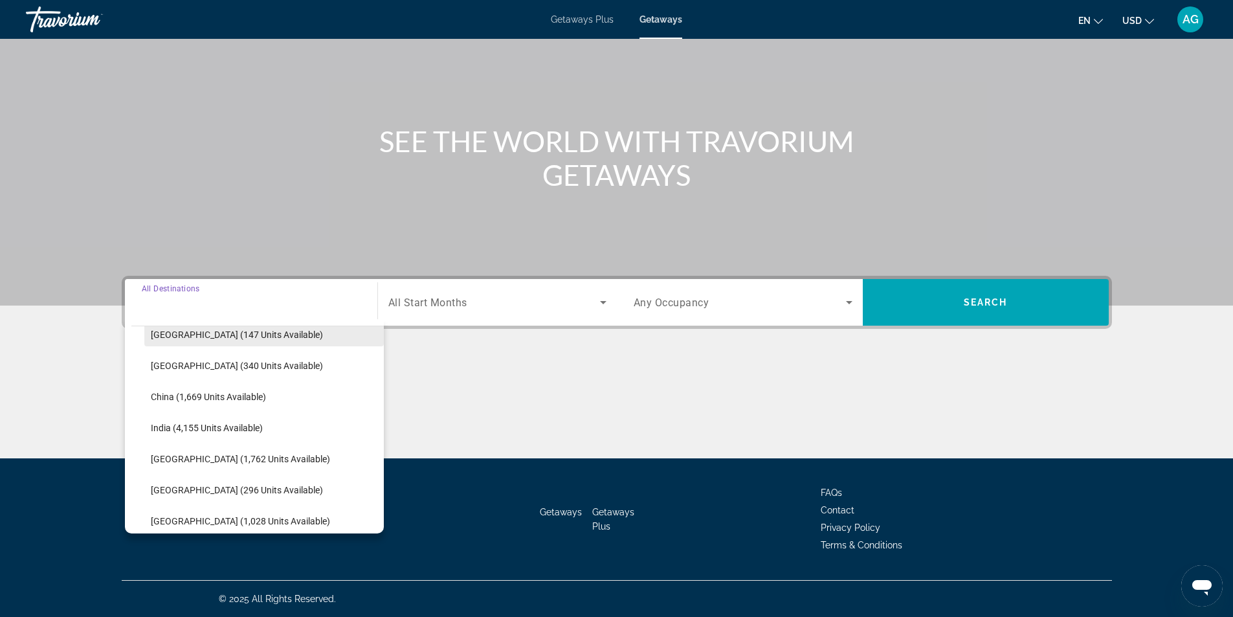
scroll to position [518, 0]
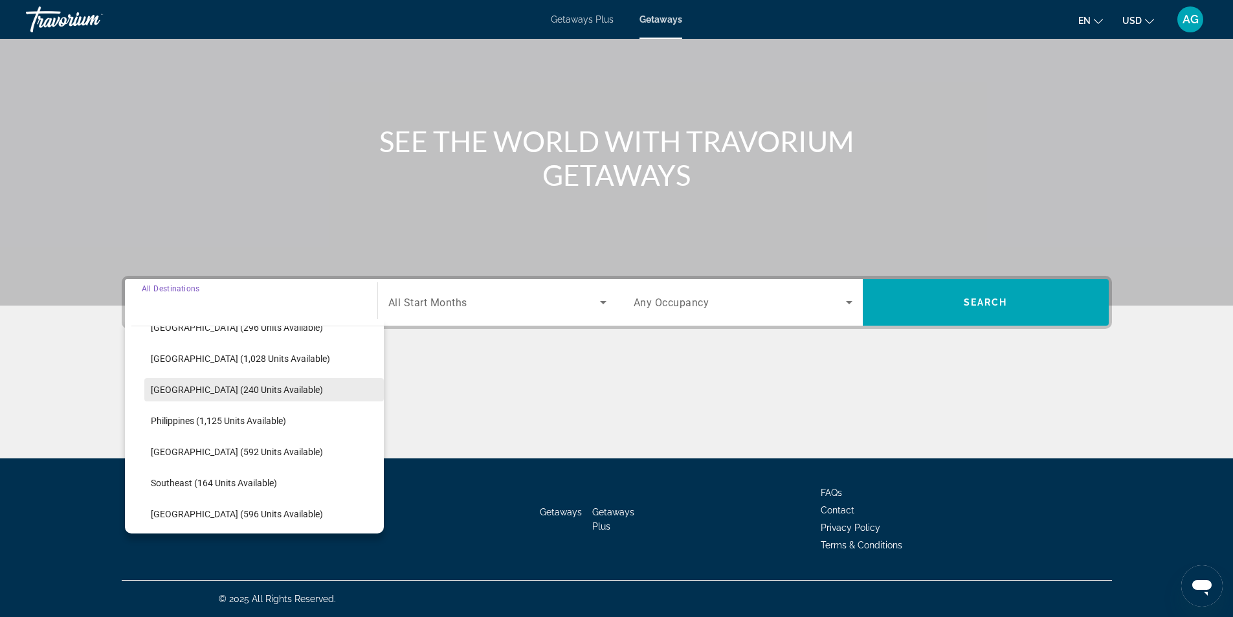
click at [254, 390] on span "[GEOGRAPHIC_DATA] (240 units available)" at bounding box center [237, 390] width 172 height 10
type input "**********"
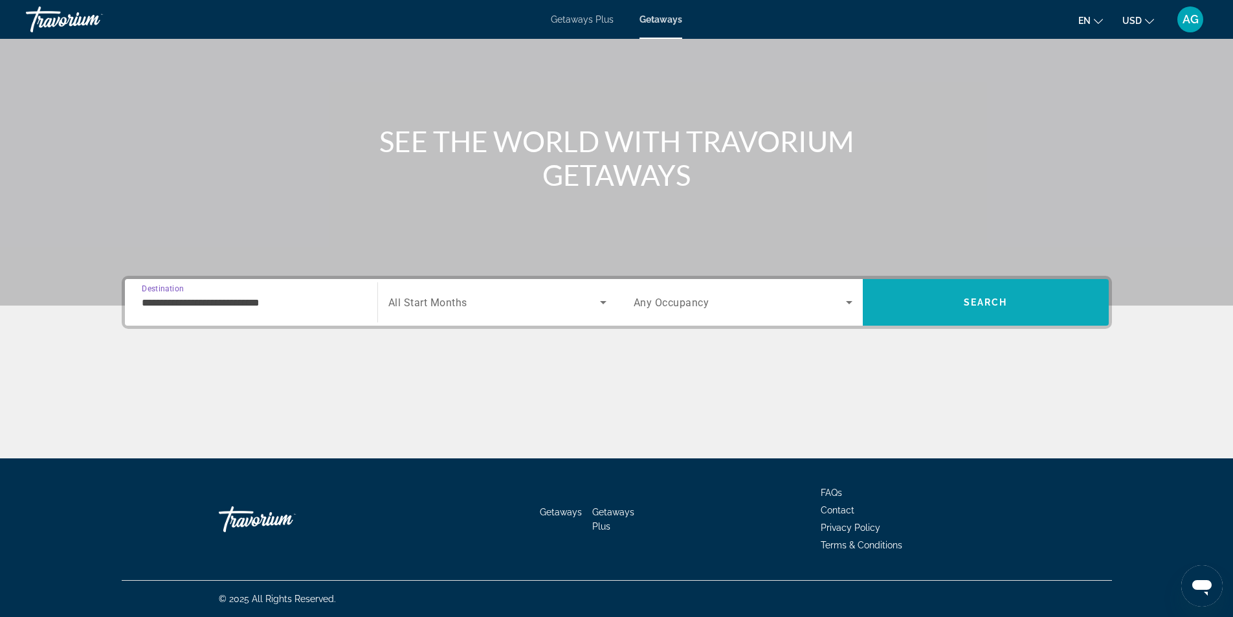
click at [982, 299] on span "Search" at bounding box center [986, 302] width 44 height 10
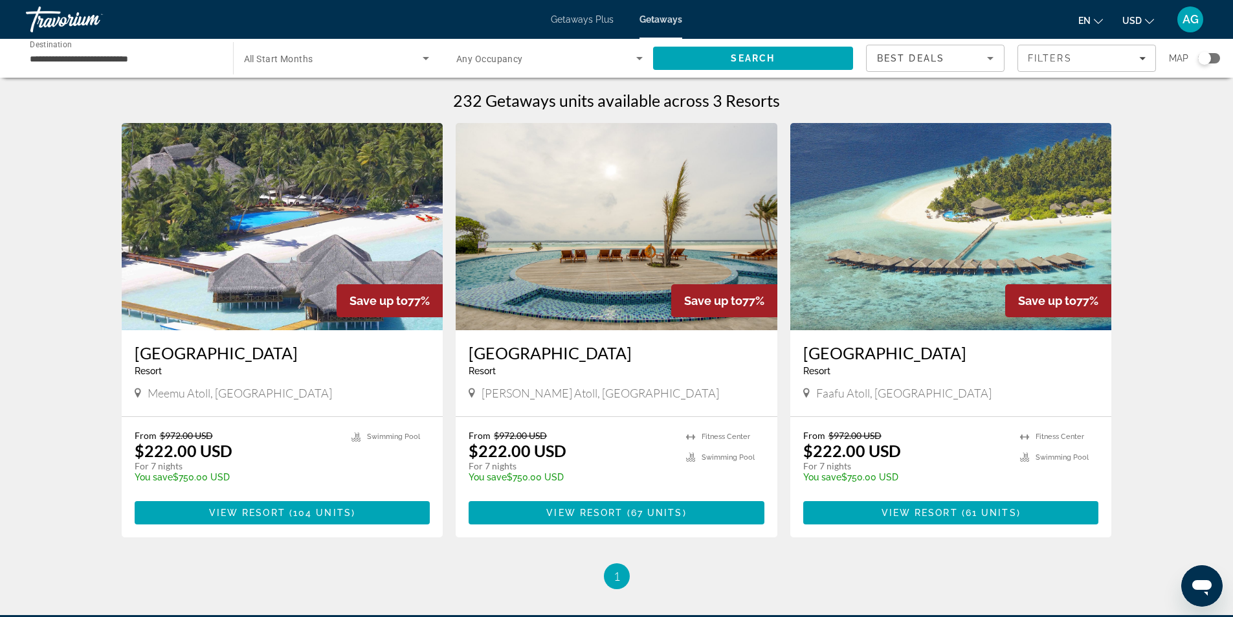
click at [326, 307] on img "Main content" at bounding box center [283, 226] width 322 height 207
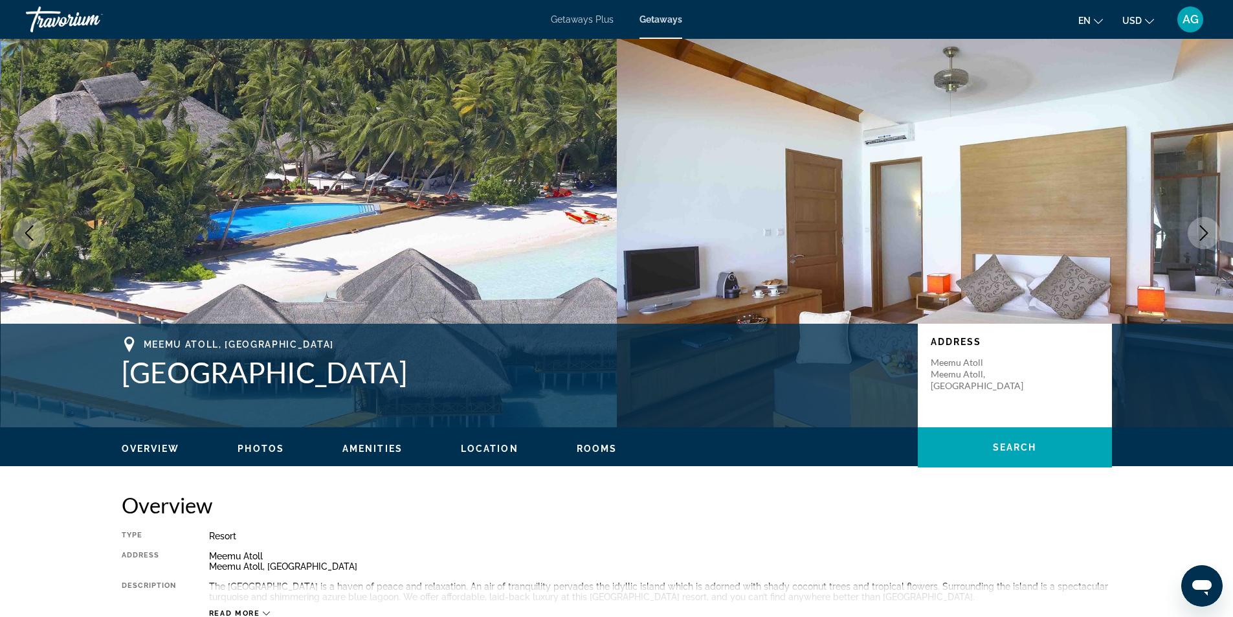
click at [1204, 231] on icon "Next image" at bounding box center [1205, 233] width 16 height 16
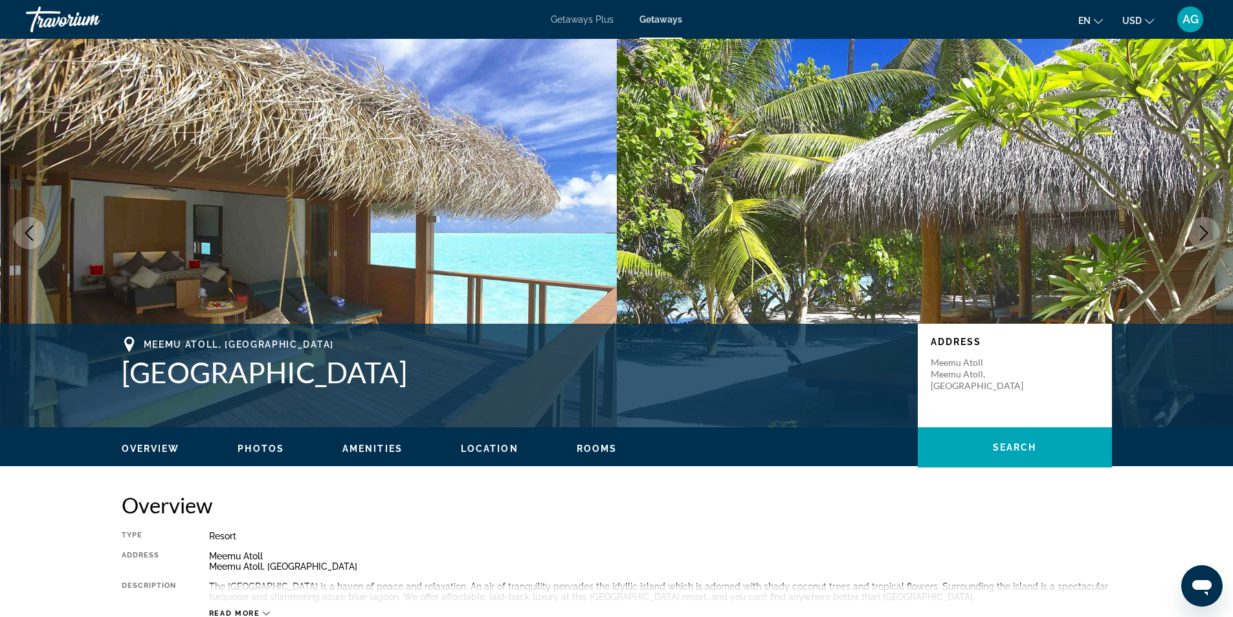
click at [1204, 231] on icon "Next image" at bounding box center [1205, 233] width 16 height 16
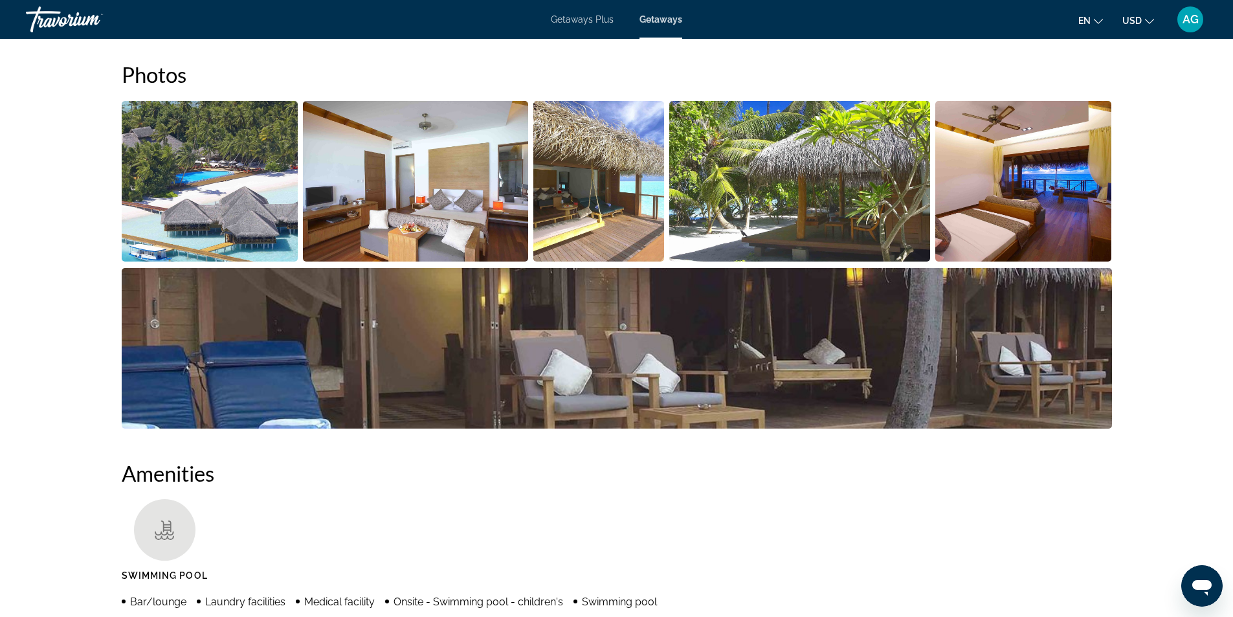
scroll to position [194, 0]
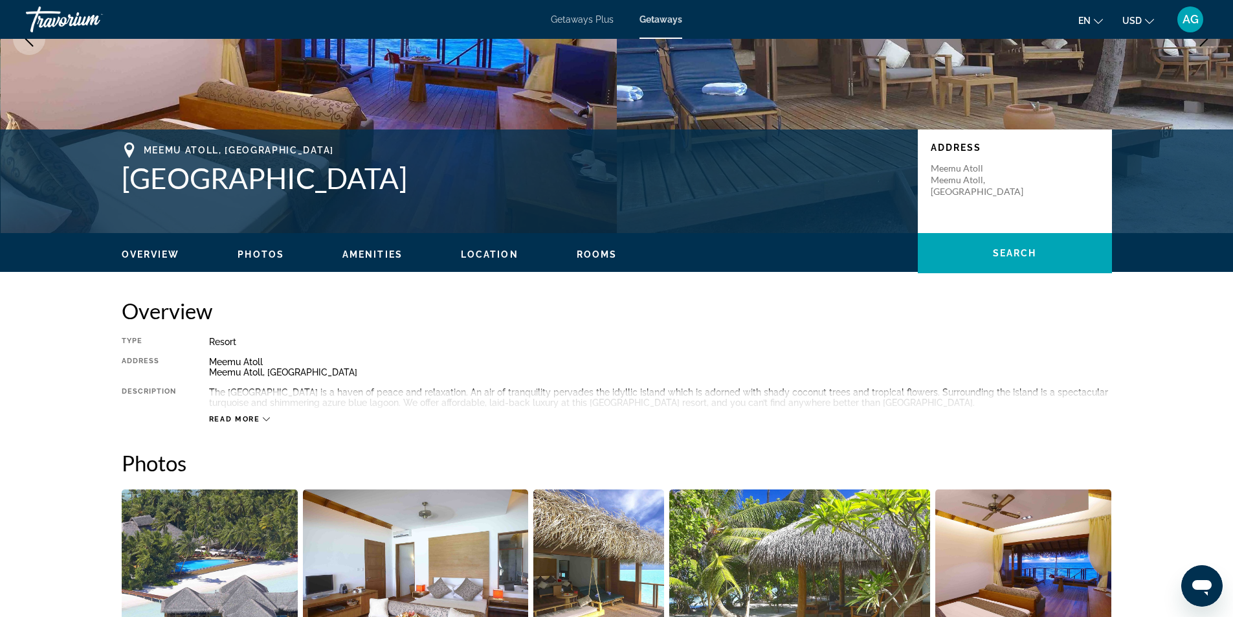
drag, startPoint x: 120, startPoint y: 183, endPoint x: 455, endPoint y: 177, distance: 335.4
click at [455, 177] on div "Meemu Atoll, [GEOGRAPHIC_DATA] [GEOGRAPHIC_DATA] Address [GEOGRAPHIC_DATA], [GE…" at bounding box center [617, 181] width 1042 height 78
copy h1 "[GEOGRAPHIC_DATA]"
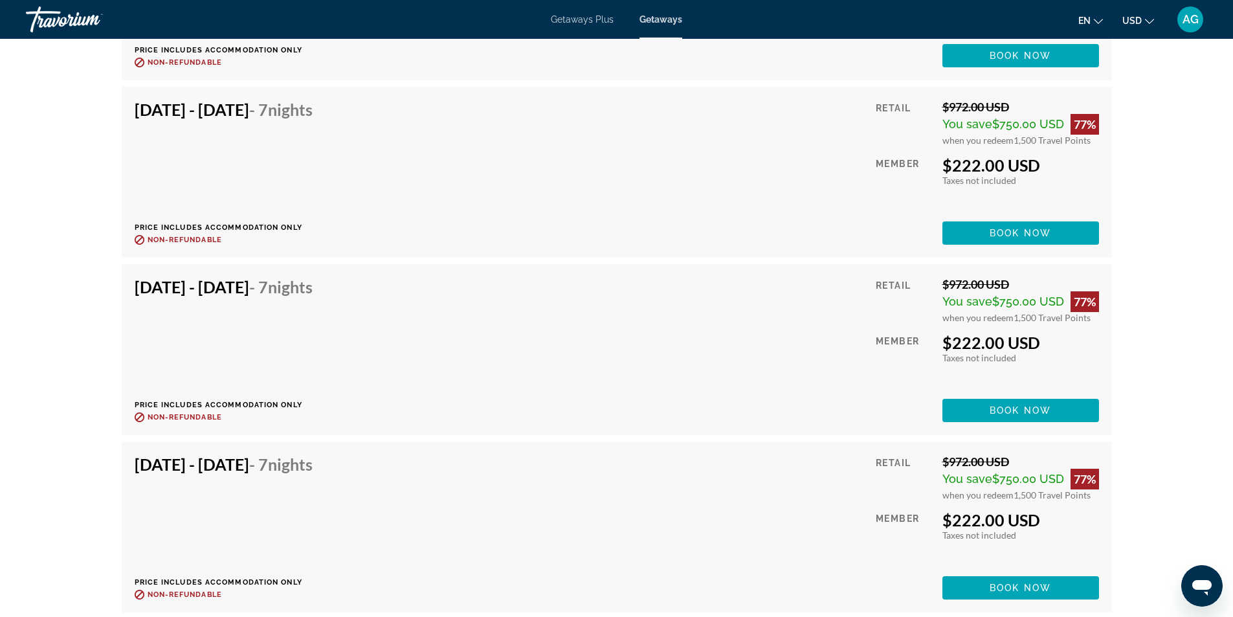
scroll to position [3302, 0]
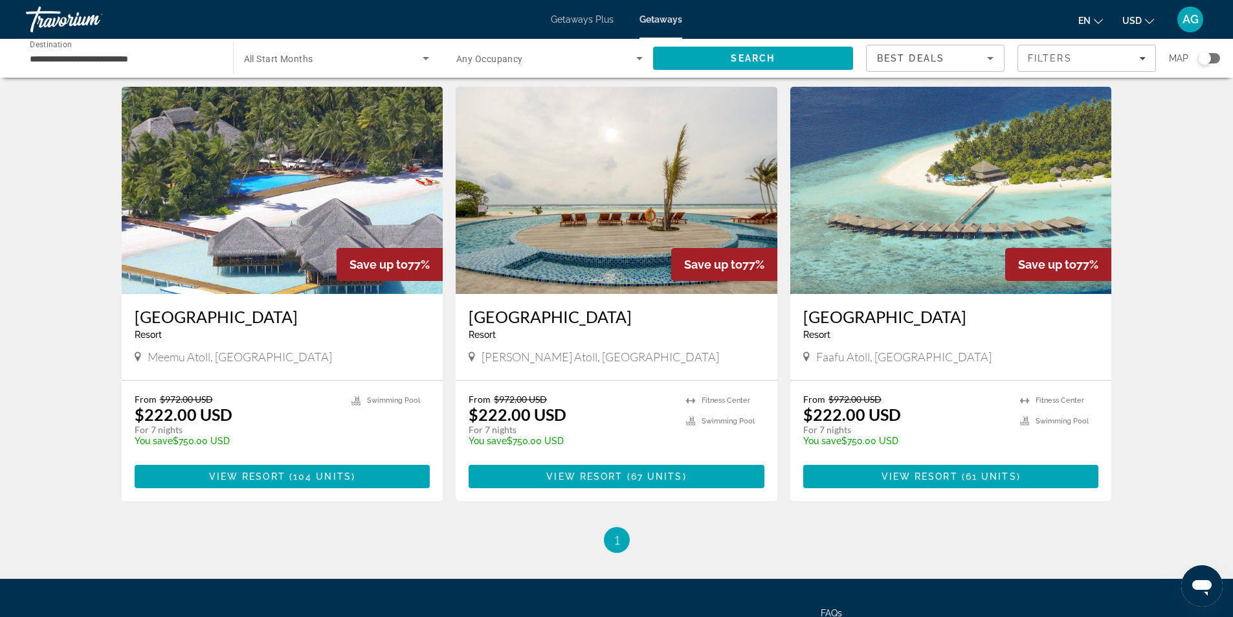
scroll to position [27, 0]
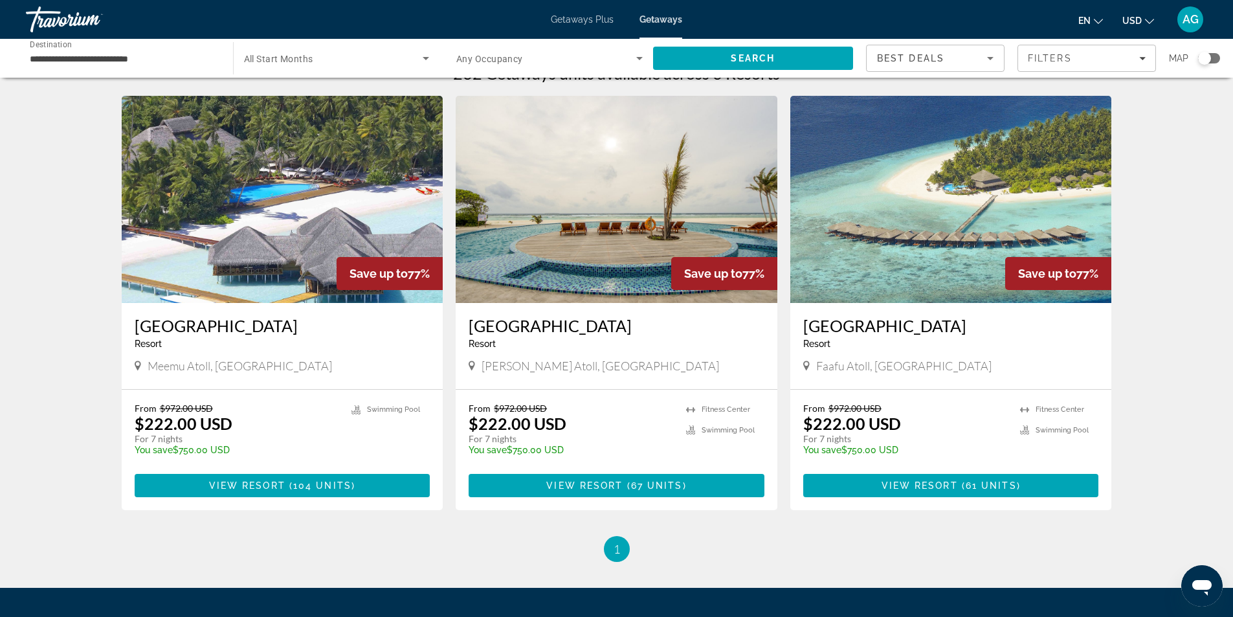
click at [273, 256] on img "Main content" at bounding box center [283, 199] width 322 height 207
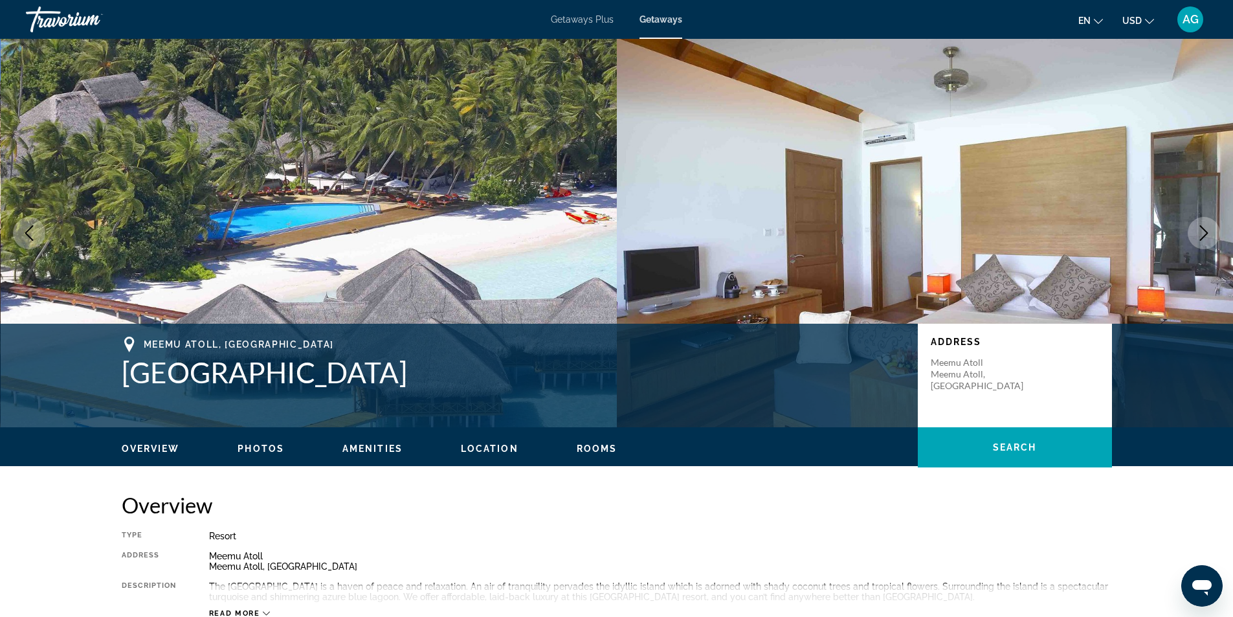
click at [1198, 235] on icon "Next image" at bounding box center [1205, 233] width 16 height 16
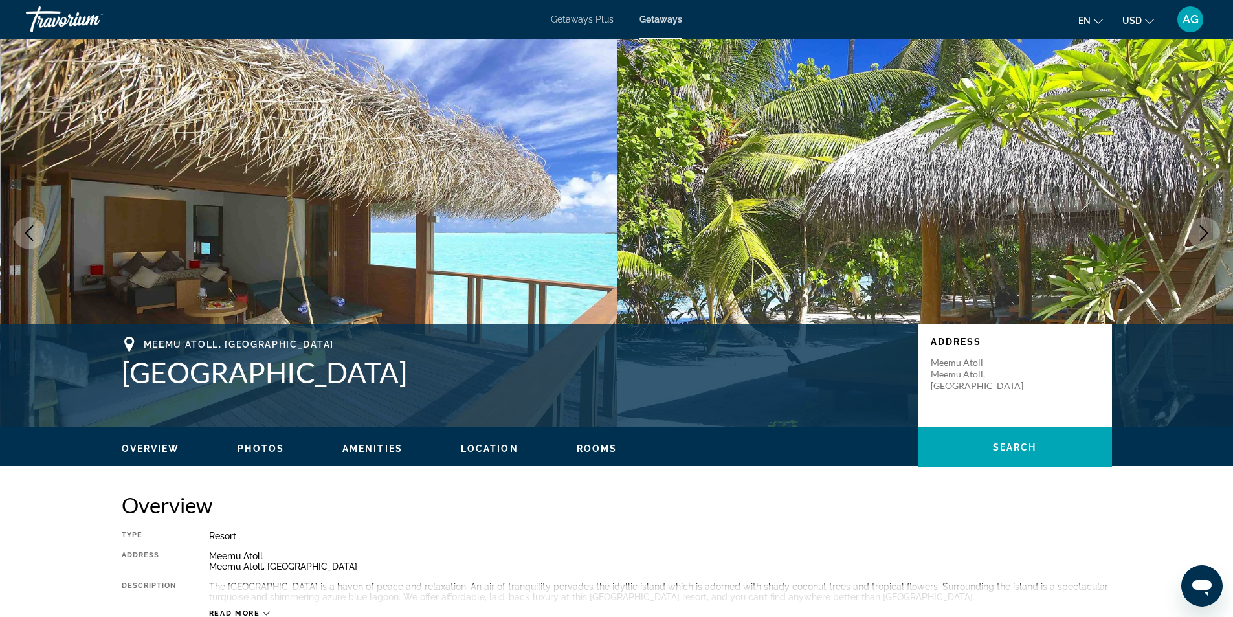
click at [1198, 235] on icon "Next image" at bounding box center [1205, 233] width 16 height 16
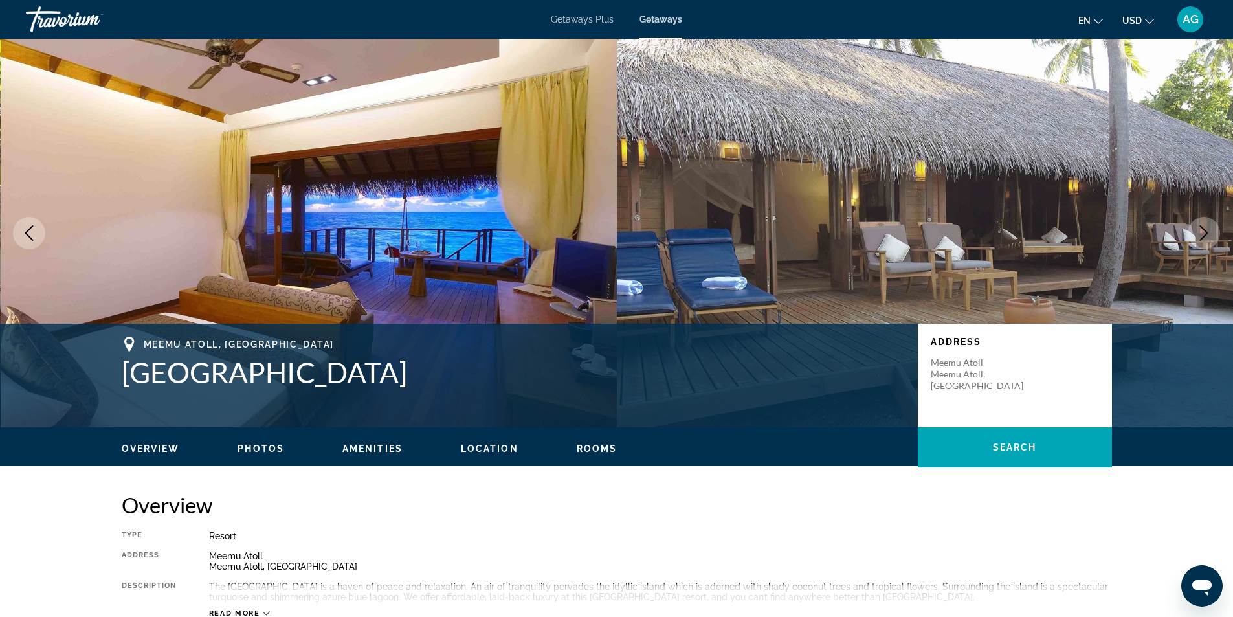
click at [1198, 235] on icon "Next image" at bounding box center [1205, 233] width 16 height 16
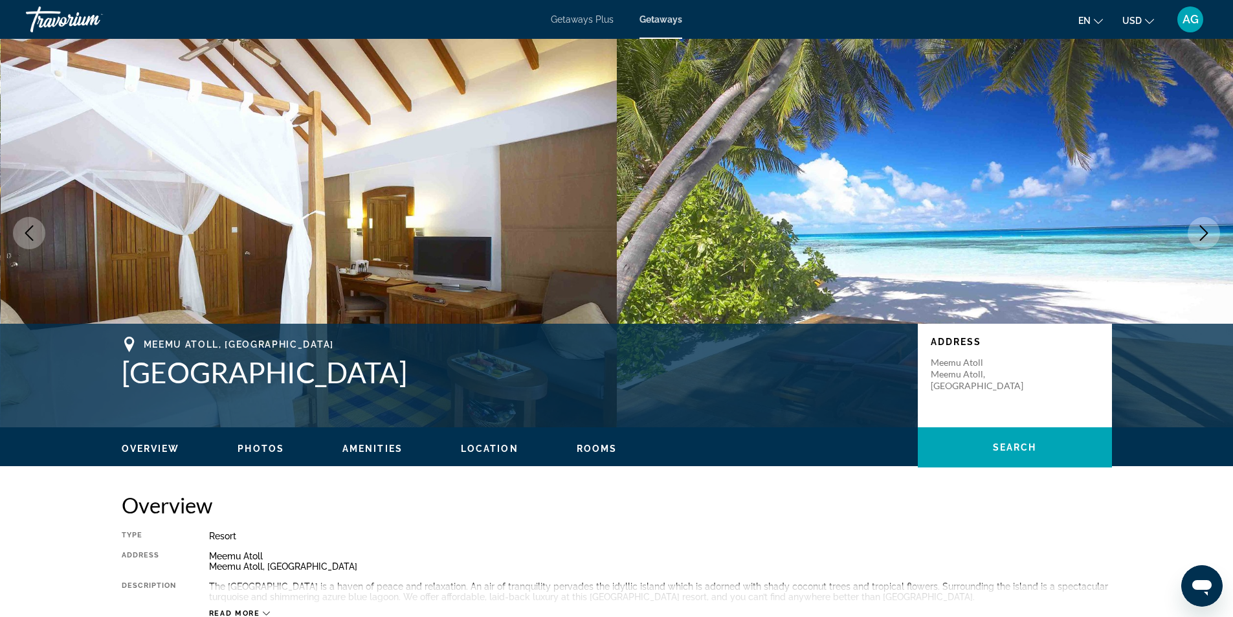
click at [1198, 235] on icon "Next image" at bounding box center [1205, 233] width 16 height 16
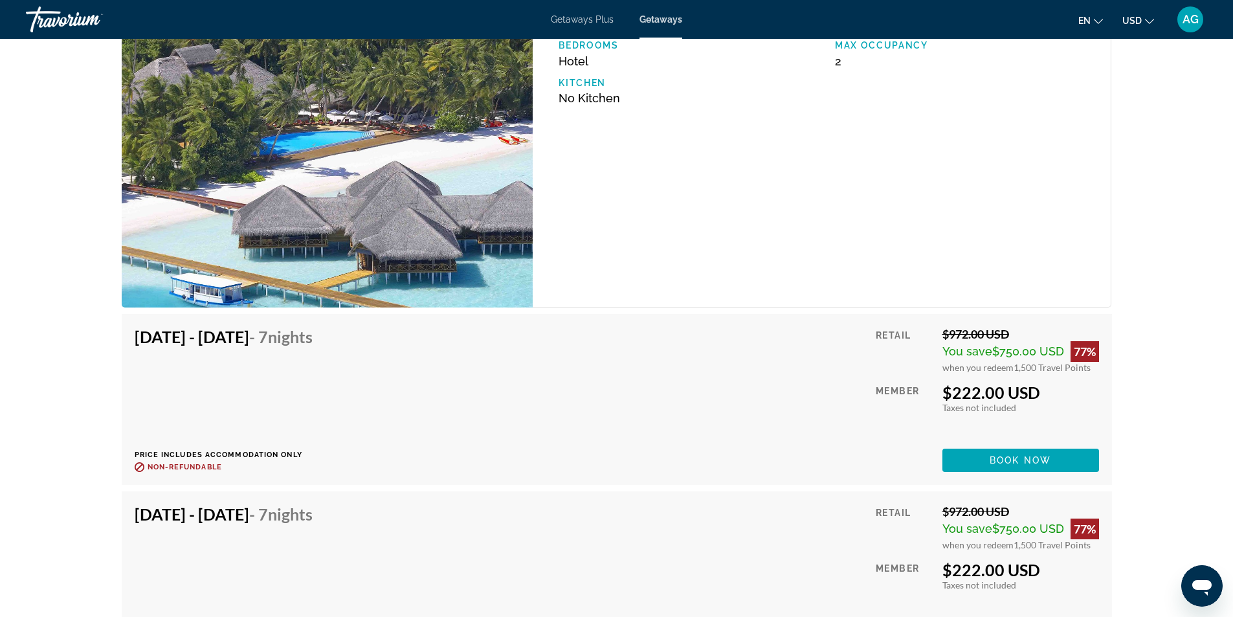
scroll to position [2396, 0]
